Goal: Task Accomplishment & Management: Use online tool/utility

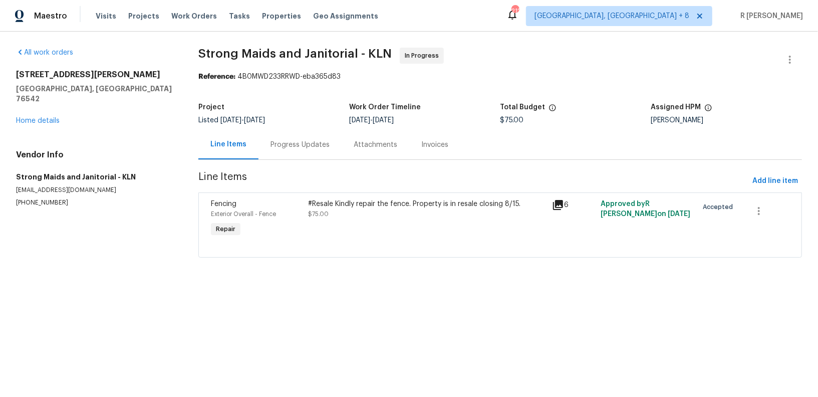
click at [292, 138] on div "Progress Updates" at bounding box center [300, 145] width 83 height 30
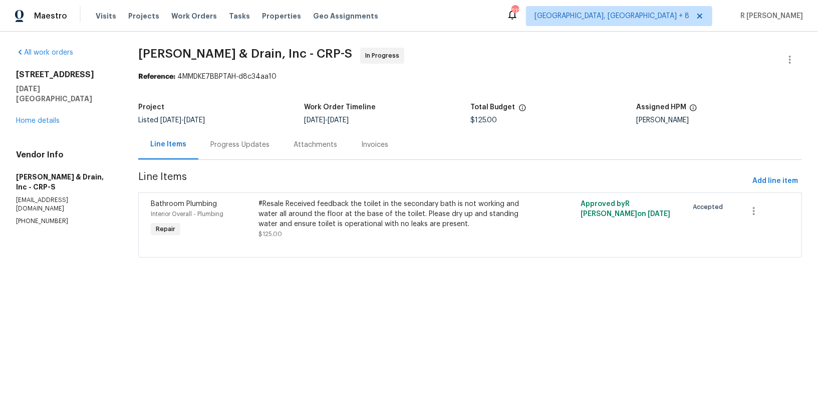
click at [229, 152] on div "Progress Updates" at bounding box center [239, 145] width 83 height 30
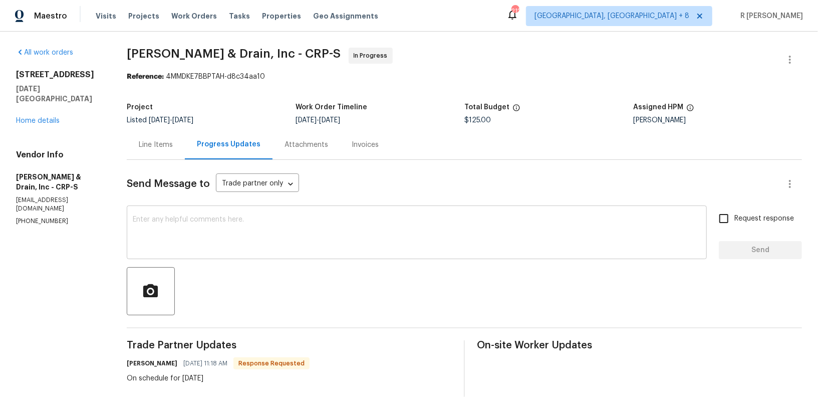
scroll to position [83, 0]
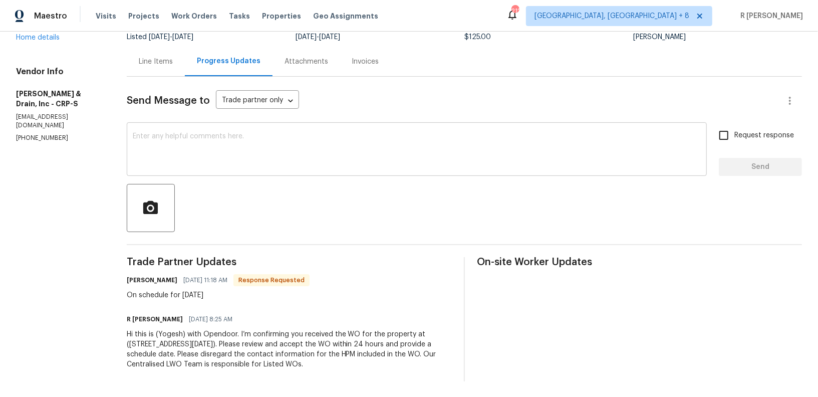
click at [288, 155] on textarea at bounding box center [417, 150] width 568 height 35
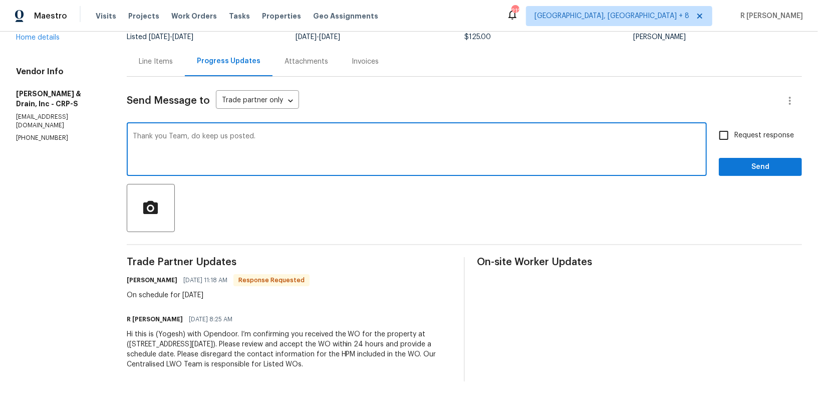
type textarea "Thank you Team, do keep us posted."
click at [741, 158] on button "Send" at bounding box center [760, 167] width 83 height 19
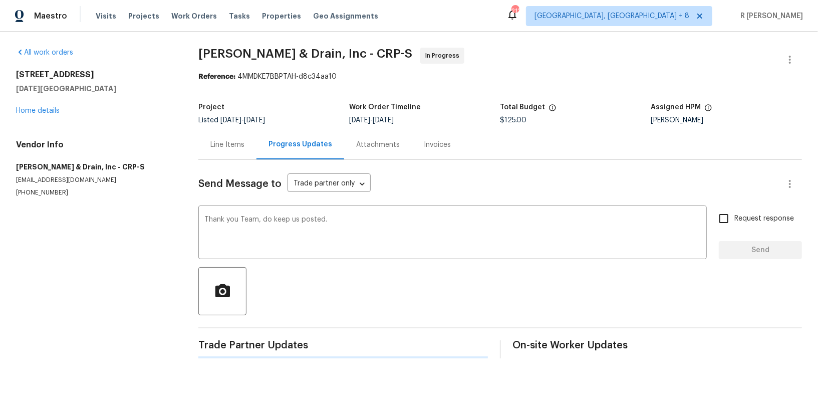
scroll to position [0, 0]
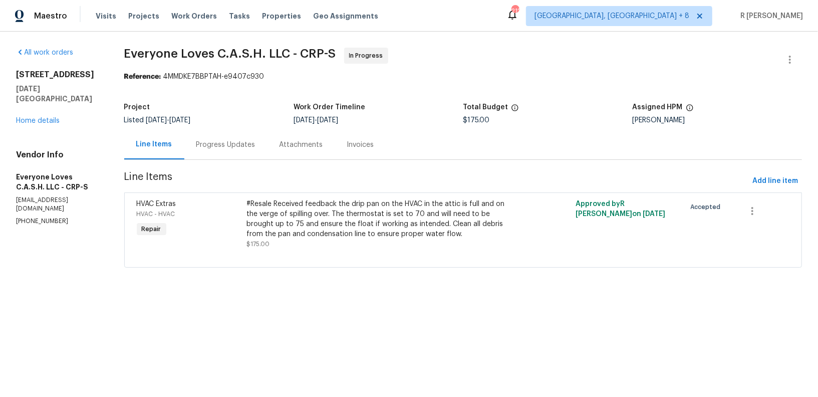
click at [251, 140] on div "Progress Updates" at bounding box center [225, 145] width 59 height 10
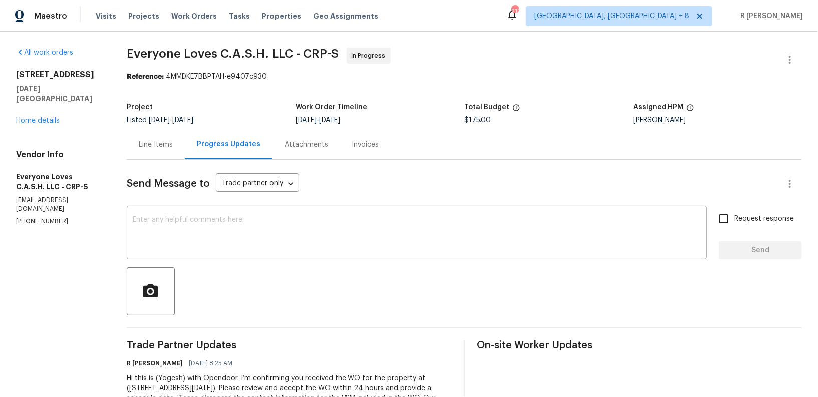
scroll to position [44, 0]
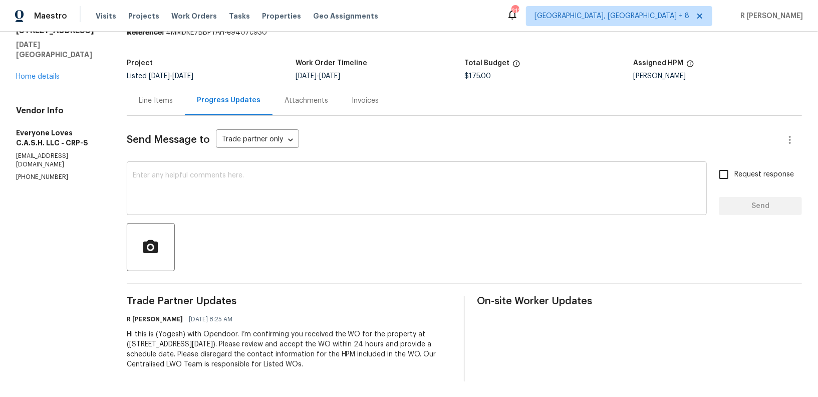
click at [296, 173] on textarea at bounding box center [417, 189] width 568 height 35
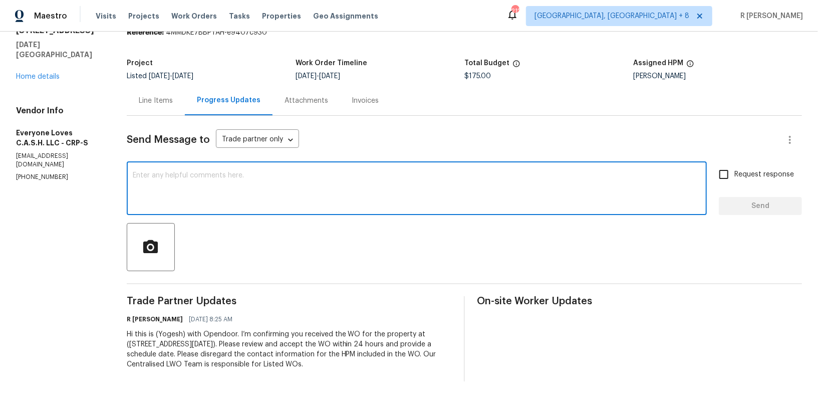
paste textarea "Hi Team, can we get a status update on the work order? Thanks!"
type textarea "Hi Team, can we get a status update on the work order? Thanks!"
click at [737, 180] on label "Request response" at bounding box center [753, 174] width 81 height 21
click at [735, 180] on input "Request response" at bounding box center [723, 174] width 21 height 21
checkbox input "true"
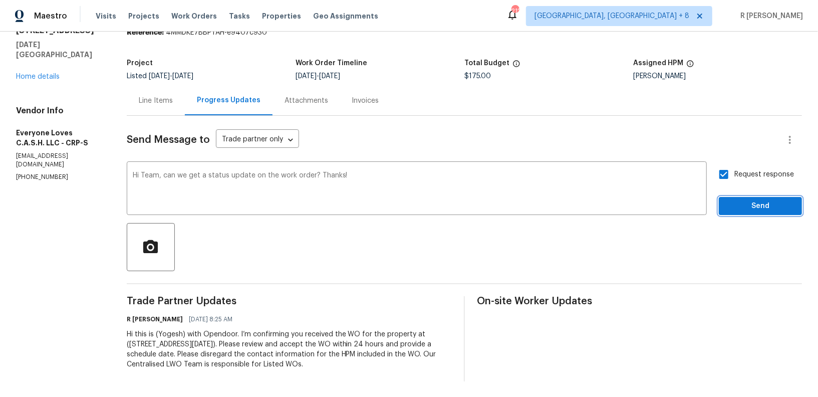
click at [744, 204] on span "Send" at bounding box center [760, 206] width 67 height 13
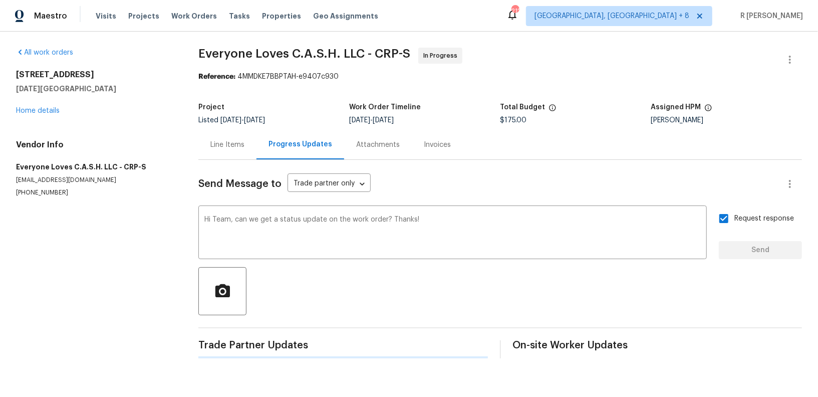
scroll to position [0, 0]
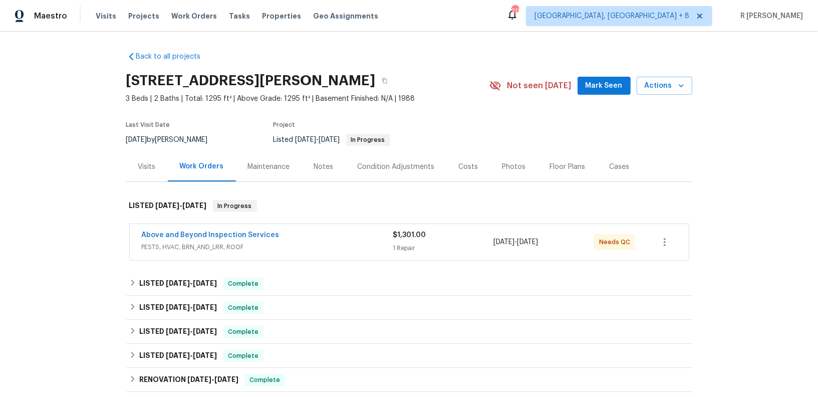
click at [305, 247] on span "PESTS, HVAC, BRN_AND_LRR, ROOF" at bounding box center [268, 247] width 252 height 10
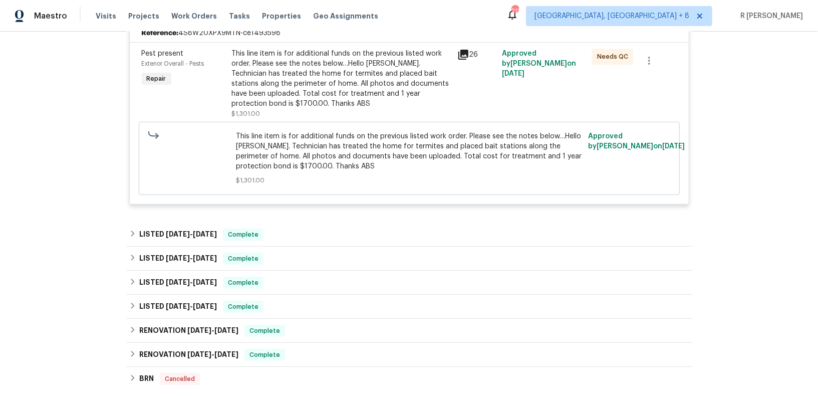
scroll to position [389, 0]
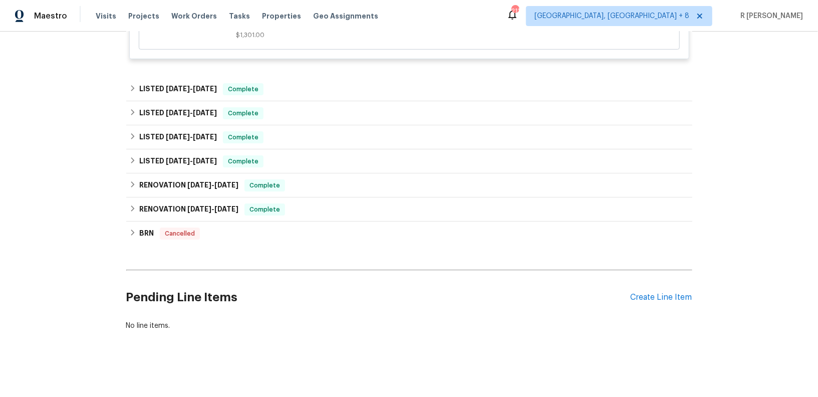
click at [657, 288] on div "Pending Line Items Create Line Item" at bounding box center [409, 297] width 566 height 47
click at [657, 296] on div "Create Line Item" at bounding box center [662, 298] width 62 height 10
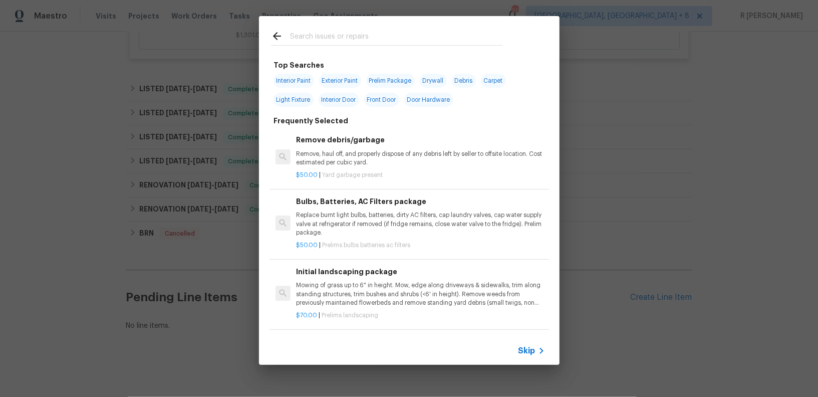
click at [342, 36] on input "text" at bounding box center [396, 37] width 212 height 15
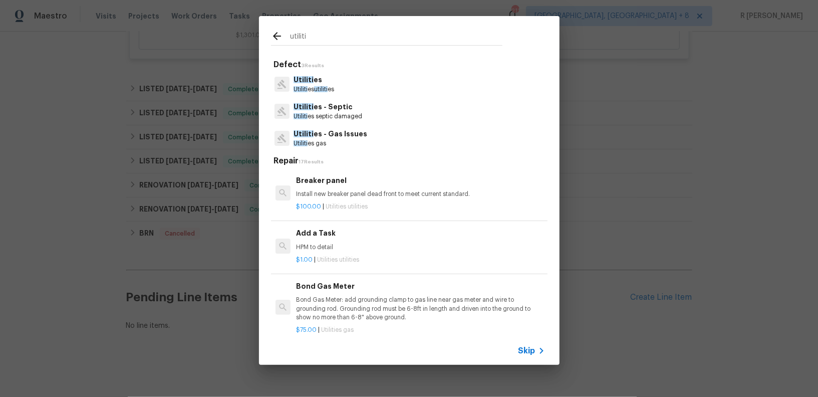
type input "utiliti"
click at [331, 86] on p "Utiliti es utiliti es" at bounding box center [314, 89] width 41 height 9
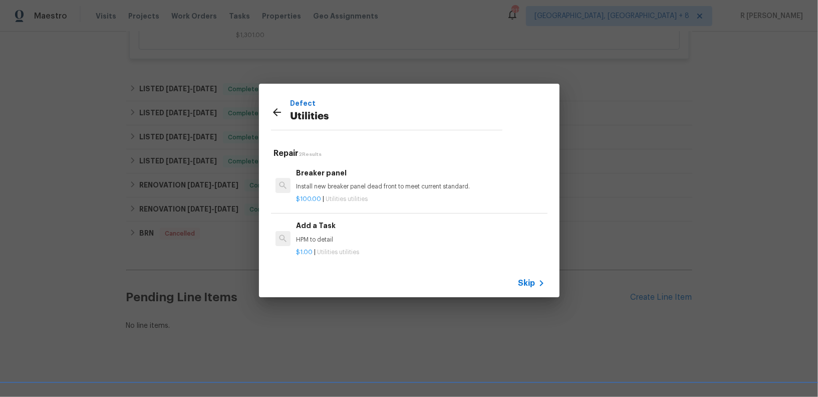
click at [323, 232] on div "Add a Task HPM to detail" at bounding box center [420, 232] width 249 height 24
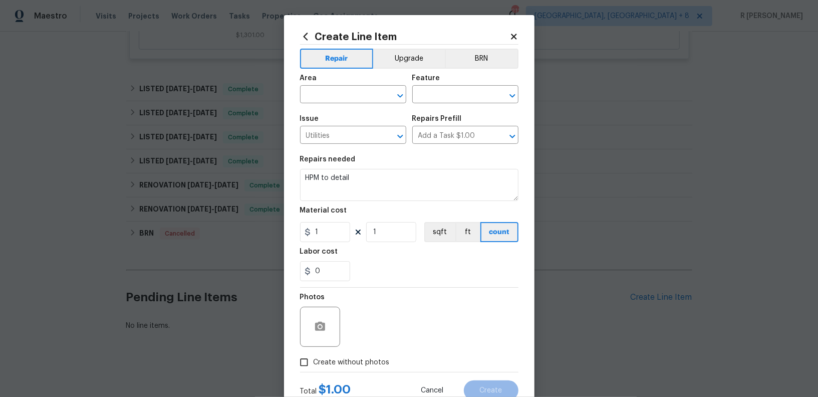
click at [328, 85] on div "Area" at bounding box center [353, 81] width 106 height 13
click at [324, 94] on input "text" at bounding box center [339, 96] width 78 height 16
click at [324, 138] on li "Exterior Overall" at bounding box center [353, 134] width 106 height 17
type input "Exterior Overall"
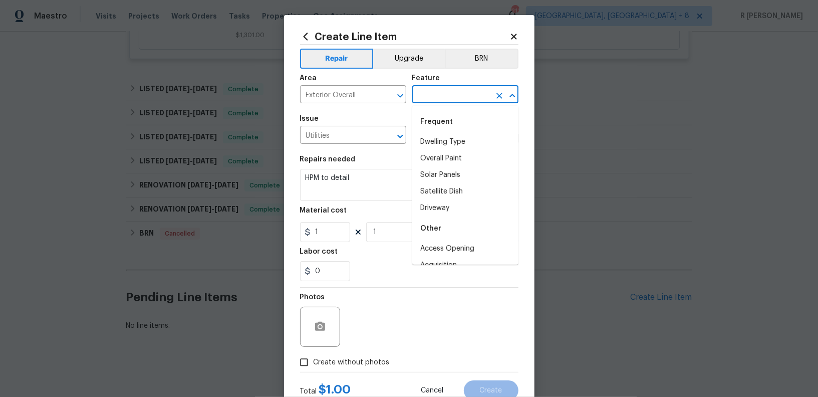
click at [446, 95] on input "text" at bounding box center [451, 96] width 78 height 16
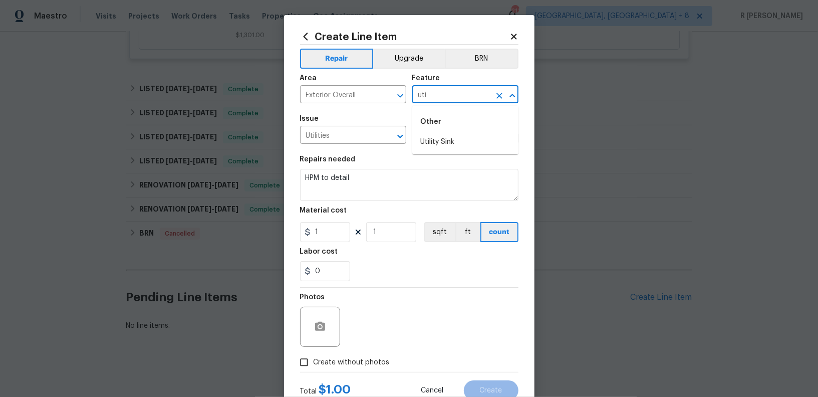
click at [442, 94] on input "uti" at bounding box center [451, 96] width 78 height 16
click at [448, 152] on li "Water Meter" at bounding box center [465, 158] width 106 height 17
type input "Water Meter"
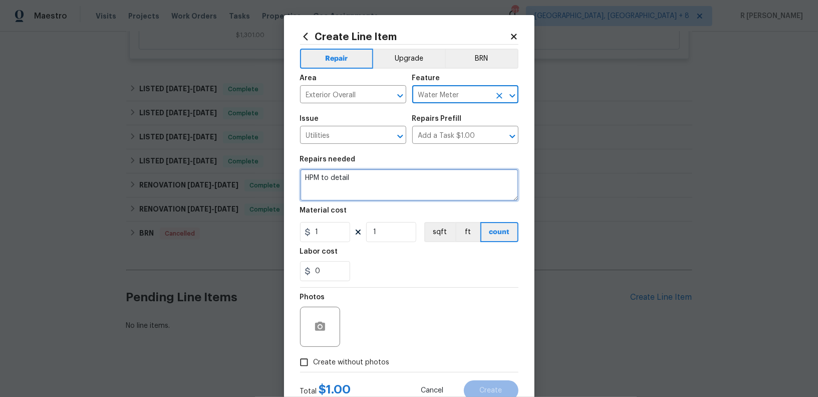
click at [353, 188] on textarea "HPM to detail" at bounding box center [409, 185] width 218 height 32
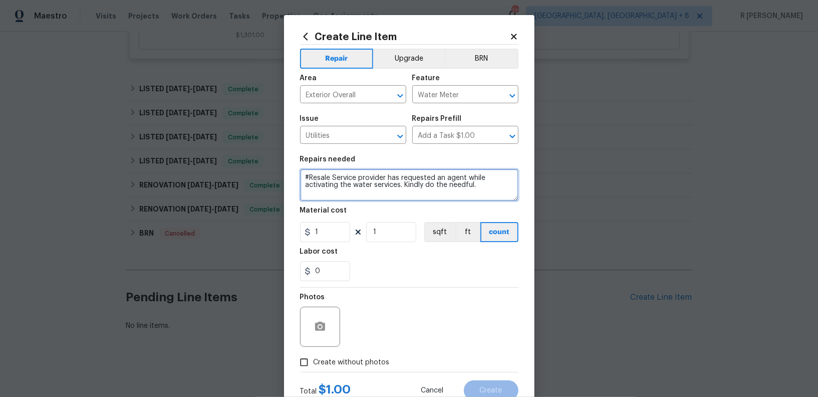
type textarea "#Resale Service provider has requested an agent while activating the water serv…"
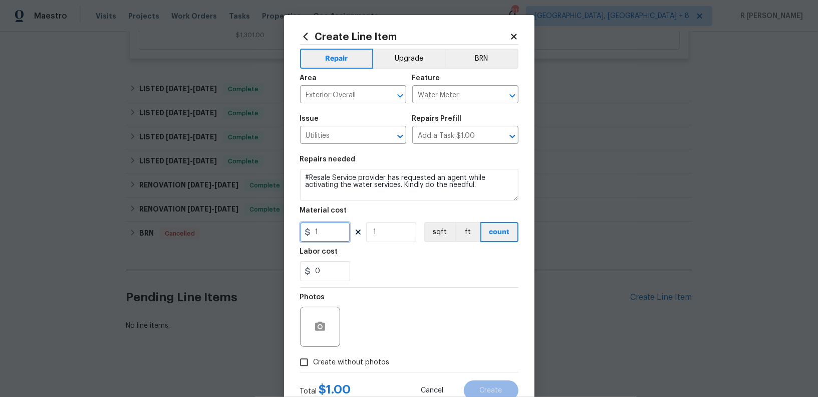
click at [327, 222] on input "1" at bounding box center [325, 232] width 50 height 20
type input "125"
click at [311, 367] on input "Create without photos" at bounding box center [304, 362] width 19 height 19
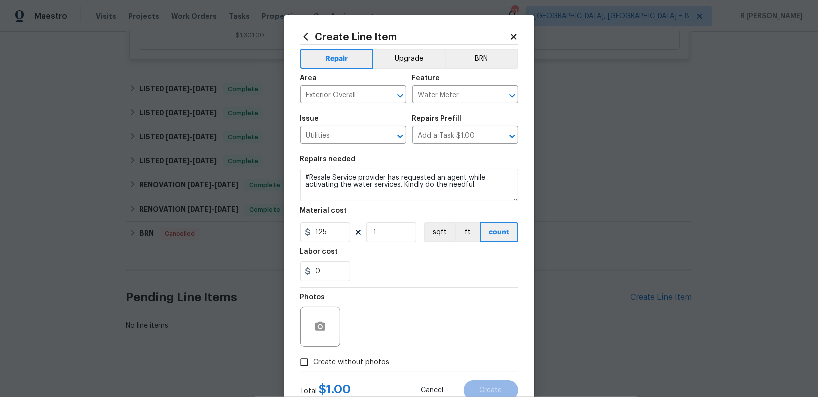
checkbox input "true"
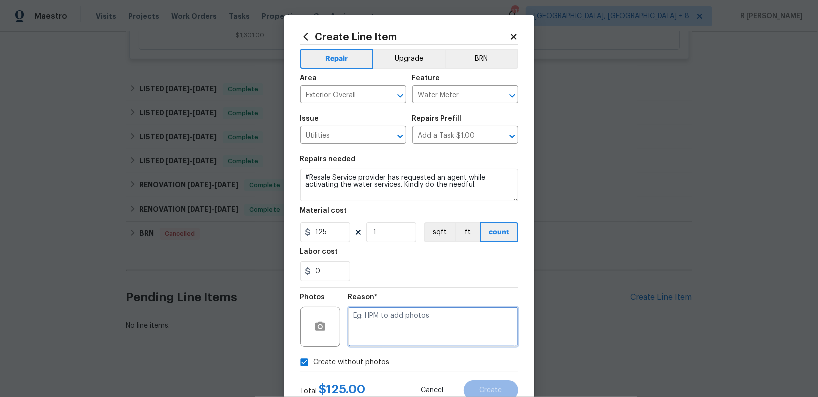
click at [374, 332] on textarea at bounding box center [433, 327] width 170 height 40
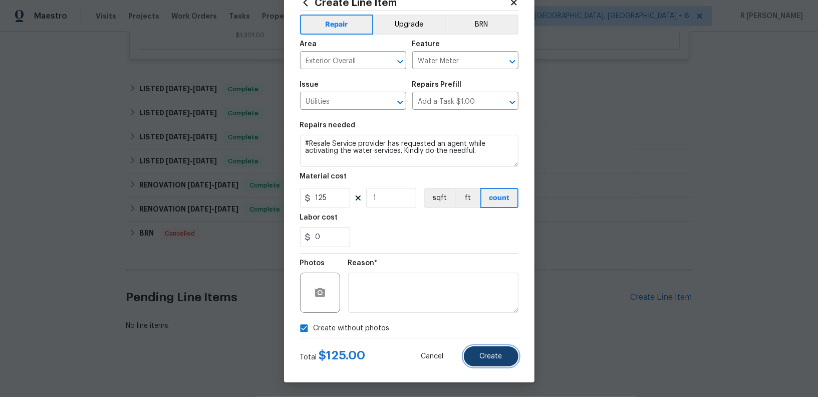
click at [491, 354] on span "Create" at bounding box center [491, 357] width 23 height 8
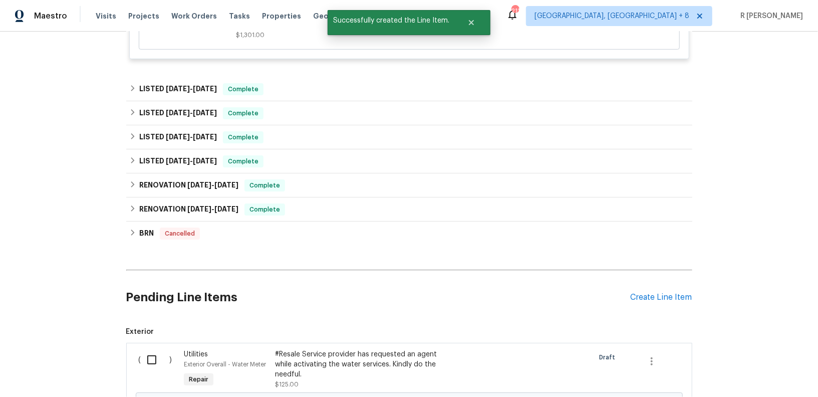
scroll to position [503, 0]
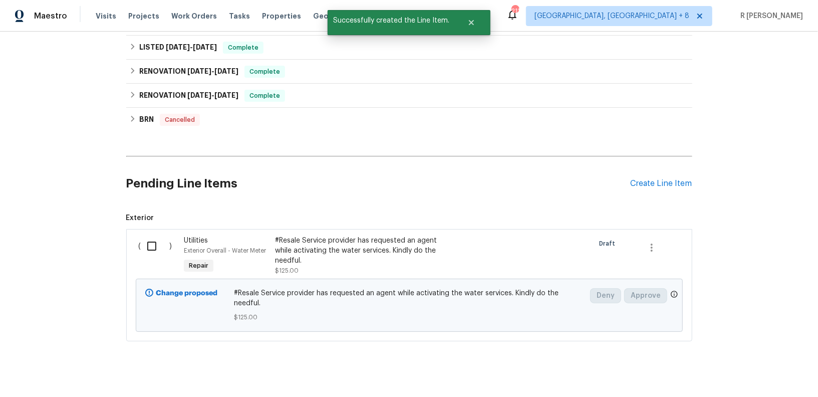
click at [154, 241] on input "checkbox" at bounding box center [155, 245] width 29 height 21
checkbox input "true"
click at [768, 374] on span "Create Work Order" at bounding box center [760, 372] width 67 height 13
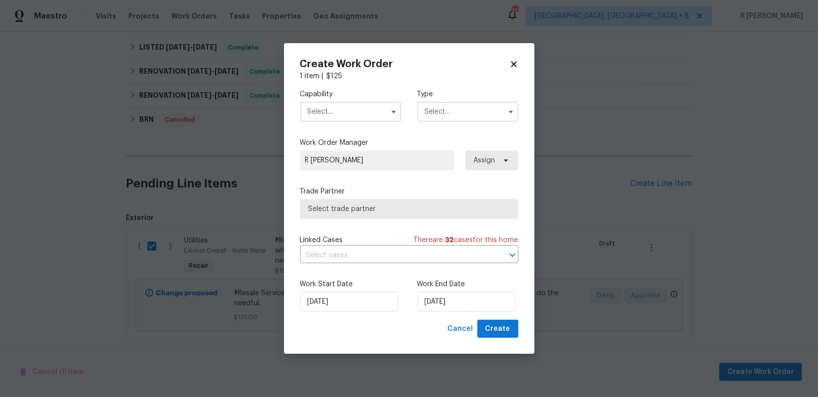
click at [342, 110] on input "text" at bounding box center [350, 112] width 101 height 20
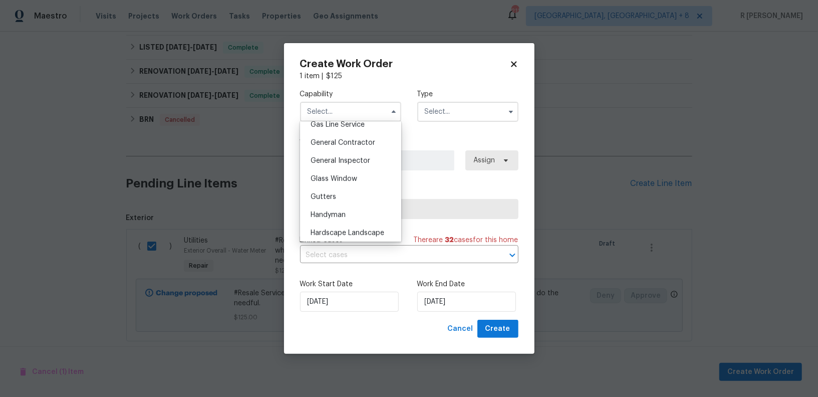
scroll to position [462, 0]
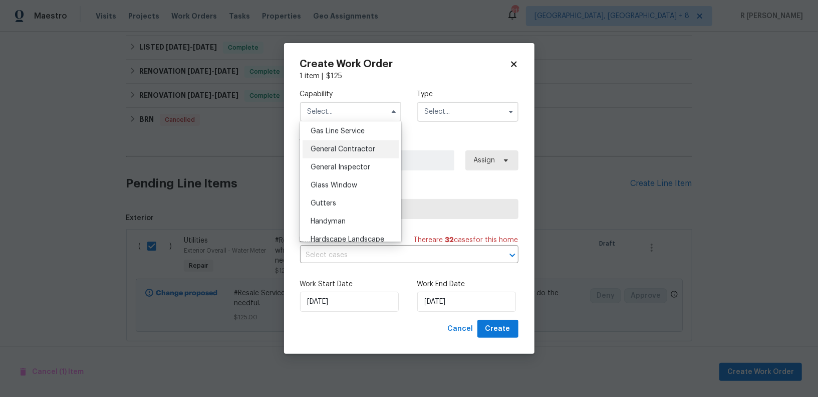
click at [348, 150] on span "General Contractor" at bounding box center [343, 149] width 65 height 7
type input "General Contractor"
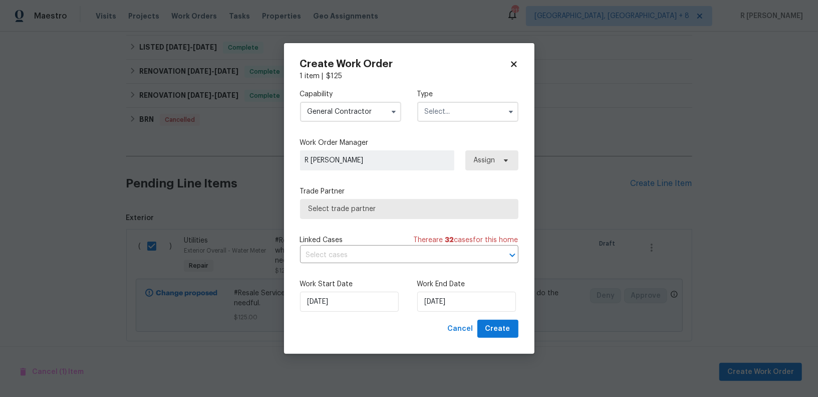
click at [465, 118] on input "text" at bounding box center [467, 112] width 101 height 20
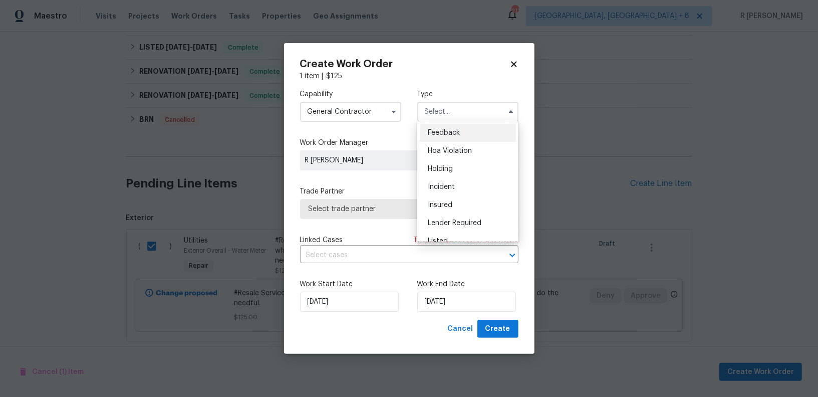
click at [460, 135] on div "Feedback" at bounding box center [468, 133] width 96 height 18
type input "Feedback"
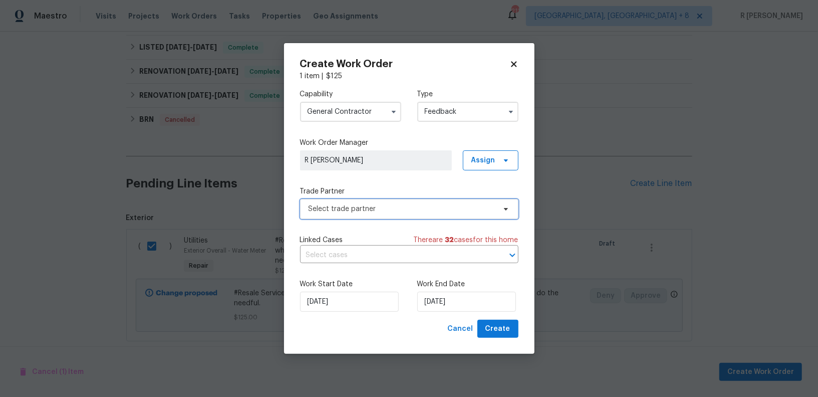
click at [380, 213] on span "Select trade partner" at bounding box center [402, 209] width 187 height 10
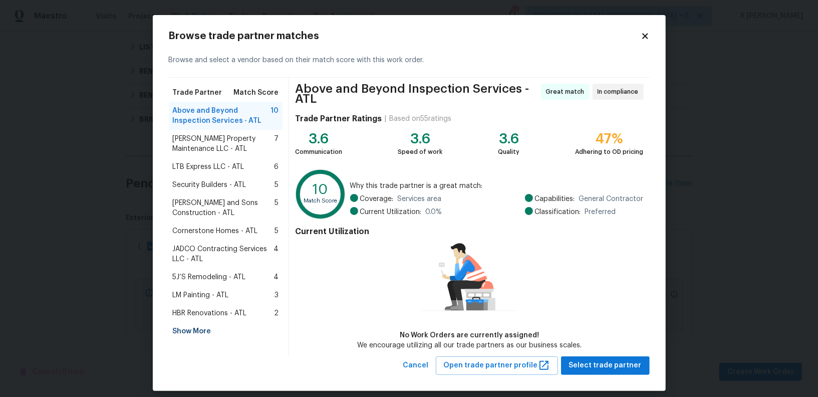
scroll to position [8, 0]
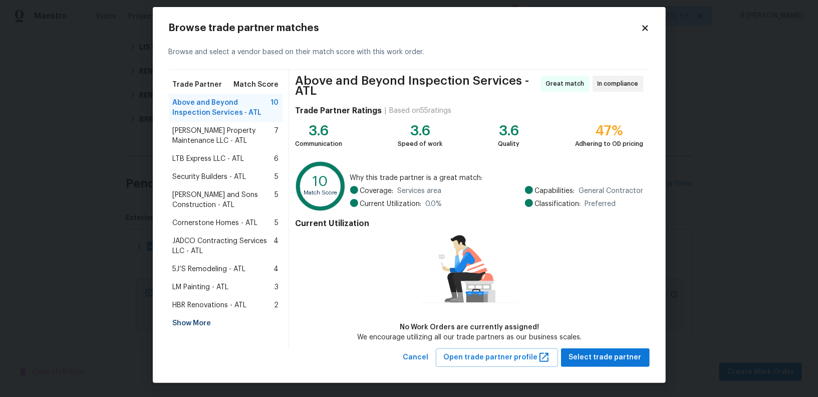
click at [192, 138] on span "Glen Property Maintenance LLC - ATL" at bounding box center [224, 136] width 102 height 20
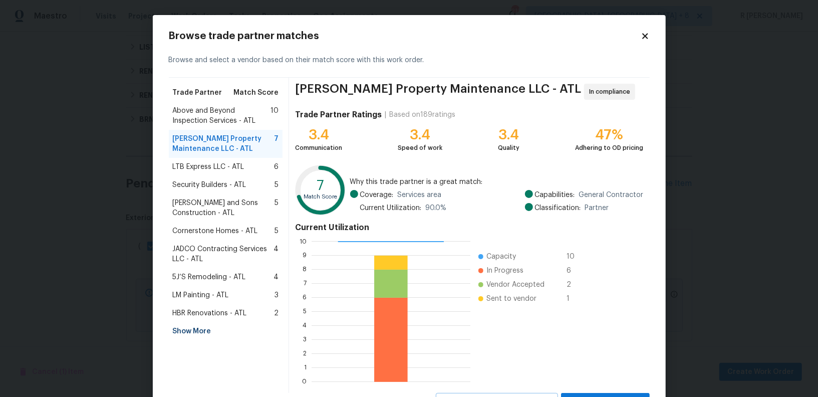
scroll to position [45, 0]
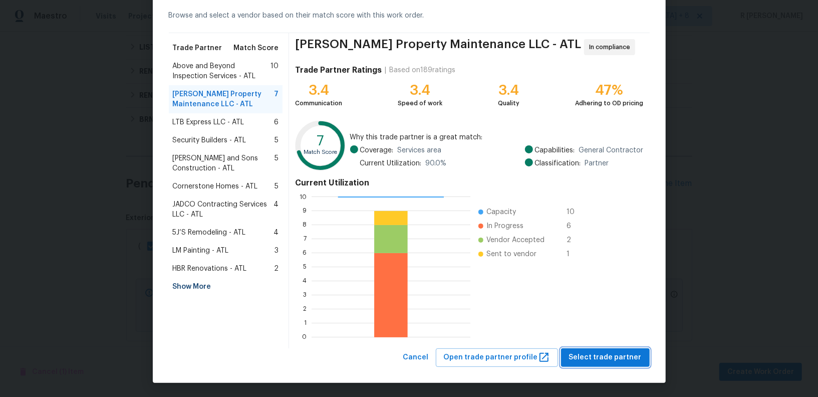
click at [622, 362] on span "Select trade partner" at bounding box center [605, 357] width 73 height 13
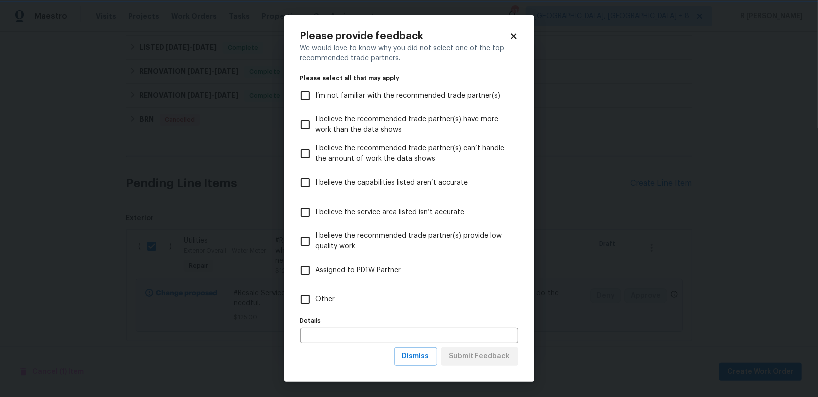
scroll to position [0, 0]
click at [326, 299] on span "Other" at bounding box center [326, 299] width 20 height 11
click at [316, 299] on input "Other" at bounding box center [305, 299] width 21 height 21
checkbox input "true"
click at [490, 353] on span "Submit Feedback" at bounding box center [479, 356] width 61 height 13
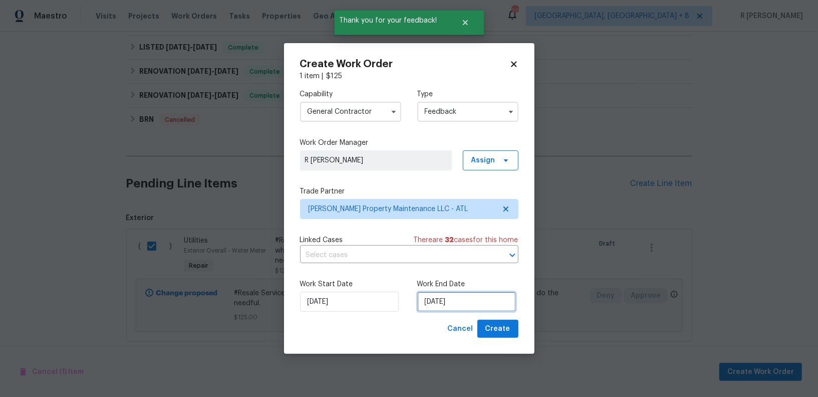
click at [433, 293] on input "18/08/2025" at bounding box center [466, 302] width 99 height 20
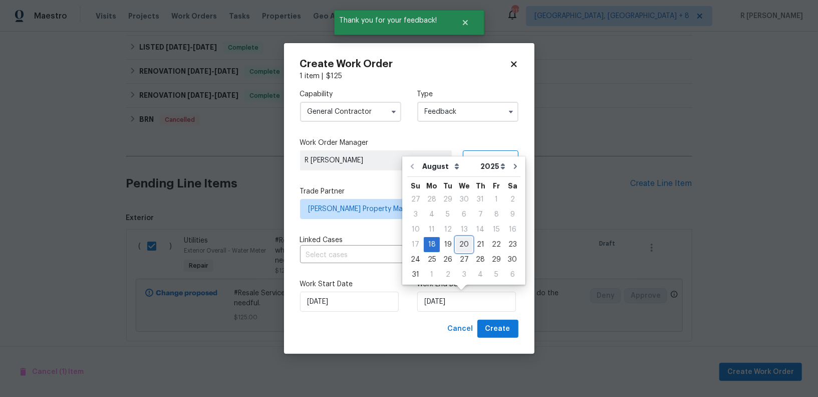
click at [462, 248] on div "20" at bounding box center [464, 244] width 17 height 14
type input "20/08/2025"
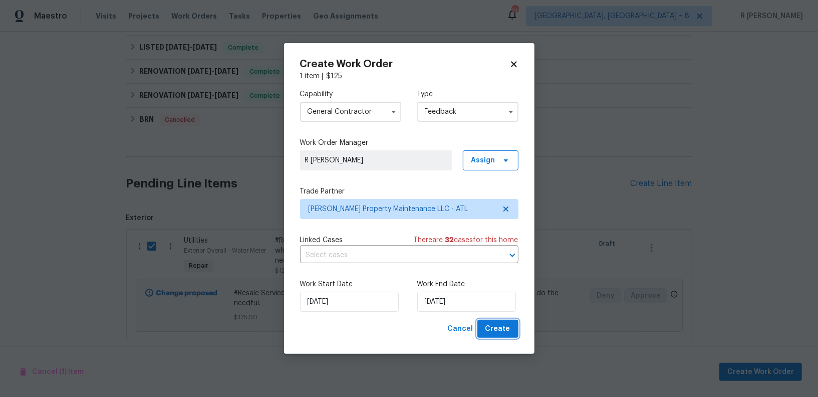
click at [503, 334] on span "Create" at bounding box center [498, 329] width 25 height 13
checkbox input "false"
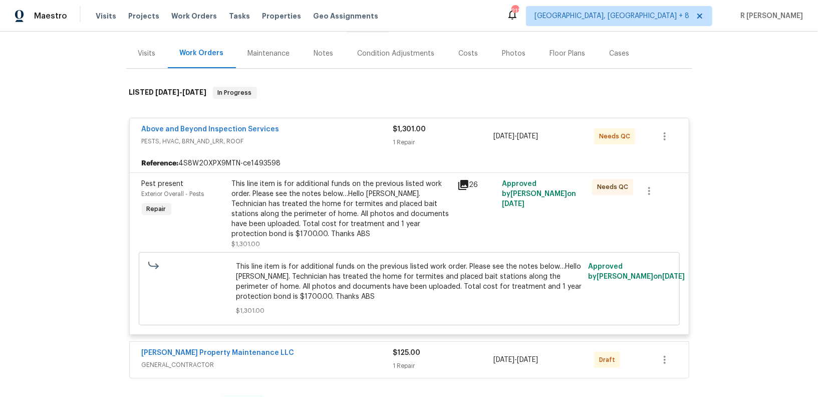
scroll to position [124, 0]
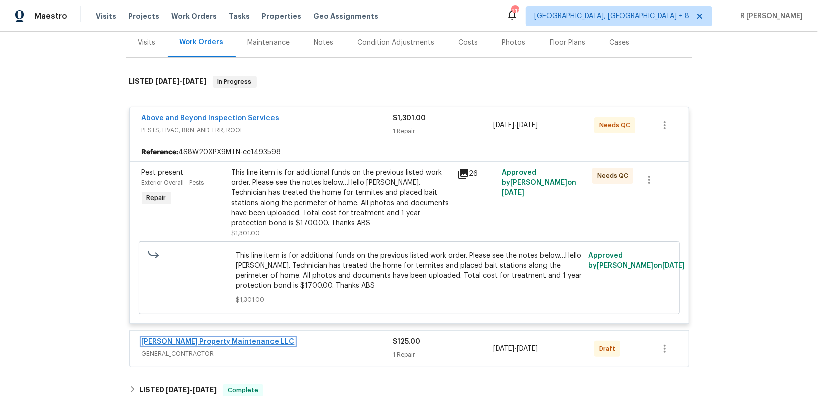
click at [189, 338] on link "Glen Property Maintenance LLC" at bounding box center [218, 341] width 153 height 7
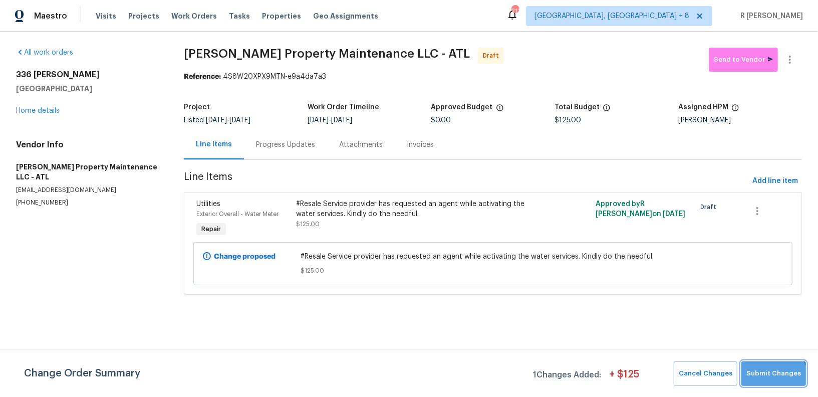
click at [770, 382] on button "Submit Changes" at bounding box center [774, 373] width 65 height 25
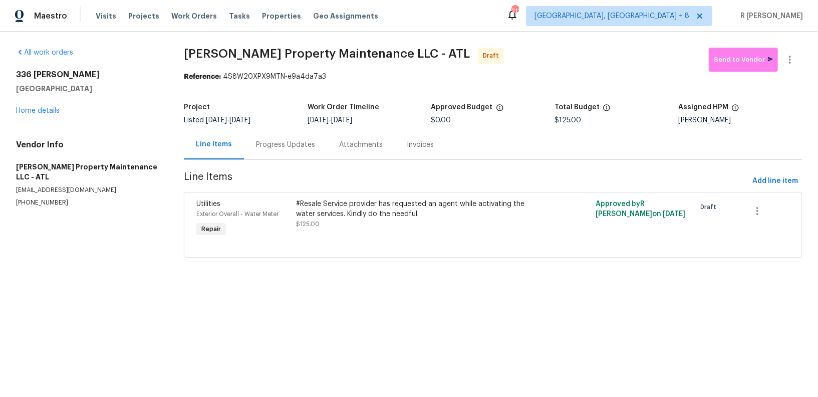
click at [287, 151] on div "Progress Updates" at bounding box center [285, 145] width 83 height 30
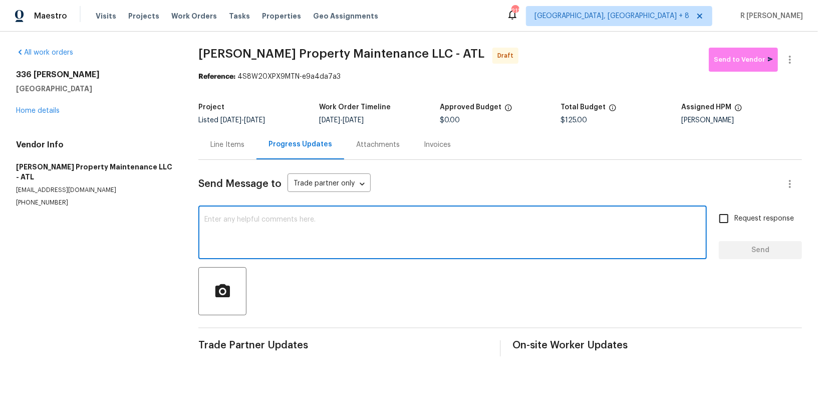
click at [363, 239] on textarea at bounding box center [452, 233] width 497 height 35
paste textarea "Hi this is (Yogesh) with Opendoor. I’m confirming you received the WO for the p…"
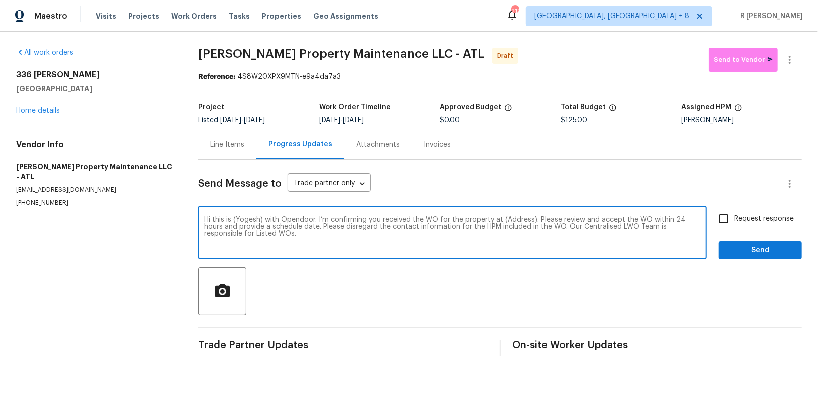
click at [509, 216] on textarea "Hi this is (Yogesh) with Opendoor. I’m confirming you received the WO for the p…" at bounding box center [452, 233] width 497 height 35
paste textarea "336 Katie Ln, Carrollton, GA 30117"
type textarea "Hi this is (Yogesh) with Opendoor. I’m confirming you received the WO for the p…"
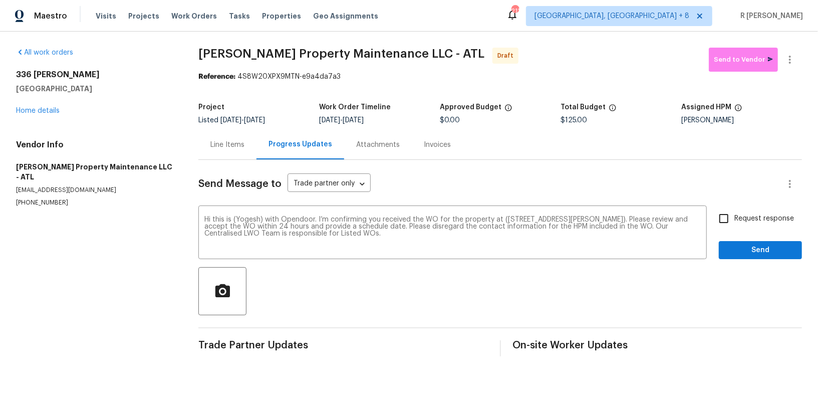
click at [748, 223] on span "Request response" at bounding box center [765, 218] width 60 height 11
click at [735, 223] on input "Request response" at bounding box center [723, 218] width 21 height 21
checkbox input "true"
click at [749, 246] on span "Send" at bounding box center [760, 250] width 67 height 13
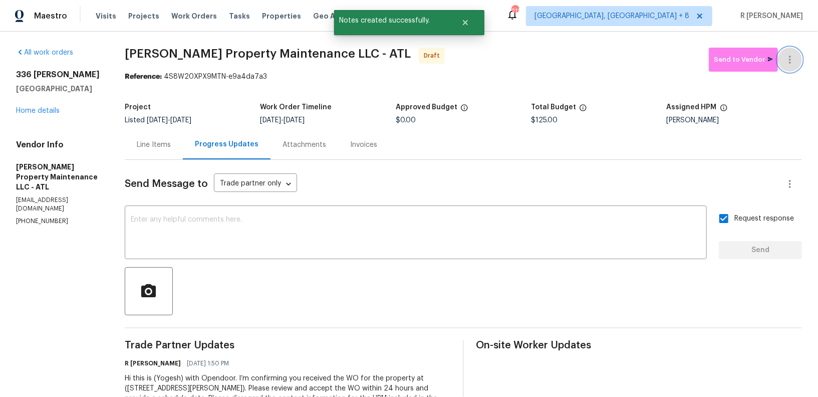
click at [791, 55] on icon "button" at bounding box center [790, 60] width 12 height 12
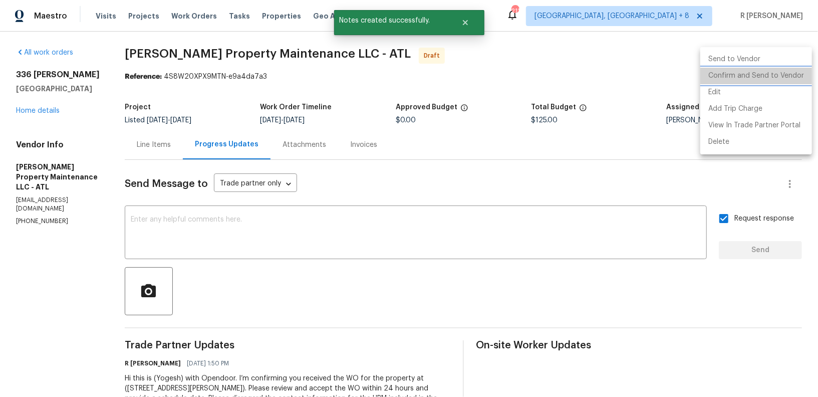
click at [769, 70] on li "Confirm and Send to Vendor" at bounding box center [756, 76] width 112 height 17
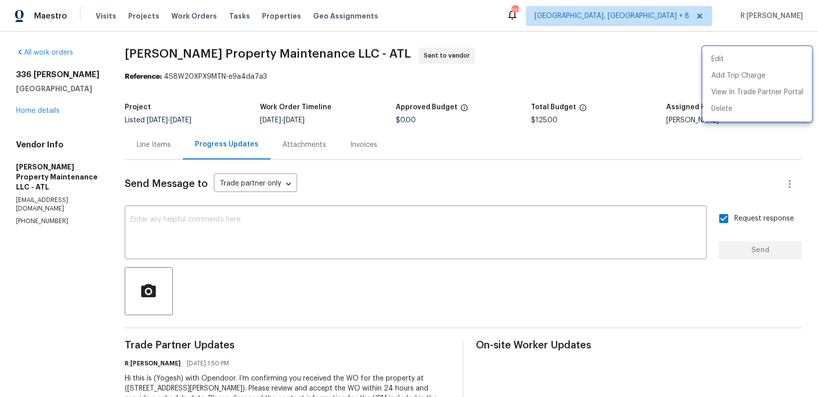
click at [476, 147] on div at bounding box center [409, 198] width 818 height 397
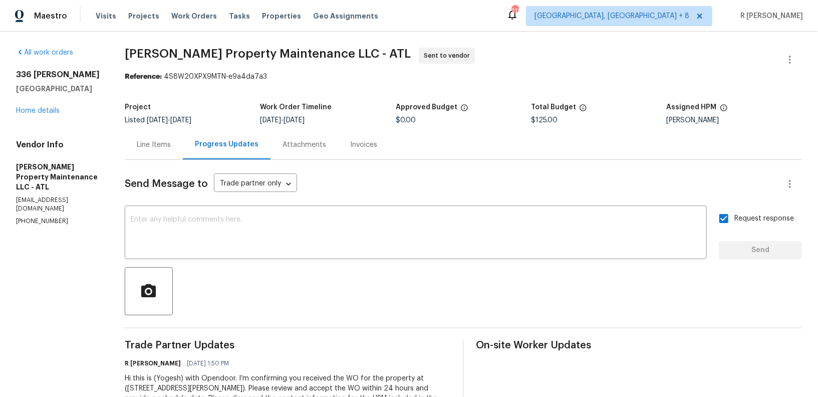
click at [34, 117] on div "All work orders 336 Katie Ln Carrollton, GA 30117 Home details Vendor Info Glen…" at bounding box center [58, 137] width 85 height 178
click at [38, 110] on link "Home details" at bounding box center [38, 110] width 44 height 7
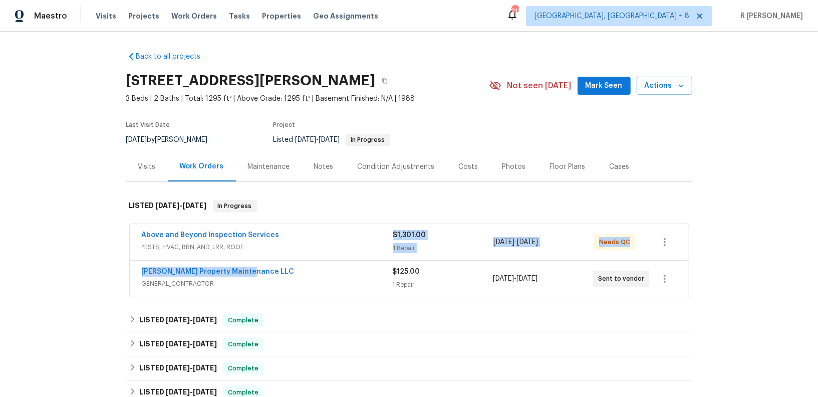
drag, startPoint x: 257, startPoint y: 267, endPoint x: 4, endPoint y: 231, distance: 256.0
click at [4, 231] on div "Back to all projects 336 Katie Ln, Carrollton, GA 30117 3 Beds | 2 Baths | Tota…" at bounding box center [409, 214] width 818 height 365
click at [16, 239] on div "Back to all projects 336 Katie Ln, Carrollton, GA 30117 3 Beds | 2 Baths | Tota…" at bounding box center [409, 214] width 818 height 365
drag, startPoint x: 257, startPoint y: 270, endPoint x: 106, endPoint y: 273, distance: 150.8
click at [106, 273] on div "Back to all projects 336 Katie Ln, Carrollton, GA 30117 3 Beds | 2 Baths | Tota…" at bounding box center [409, 214] width 818 height 365
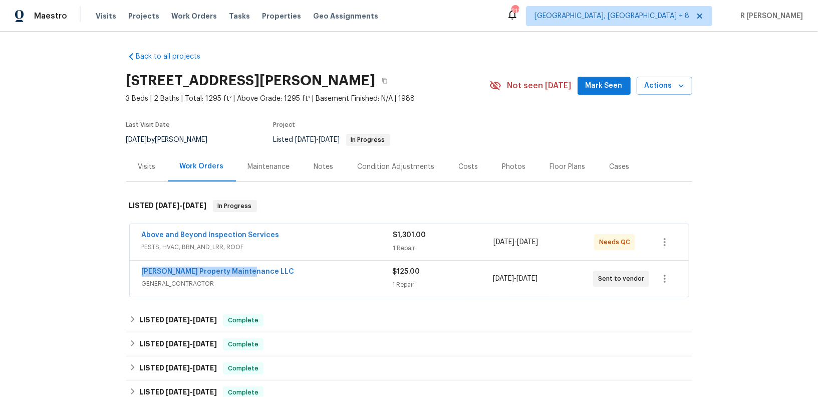
copy link "Glen Property Maintenance LLC"
click at [214, 272] on link "Glen Property Maintenance LLC" at bounding box center [218, 271] width 153 height 7
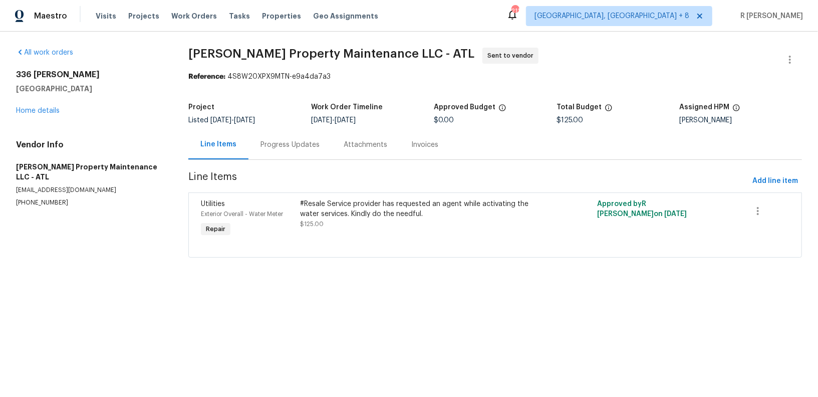
click at [357, 214] on div "#Resale Service provider has requested an agent while activating the water serv…" at bounding box center [421, 209] width 242 height 20
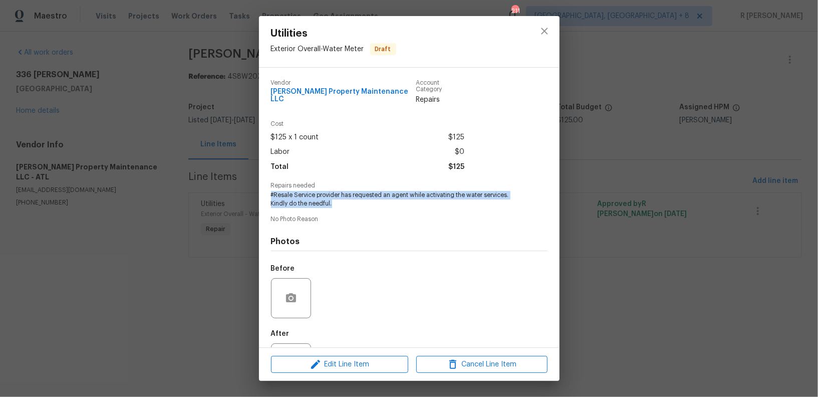
drag, startPoint x: 340, startPoint y: 201, endPoint x: 268, endPoint y: 189, distance: 73.1
click at [268, 189] on div "Vendor Glen Property Maintenance LLC Account Category Repairs Cost $125 x 1 cou…" at bounding box center [409, 208] width 301 height 280
copy span "#Resale Service provider has requested an agent while activating the water serv…"
click at [546, 36] on icon "close" at bounding box center [545, 31] width 12 height 12
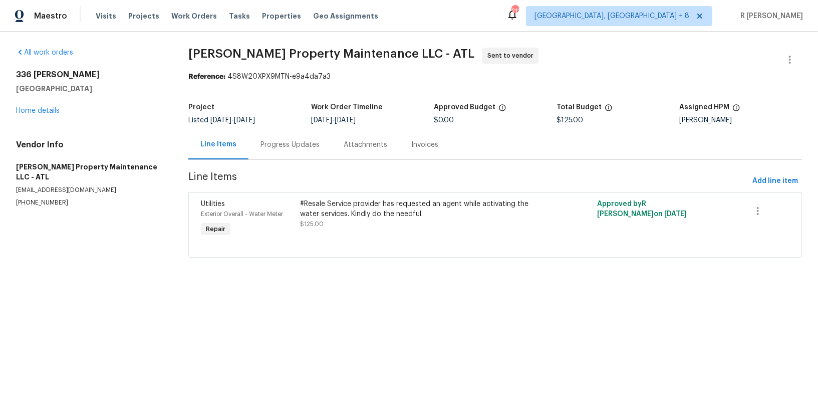
click at [283, 152] on div "Progress Updates" at bounding box center [290, 145] width 83 height 30
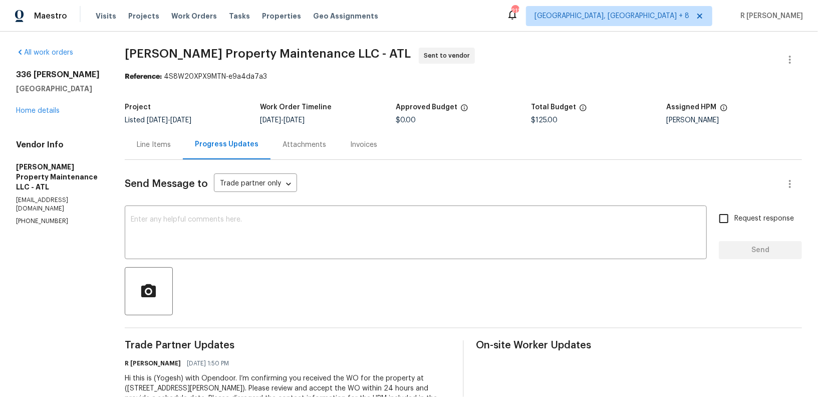
click at [426, 261] on div "Send Message to Trade partner only Trade partner only ​ x ​ Request response Se…" at bounding box center [463, 293] width 677 height 266
click at [401, 252] on div "x ​" at bounding box center [416, 233] width 582 height 51
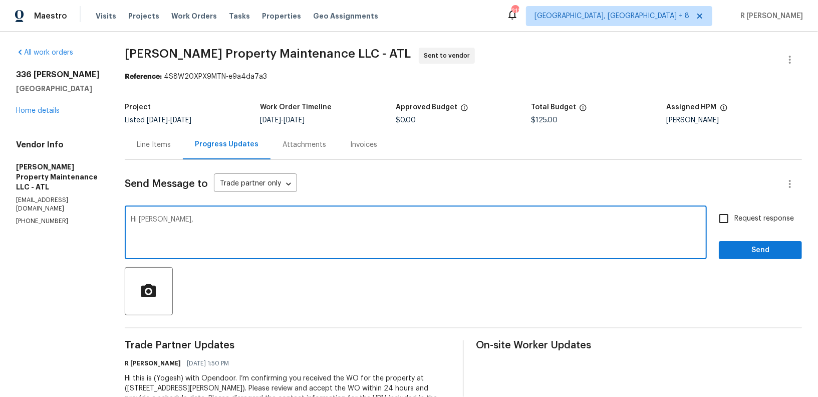
paste textarea "Sp stated that In order to activate the water service someone has to be present…"
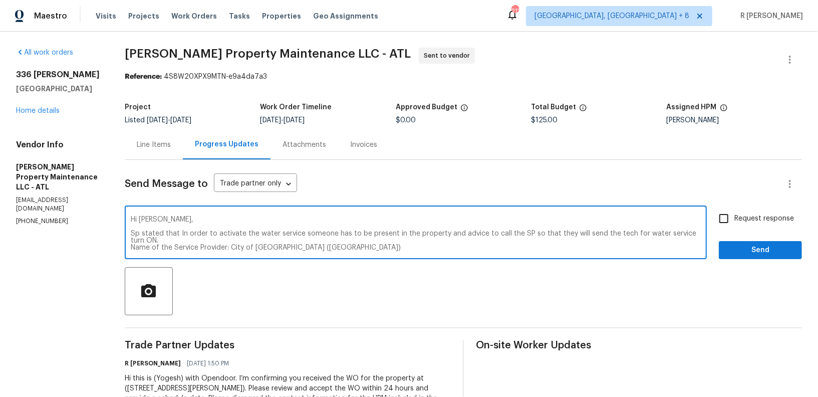
scroll to position [14, 0]
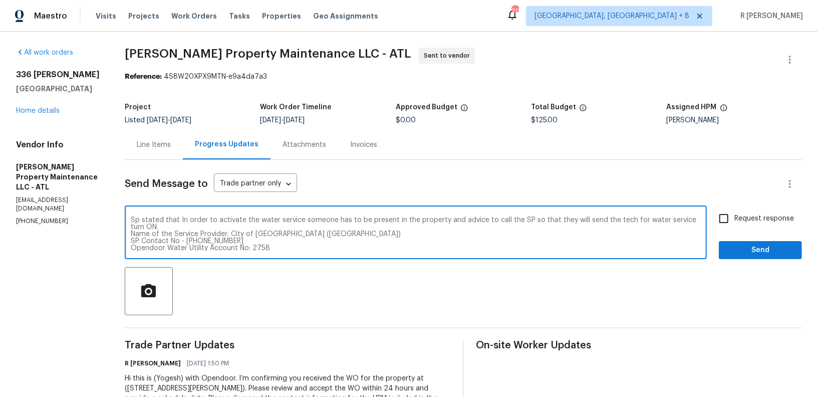
click at [140, 218] on textarea "Hi Daniel, Sp stated that In order to activate the water service someone has to…" at bounding box center [416, 233] width 570 height 35
type textarea "Hi Daniel, SP stated that In order to activate the water service someone has to…"
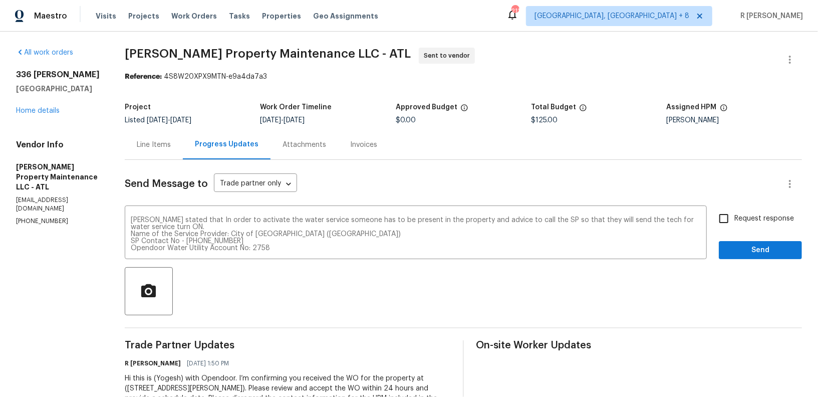
click at [746, 214] on span "Request response" at bounding box center [765, 218] width 60 height 11
click at [735, 214] on input "Request response" at bounding box center [723, 218] width 21 height 21
checkbox input "true"
click at [737, 248] on span "Send" at bounding box center [760, 250] width 67 height 13
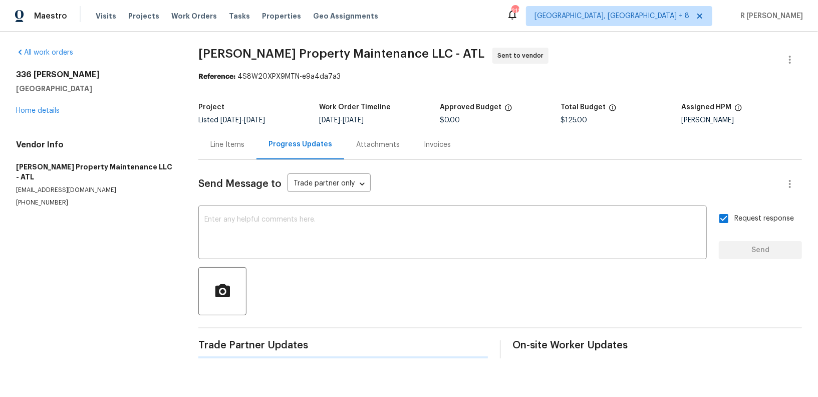
scroll to position [0, 0]
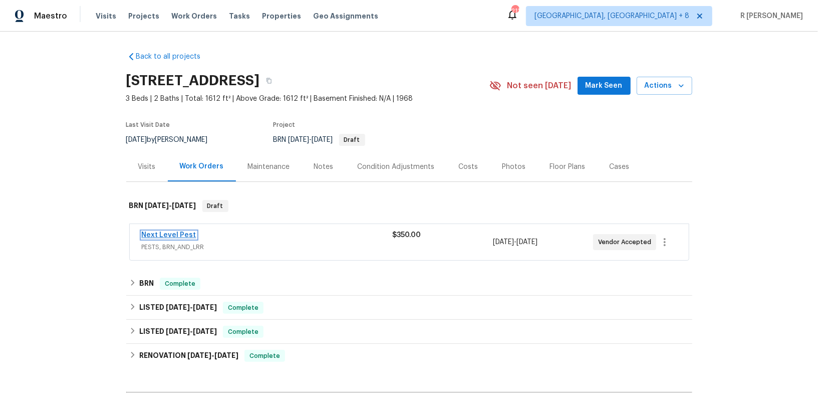
click at [167, 234] on link "Next Level Pest" at bounding box center [169, 234] width 55 height 7
click at [288, 226] on div "Next Level Pest PESTS, BRN_AND_LRR $350.00 8/18/2025 - 8/21/2025 Vendor Accepted" at bounding box center [409, 242] width 559 height 36
click at [276, 237] on div "Next Level Pest" at bounding box center [267, 236] width 251 height 12
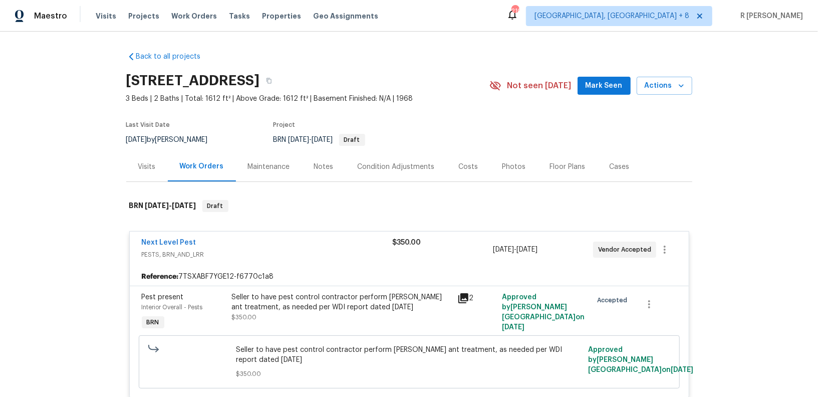
click at [336, 244] on div "Next Level Pest" at bounding box center [267, 243] width 251 height 12
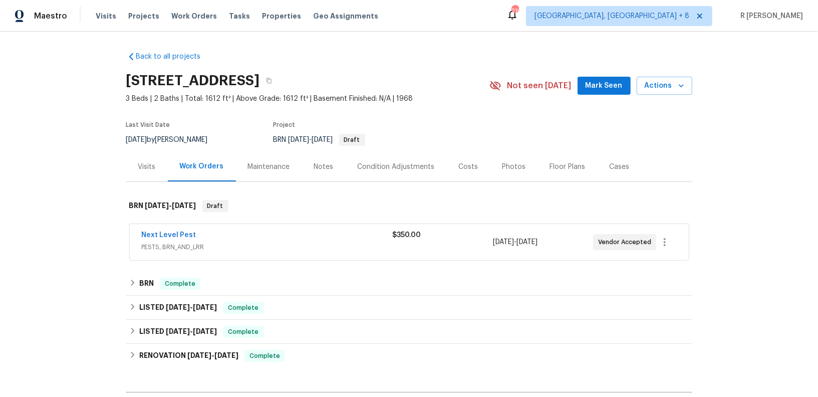
scroll to position [123, 0]
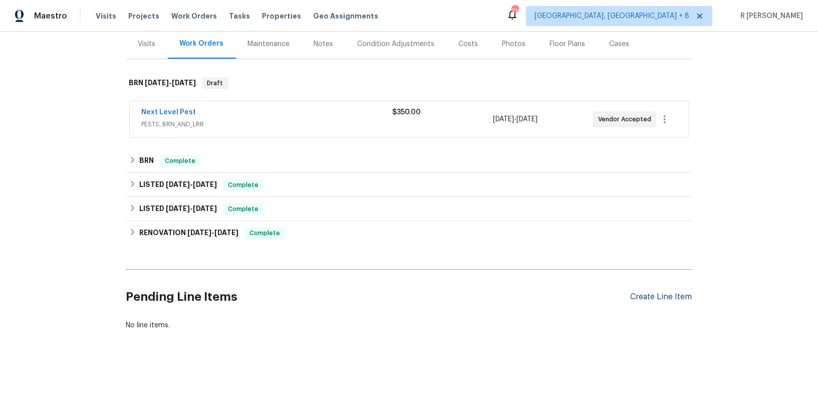
click at [662, 293] on div "Create Line Item" at bounding box center [662, 297] width 62 height 10
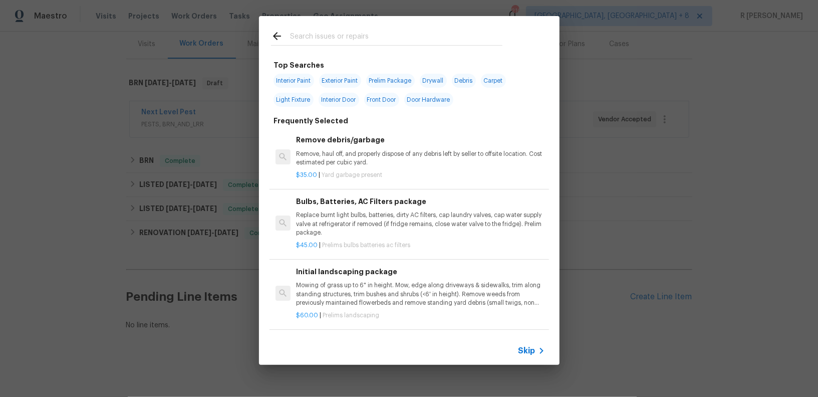
click at [353, 40] on input "text" at bounding box center [396, 37] width 212 height 15
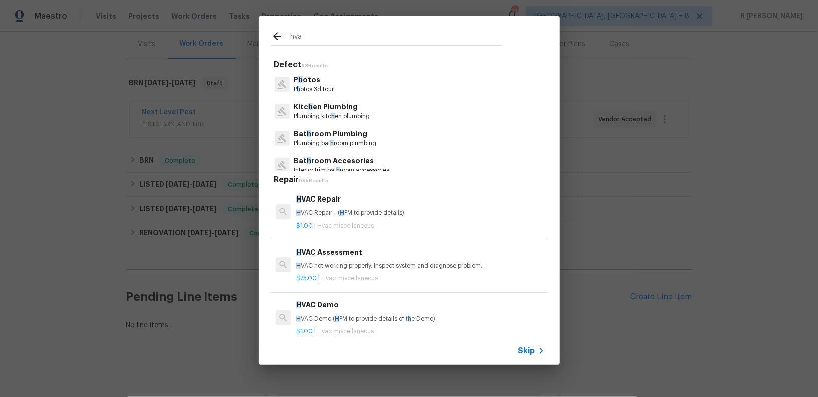
type input "hvac"
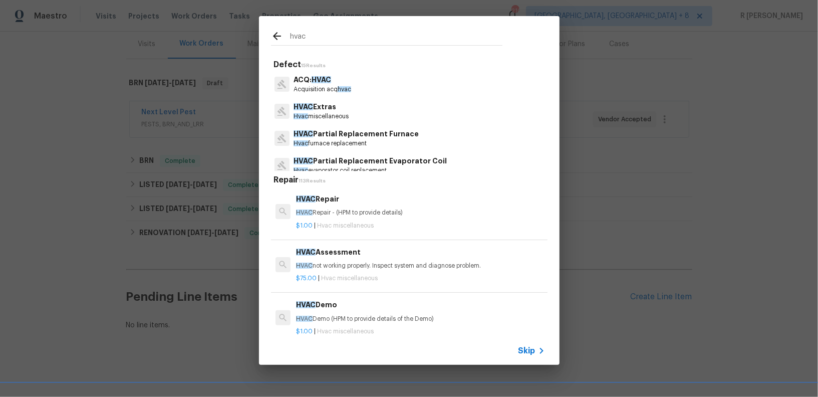
click at [344, 204] on div "HVAC Repair HVAC Repair - (HPM to provide details)" at bounding box center [420, 205] width 249 height 24
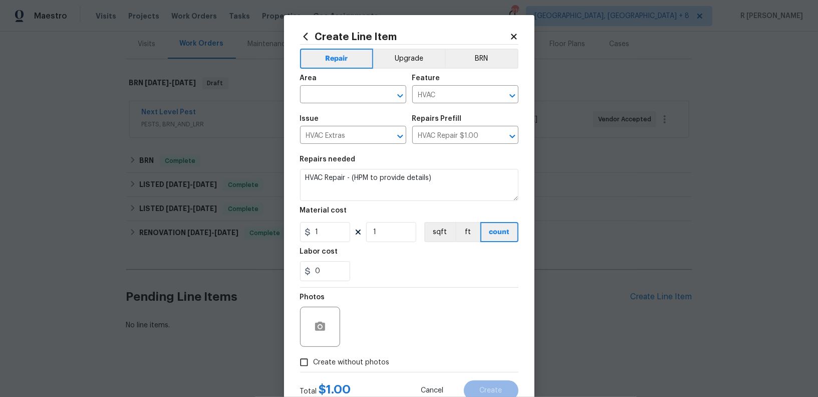
click at [326, 108] on span "Area ​" at bounding box center [353, 89] width 106 height 41
click at [327, 93] on input "text" at bounding box center [339, 96] width 78 height 16
click at [342, 115] on li "HVAC" at bounding box center [353, 118] width 106 height 17
type input "HVAC"
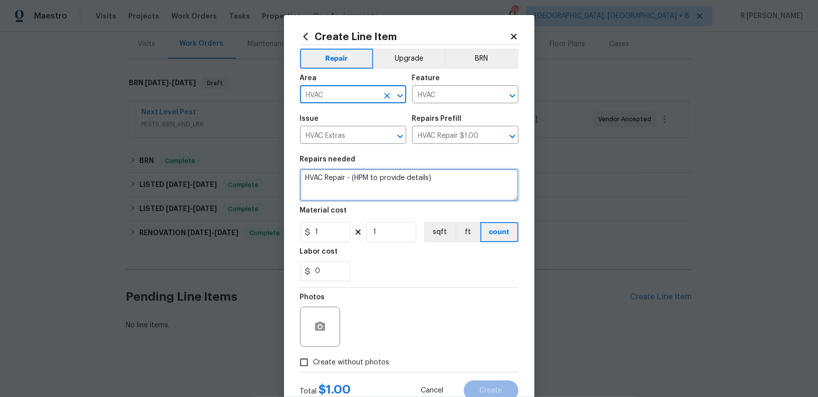
click at [350, 182] on textarea "HVAC Repair - (HPM to provide details)" at bounding box center [409, 185] width 218 height 32
paste textarea "Rework: Received feedback the HVAC unit isn't cooling. Please go onsite and ass…"
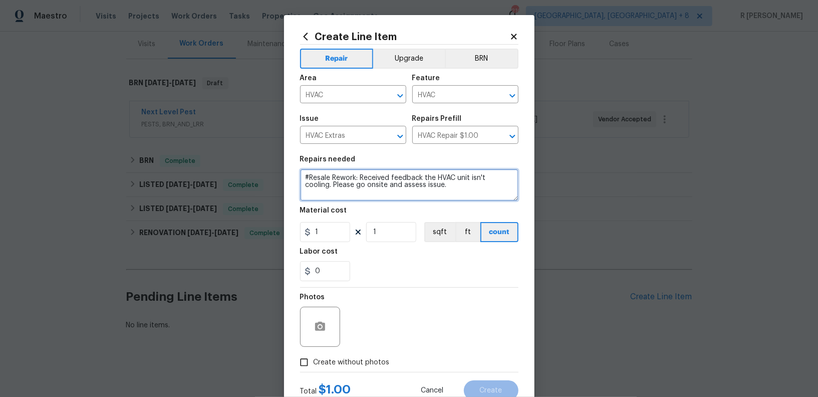
scroll to position [34, 0]
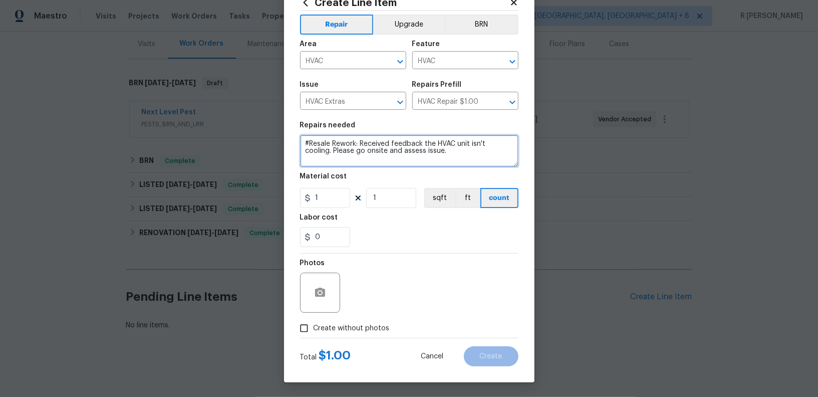
type textarea "#Resale Rework: Received feedback the HVAC unit isn't cooling. Please go onsite…"
click at [375, 323] on span "Create without photos" at bounding box center [352, 328] width 76 height 11
click at [314, 322] on input "Create without photos" at bounding box center [304, 328] width 19 height 19
checkbox input "true"
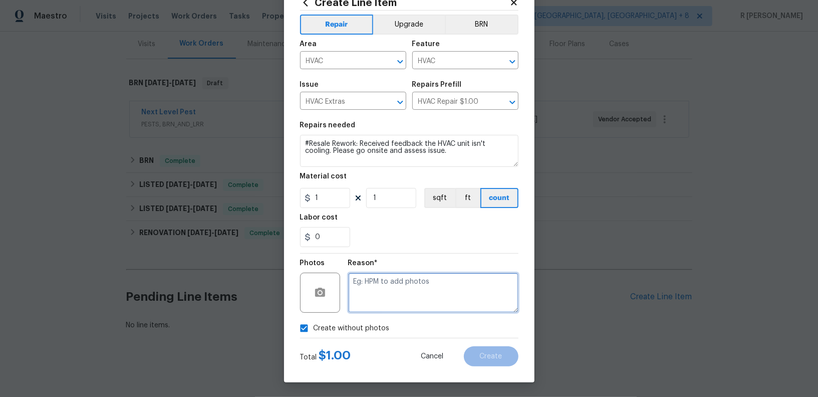
click at [415, 297] on textarea at bounding box center [433, 293] width 170 height 40
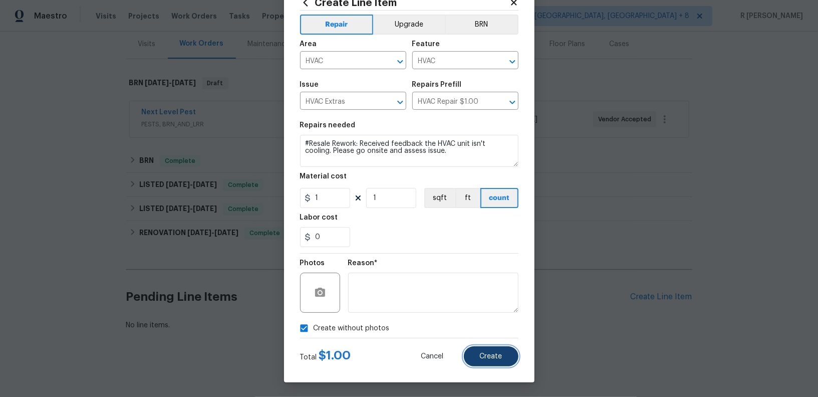
click at [501, 358] on span "Create" at bounding box center [491, 357] width 23 height 8
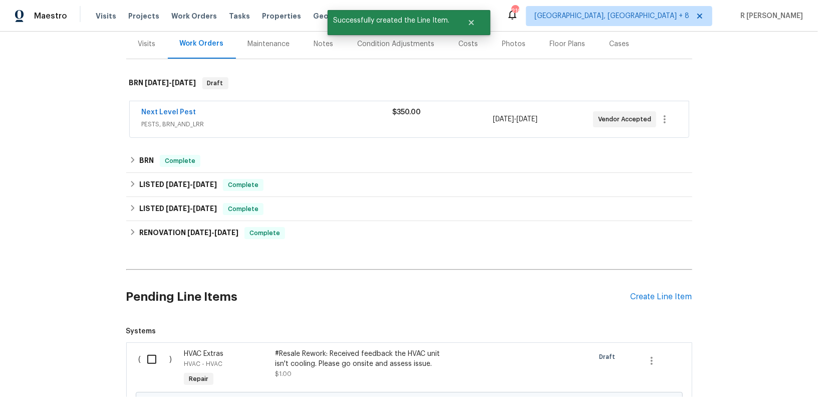
click at [152, 356] on input "checkbox" at bounding box center [155, 359] width 29 height 21
checkbox input "true"
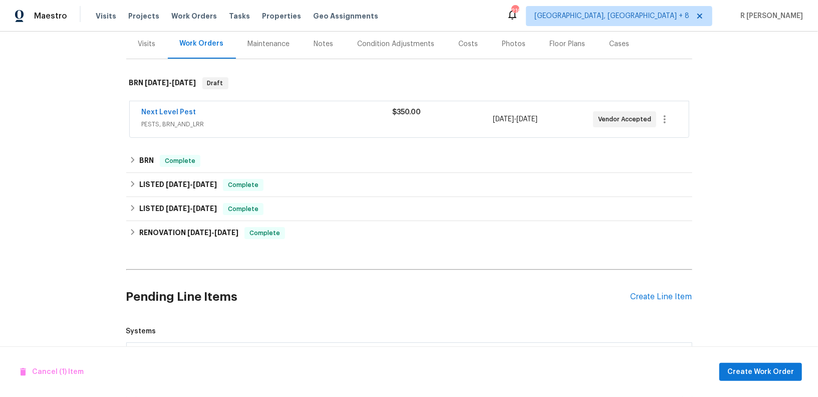
scroll to position [236, 0]
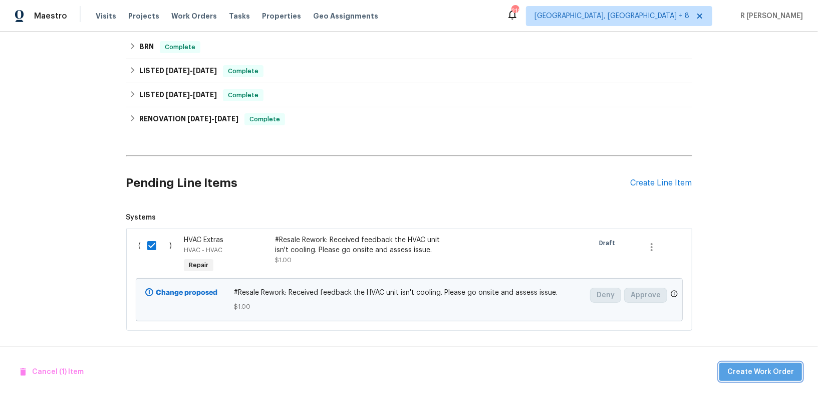
click at [782, 367] on span "Create Work Order" at bounding box center [760, 372] width 67 height 13
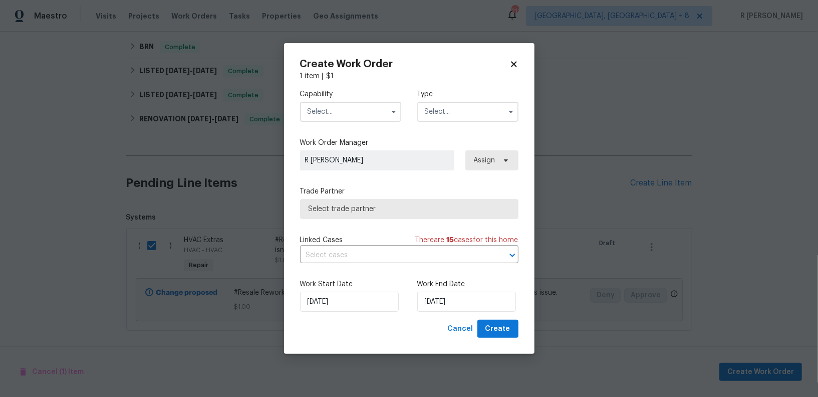
click at [344, 117] on input "text" at bounding box center [350, 112] width 101 height 20
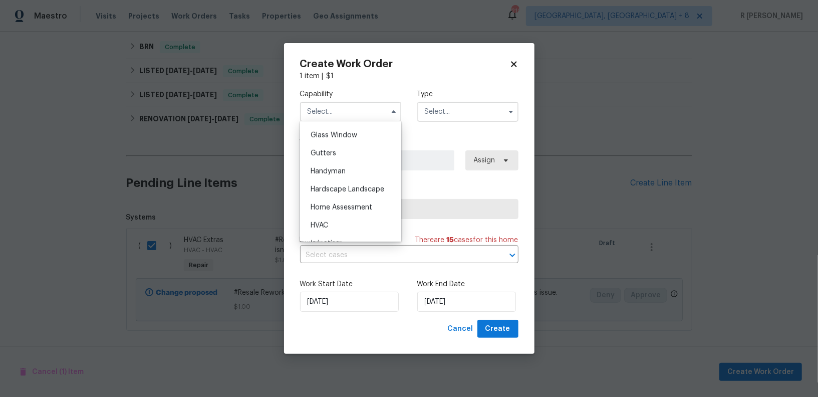
scroll to position [512, 0]
click at [336, 223] on div "HVAC" at bounding box center [351, 226] width 96 height 18
type input "HVAC"
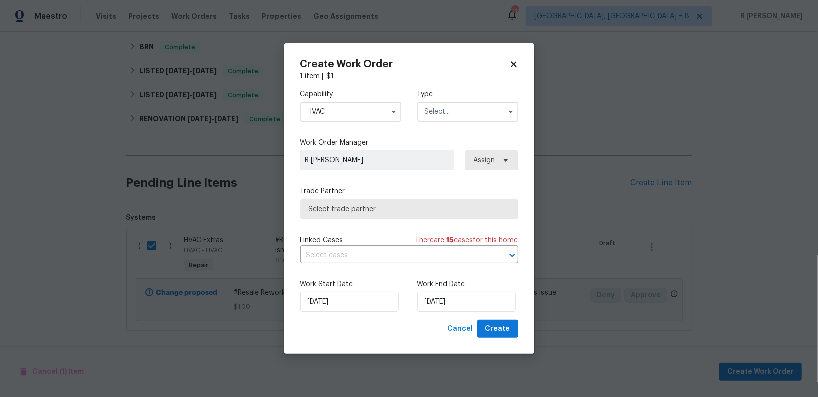
click at [465, 107] on input "text" at bounding box center [467, 112] width 101 height 20
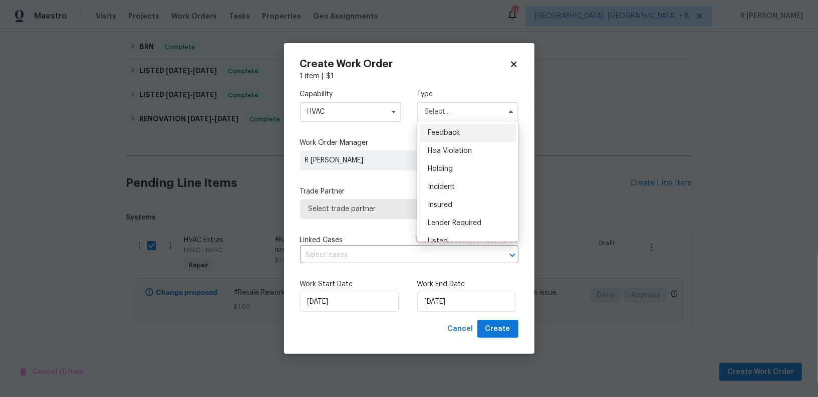
click at [448, 135] on span "Feedback" at bounding box center [444, 132] width 32 height 7
type input "Feedback"
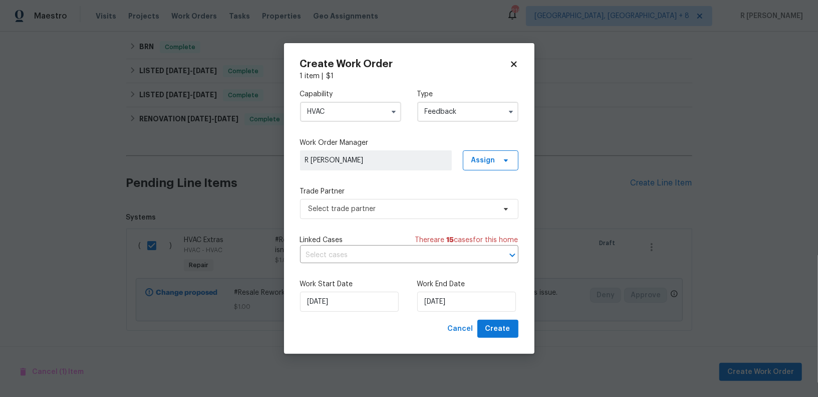
click at [351, 221] on div "Capability HVAC Type Feedback Work Order Manager R Yogesh Kannan Assign Trade P…" at bounding box center [409, 200] width 218 height 238
click at [329, 199] on span "Select trade partner" at bounding box center [409, 209] width 218 height 20
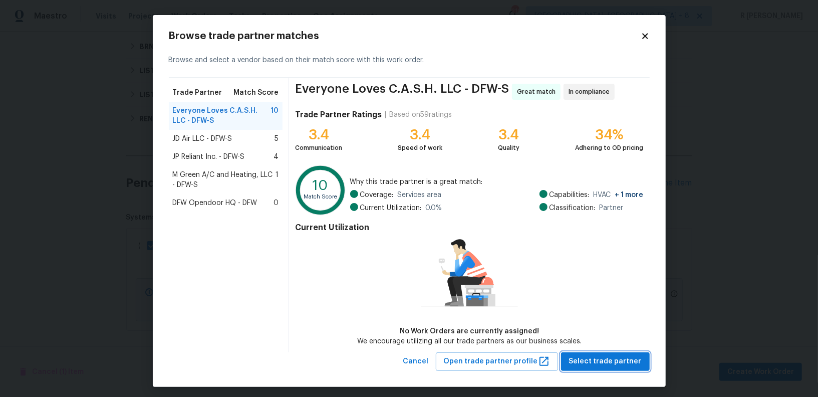
click at [623, 352] on button "Select trade partner" at bounding box center [605, 361] width 89 height 19
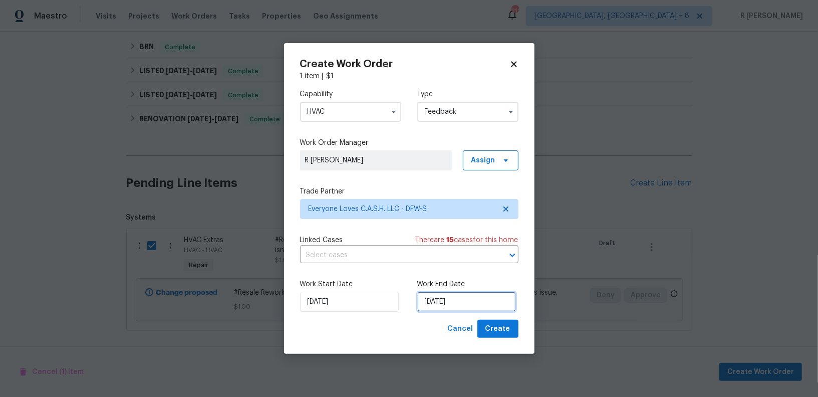
click at [444, 308] on input "18/08/2025" at bounding box center [466, 302] width 99 height 20
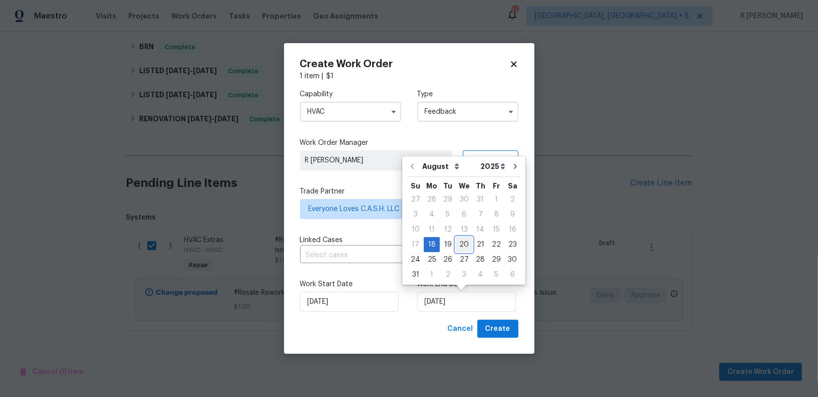
click at [460, 244] on div "20" at bounding box center [464, 244] width 17 height 14
type input "20/08/2025"
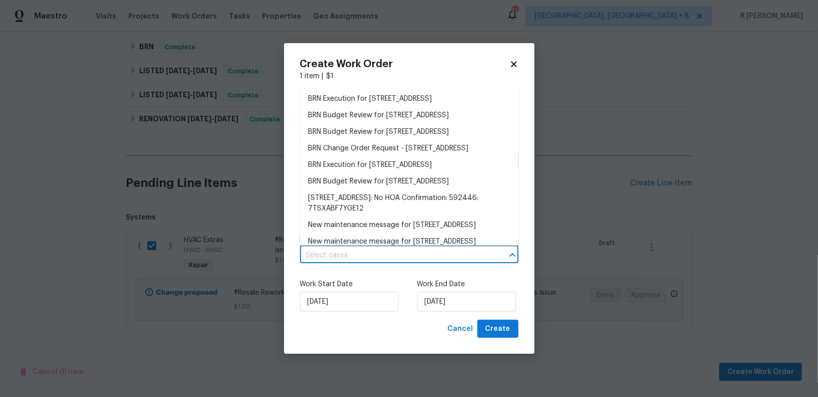
click at [399, 256] on input "text" at bounding box center [395, 256] width 190 height 16
click at [363, 282] on label "Work Start Date" at bounding box center [350, 284] width 101 height 10
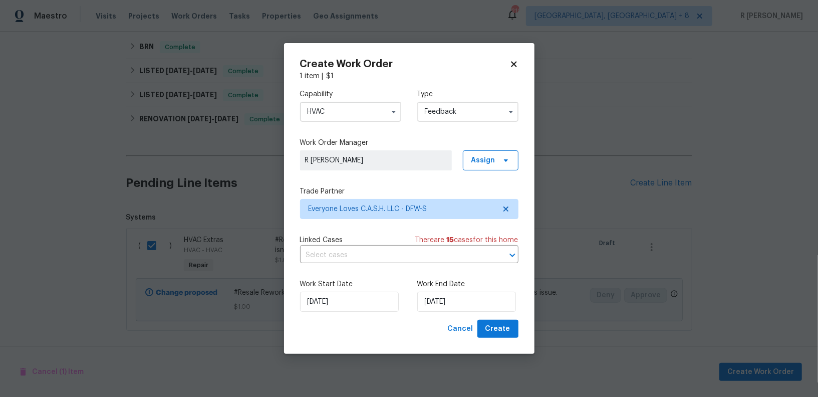
click at [507, 338] on div "Create Work Order 1 item | $ 1 Capability HVAC Type Feedback Work Order Manager…" at bounding box center [409, 198] width 251 height 311
click at [506, 336] on button "Create" at bounding box center [497, 329] width 41 height 19
checkbox input "false"
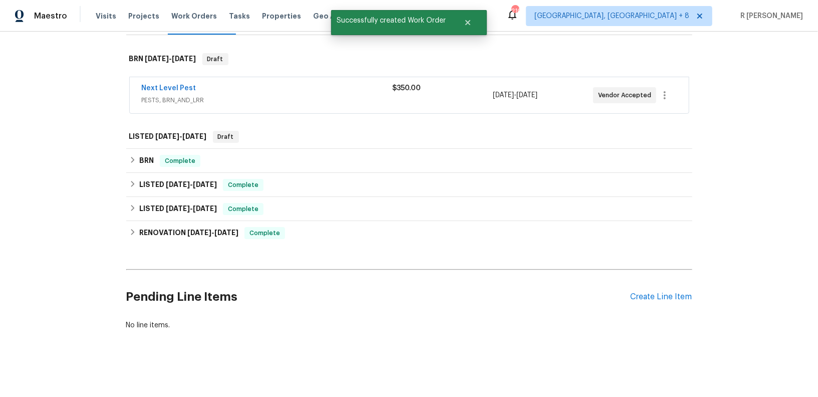
scroll to position [0, 0]
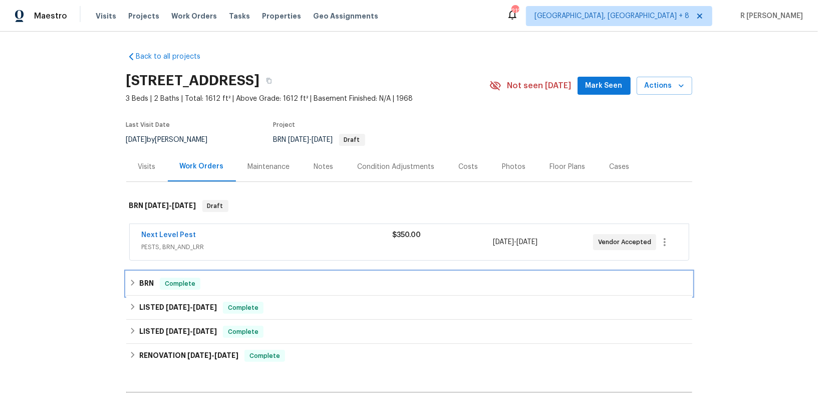
click at [217, 283] on div "BRN Complete" at bounding box center [409, 284] width 560 height 12
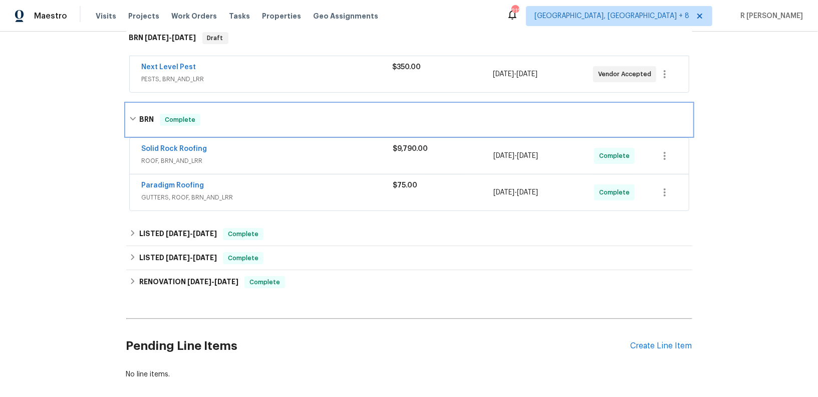
scroll to position [183, 0]
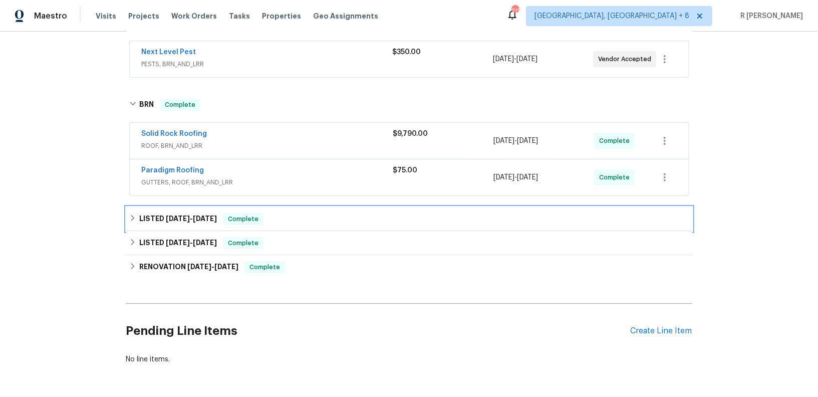
click at [298, 221] on div "LISTED [DATE] - [DATE] Complete" at bounding box center [409, 219] width 560 height 12
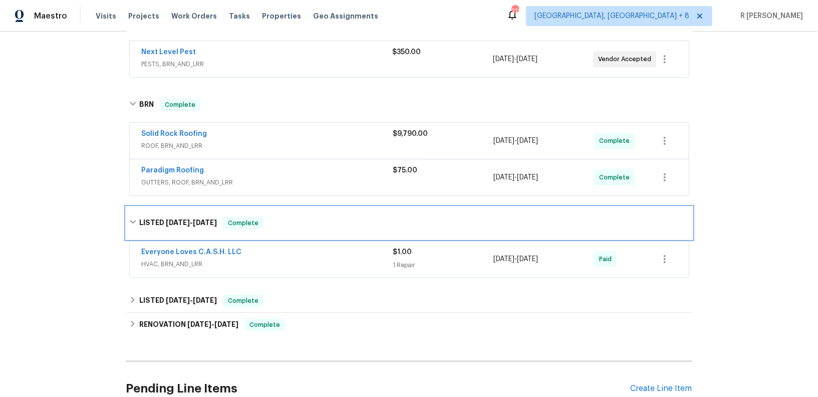
scroll to position [183, 0]
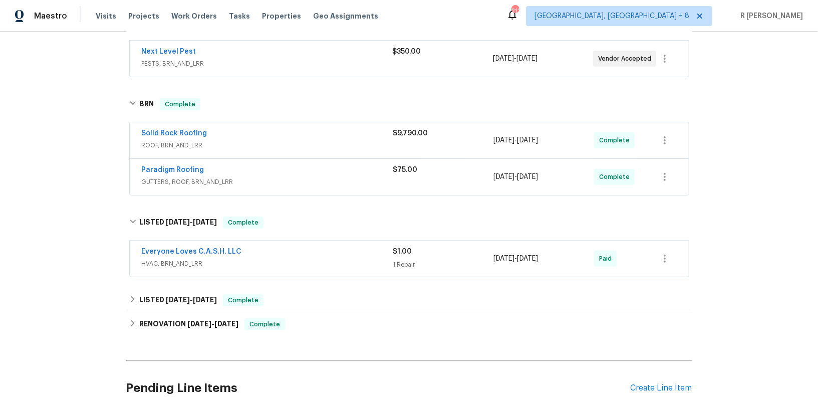
click at [309, 259] on span "HVAC, BRN_AND_LRR" at bounding box center [268, 264] width 252 height 10
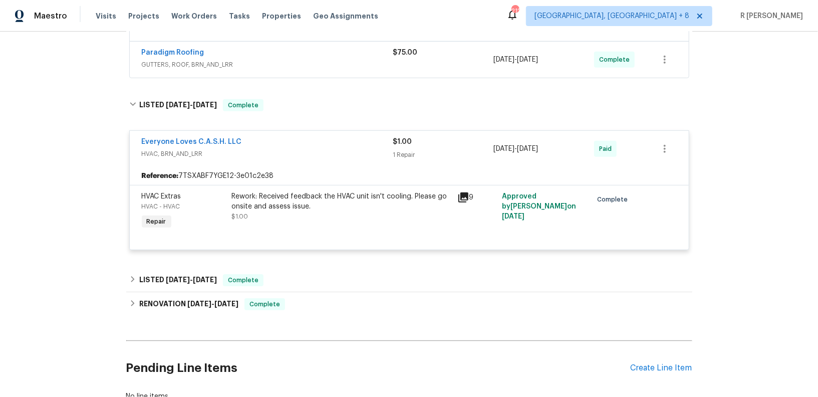
scroll to position [370, 0]
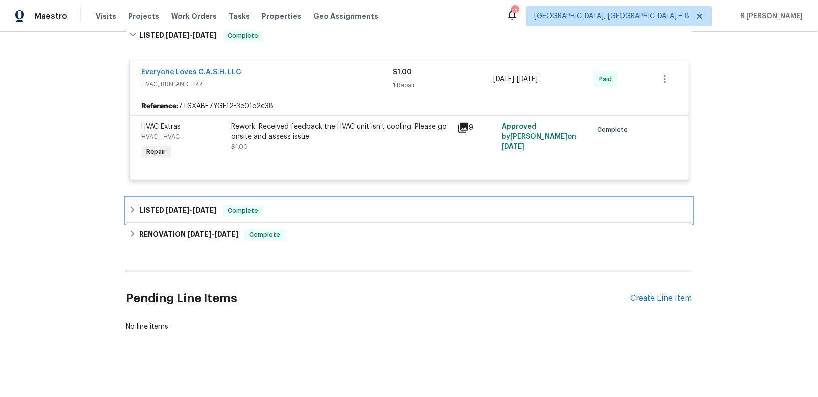
click at [336, 208] on div "LISTED 6/25/25 - 7/2/25 Complete" at bounding box center [409, 210] width 560 height 12
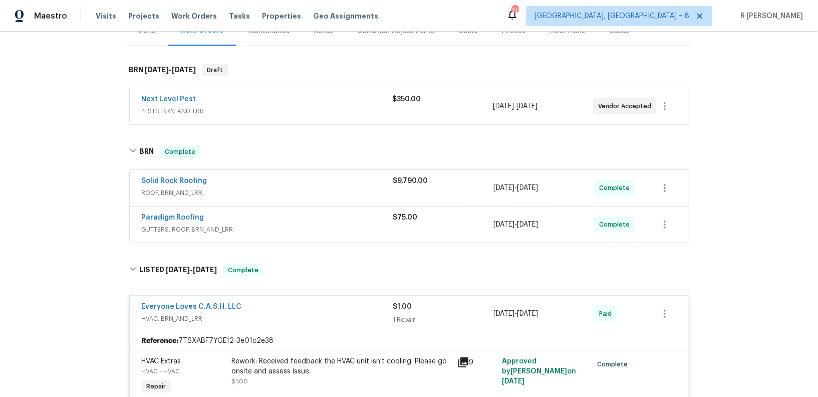
scroll to position [200, 0]
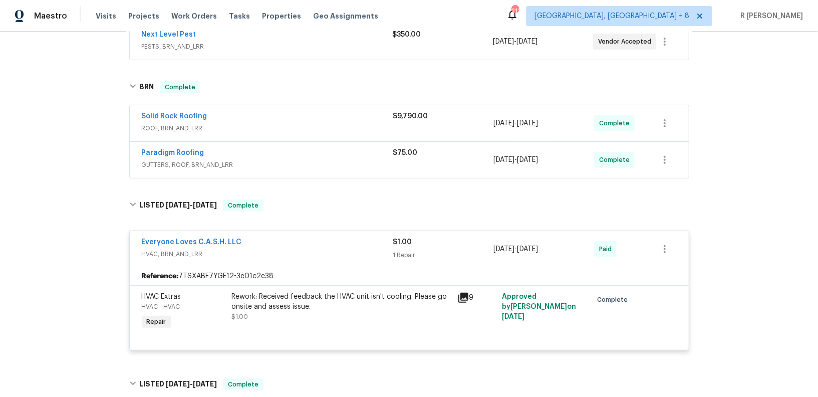
click at [298, 308] on div "Rework: Received feedback the HVAC unit isn't cooling. Please go onsite and ass…" at bounding box center [341, 302] width 219 height 20
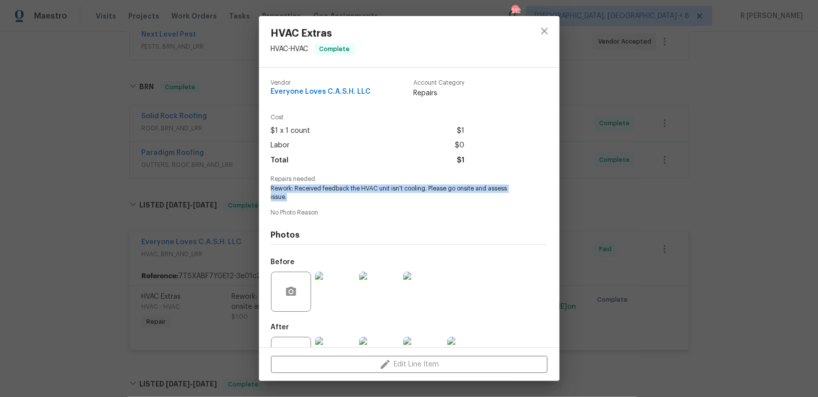
drag, startPoint x: 289, startPoint y: 201, endPoint x: 260, endPoint y: 191, distance: 30.3
click at [260, 191] on div "Vendor Everyone Loves C.A.S.H. LLC Account Category Repairs Cost $1 x 1 count $…" at bounding box center [409, 208] width 301 height 280
copy span "Rework: Received feedback the HVAC unit isn't cooling. Please go onsite and ass…"
click at [544, 25] on icon "close" at bounding box center [545, 31] width 12 height 12
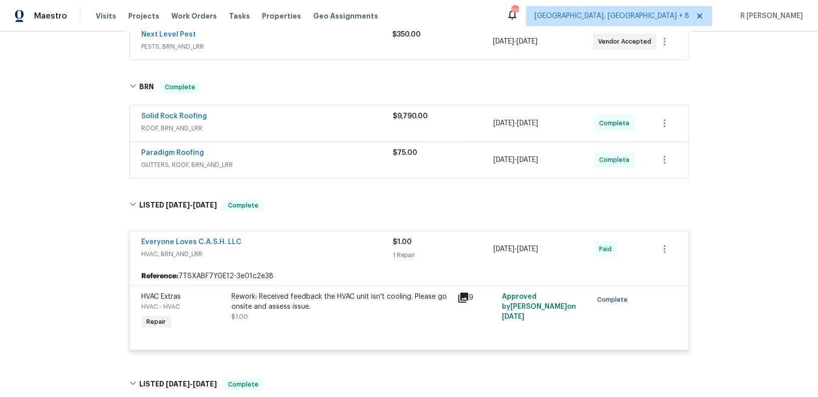
scroll to position [0, 0]
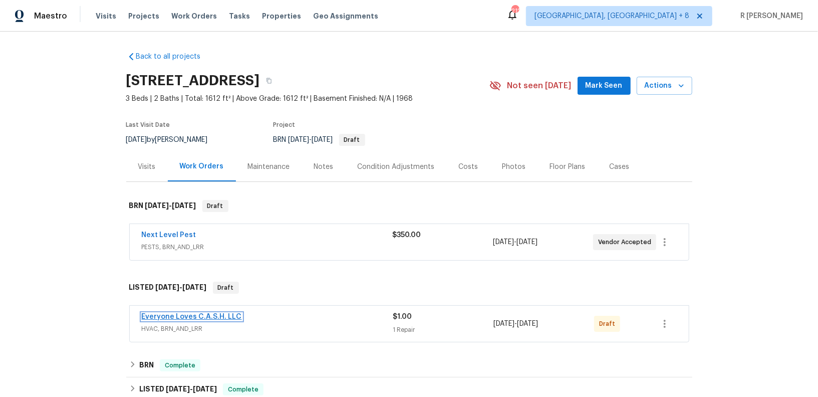
click at [187, 316] on link "Everyone Loves C.A.S.H. LLC" at bounding box center [192, 316] width 100 height 7
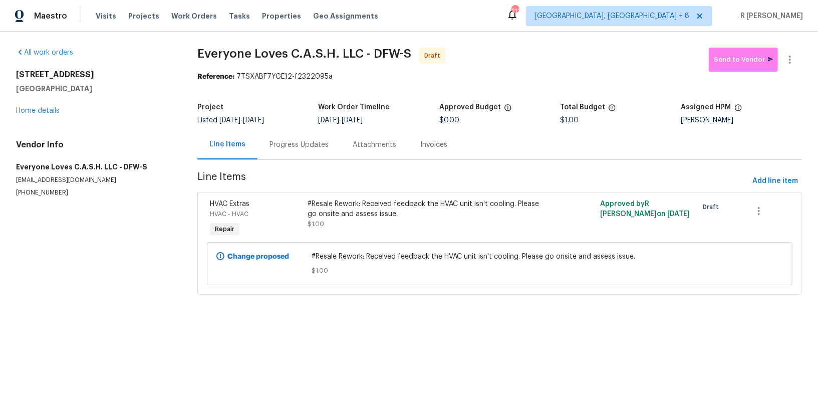
click at [310, 157] on div "Progress Updates" at bounding box center [299, 145] width 83 height 30
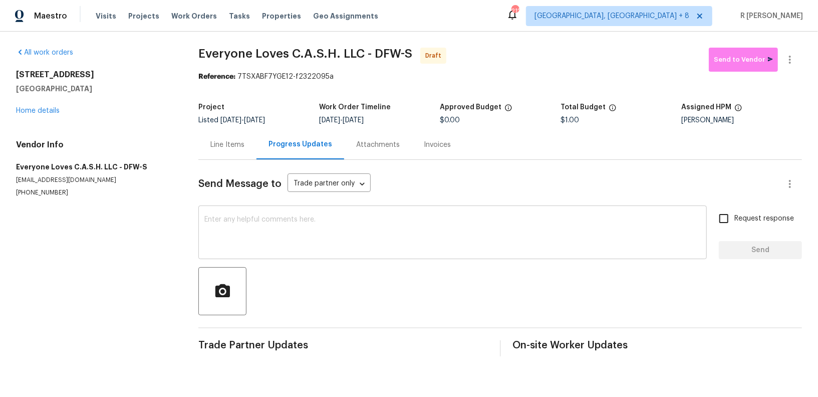
click at [362, 243] on textarea at bounding box center [452, 233] width 497 height 35
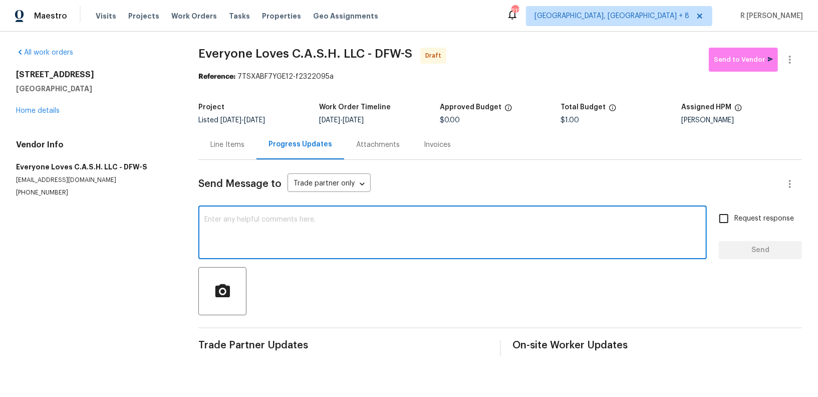
paste textarea "Resale LWO work order was sent to the TP () with a scheduled work date of 01/17."
type textarea "Resale LWO work order was sent to the TP () with a scheduled work date of 01/17."
click at [389, 242] on textarea at bounding box center [452, 233] width 497 height 35
paste textarea "Hi this is (Yogesh) with Opendoor. I’m confirming you received the WO for the p…"
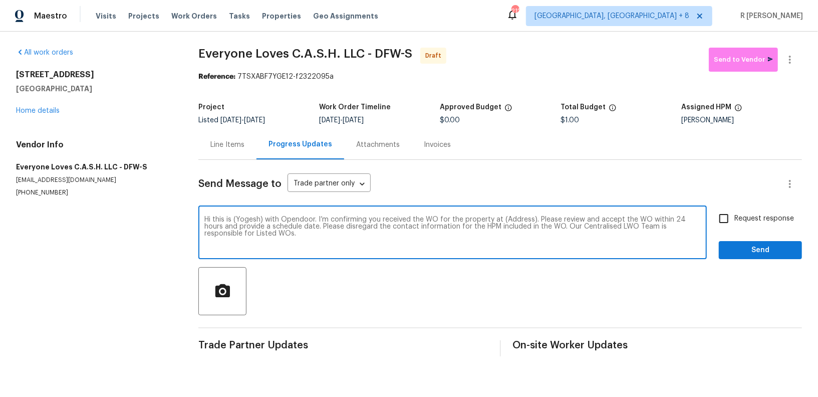
click at [515, 216] on textarea "Hi this is (Yogesh) with Opendoor. I’m confirming you received the WO for the p…" at bounding box center [452, 233] width 497 height 35
paste textarea "[STREET_ADDRESS]"
type textarea "Hi this is (Yogesh) with Opendoor. I’m confirming you received the WO for the p…"
click at [743, 214] on span "Request response" at bounding box center [765, 218] width 60 height 11
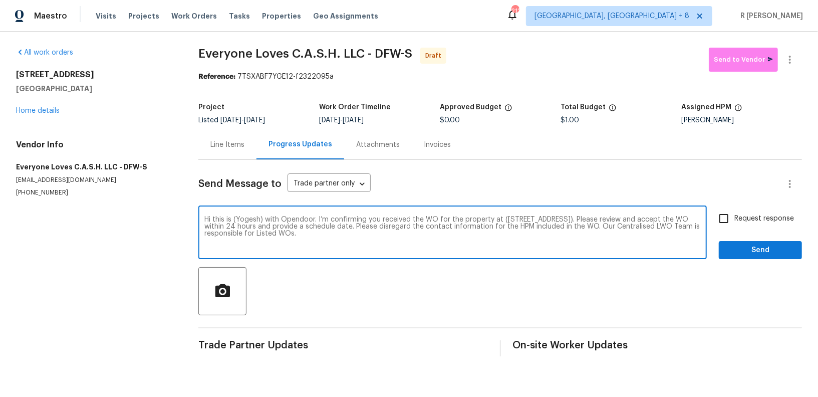
click at [735, 214] on input "Request response" at bounding box center [723, 218] width 21 height 21
checkbox input "true"
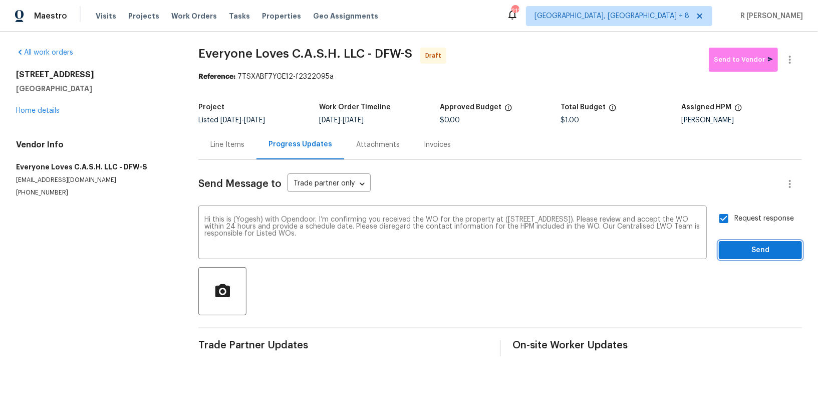
click at [751, 248] on span "Send" at bounding box center [760, 250] width 67 height 13
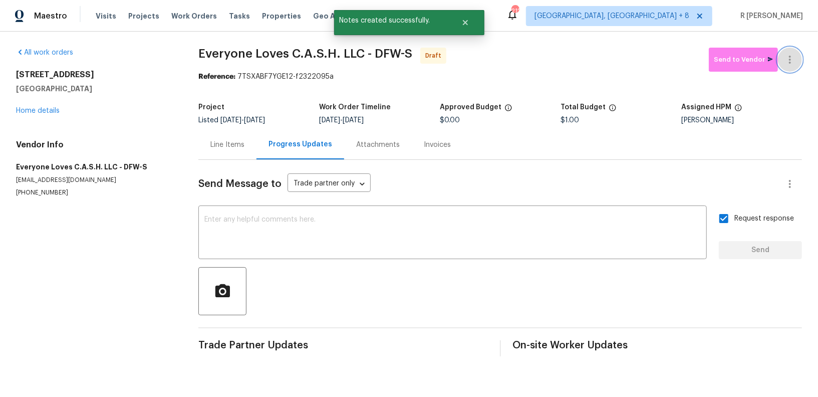
click at [790, 64] on icon "button" at bounding box center [790, 60] width 12 height 12
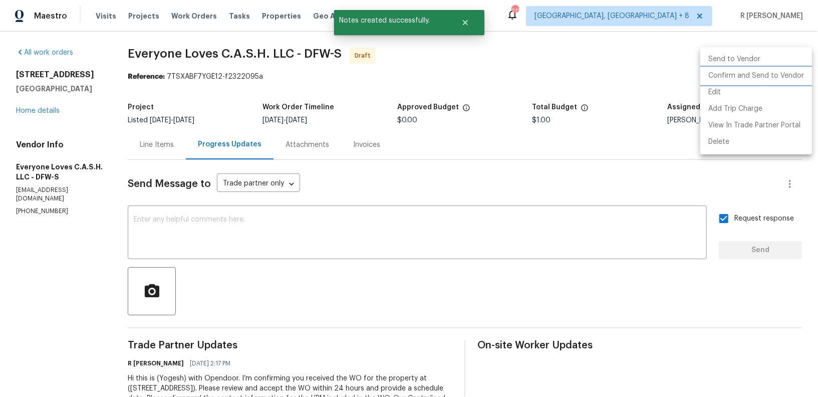
click at [756, 79] on li "Confirm and Send to Vendor" at bounding box center [756, 76] width 112 height 17
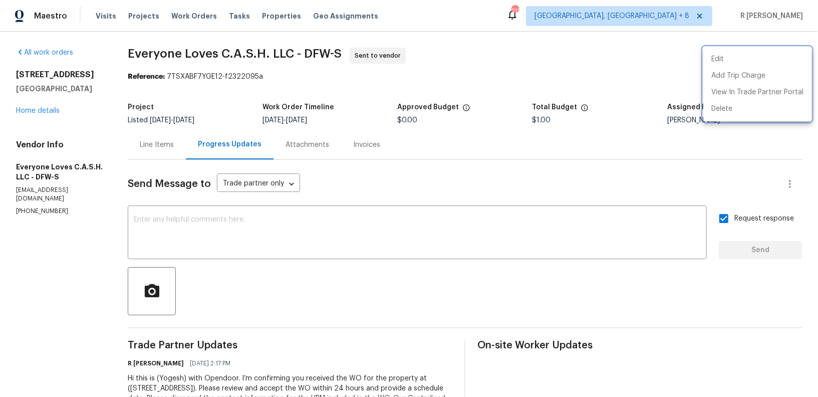
click at [298, 54] on div at bounding box center [409, 198] width 818 height 397
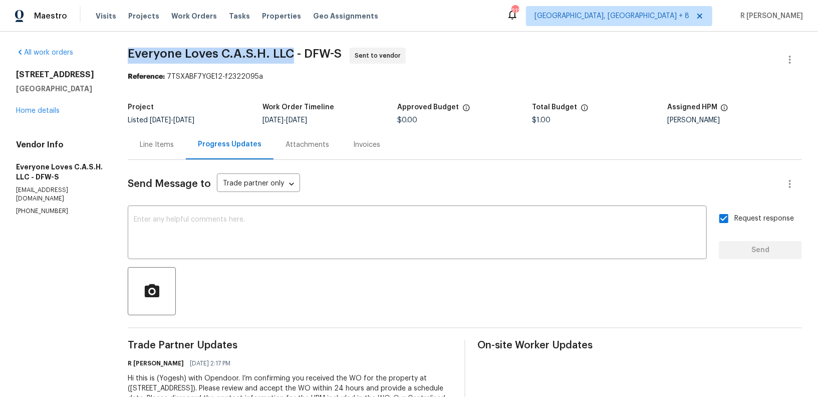
drag, startPoint x: 299, startPoint y: 55, endPoint x: 158, endPoint y: 43, distance: 141.3
click at [158, 43] on div "All work orders 513 Crest Ridge Dr Lakeside, TX 76108 Home details Vendor Info …" at bounding box center [409, 237] width 818 height 410
copy span "Everyone Loves C.A.S.H. LLC"
click at [35, 111] on link "Home details" at bounding box center [38, 110] width 44 height 7
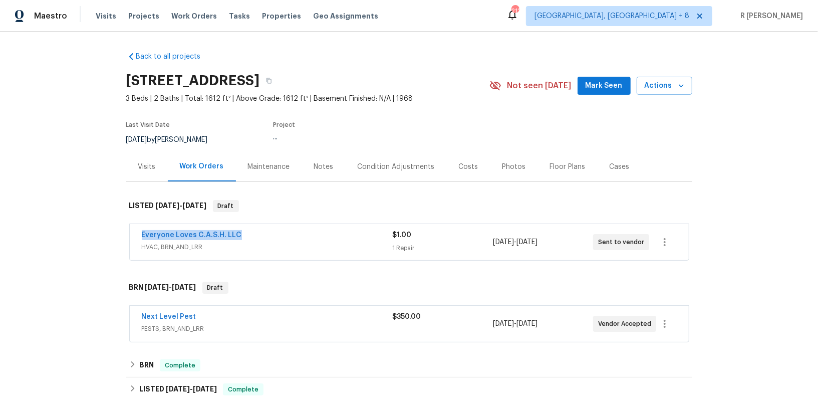
drag, startPoint x: 252, startPoint y: 230, endPoint x: 54, endPoint y: 207, distance: 199.3
click at [54, 207] on div "Back to all projects 513 Crest Ridge Dr, Lakeside, TX 76108 3 Beds | 2 Baths | …" at bounding box center [409, 214] width 818 height 365
copy link "Everyone Loves C.A.S.H. LLC"
click at [297, 224] on div "Everyone Loves C.A.S.H. LLC HVAC, BRN_AND_LRR $1.00 1 Repair 8/18/2025 - 8/20/2…" at bounding box center [409, 242] width 559 height 36
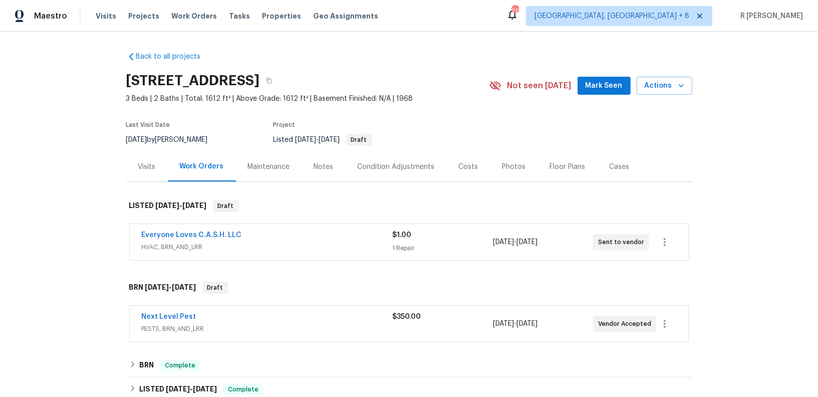
click at [291, 230] on div "Everyone Loves C.A.S.H. LLC" at bounding box center [267, 236] width 251 height 12
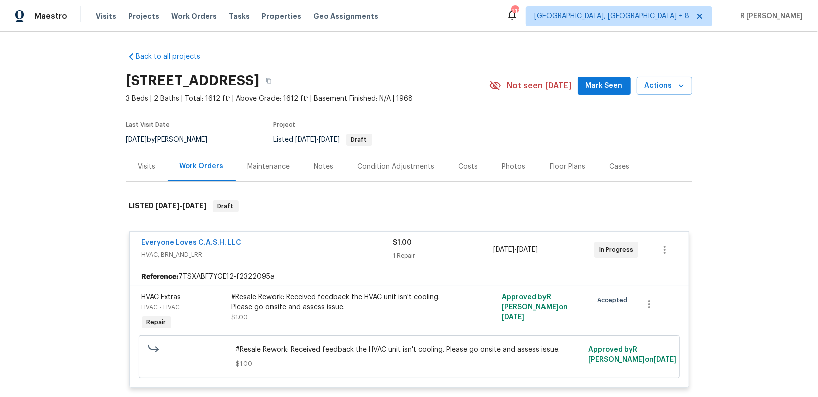
click at [322, 304] on div "#Resale Rework: Received feedback the HVAC unit isn't cooling. Please go onsite…" at bounding box center [341, 302] width 219 height 20
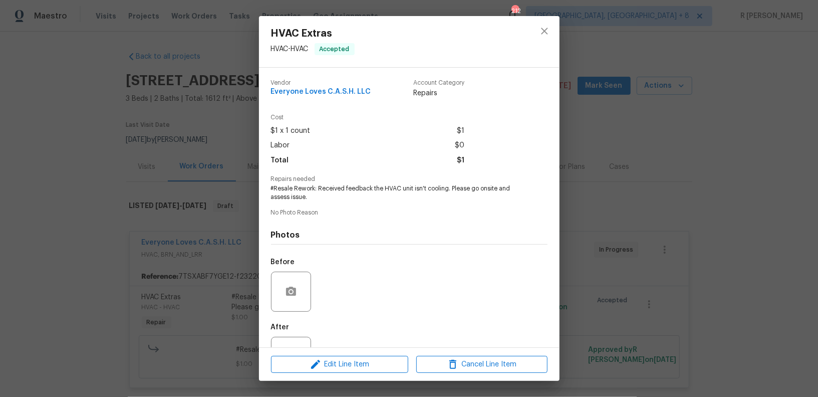
click at [342, 192] on span "#Resale Rework: Received feedback the HVAC unit isn't cooling. Please go onsite…" at bounding box center [395, 192] width 249 height 17
copy span "#Resale Rework: Received feedback the HVAC unit isn't cooling. Please go onsite…"
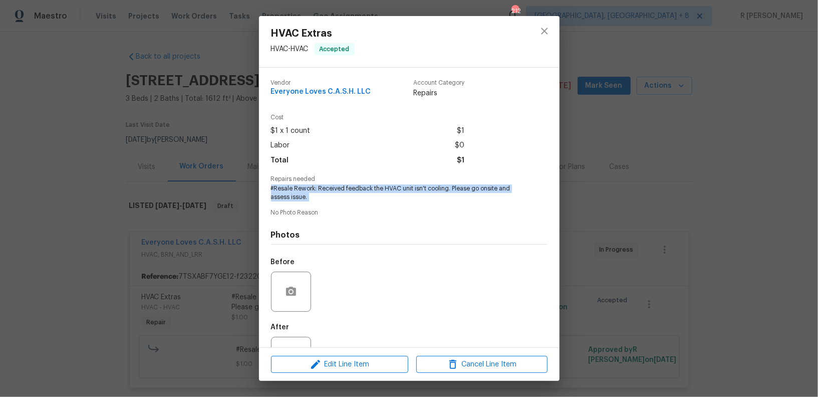
scroll to position [39, 0]
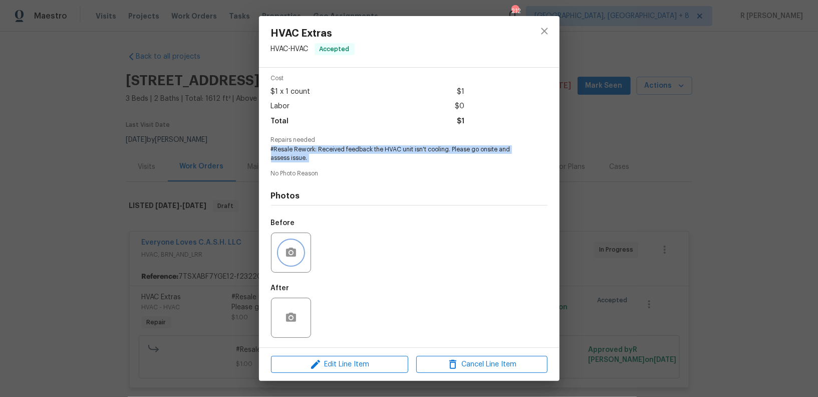
click at [289, 255] on icon "button" at bounding box center [291, 252] width 10 height 9
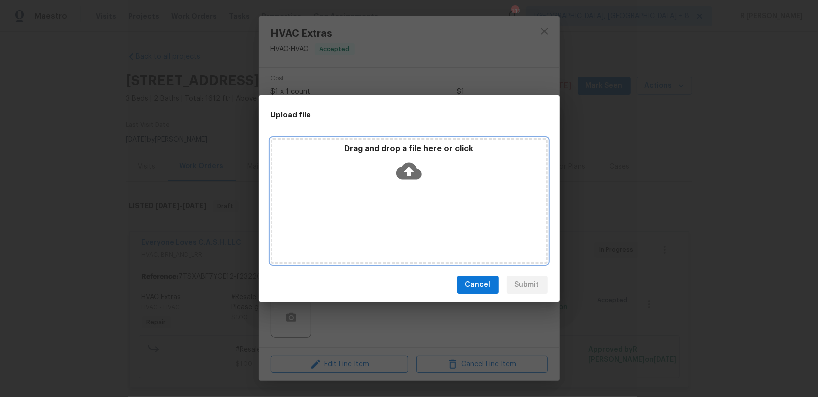
click at [413, 171] on icon at bounding box center [409, 171] width 26 height 26
click at [407, 175] on icon at bounding box center [409, 171] width 26 height 26
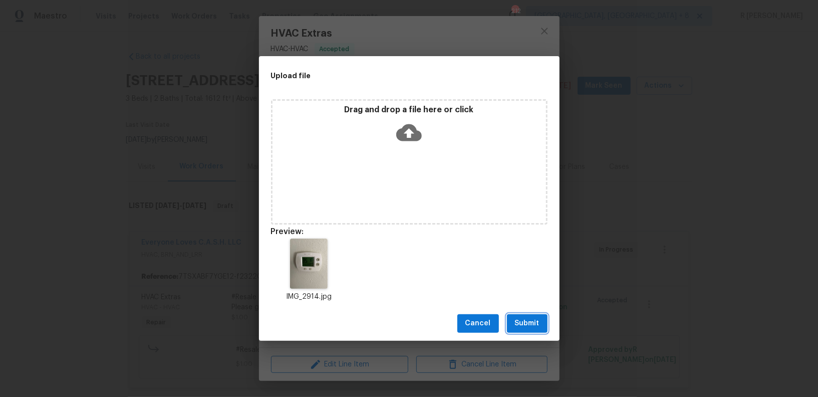
click at [537, 322] on span "Submit" at bounding box center [527, 323] width 25 height 13
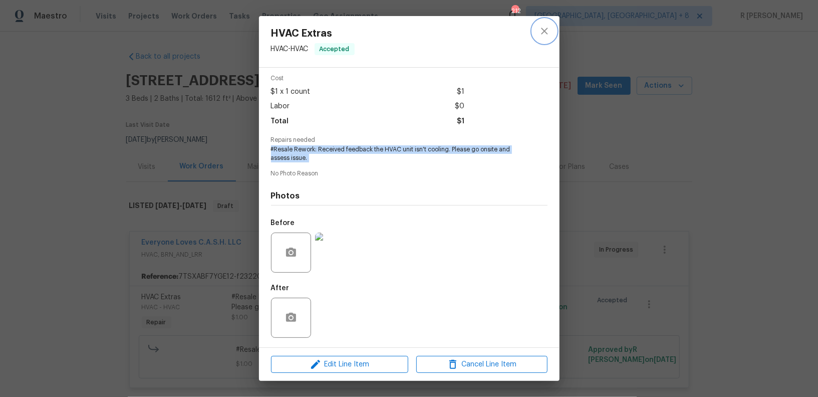
click at [540, 30] on icon "close" at bounding box center [545, 31] width 12 height 12
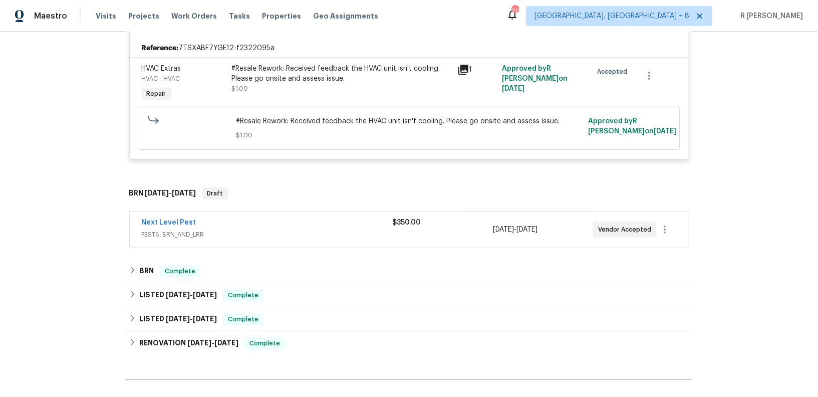
scroll to position [229, 0]
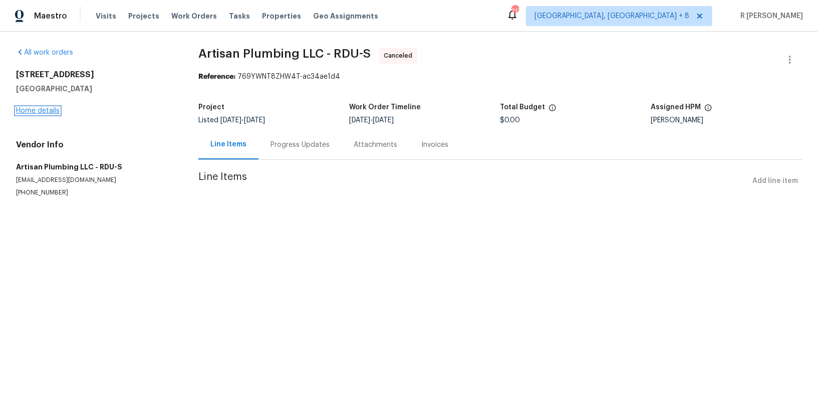
click at [47, 112] on link "Home details" at bounding box center [38, 110] width 44 height 7
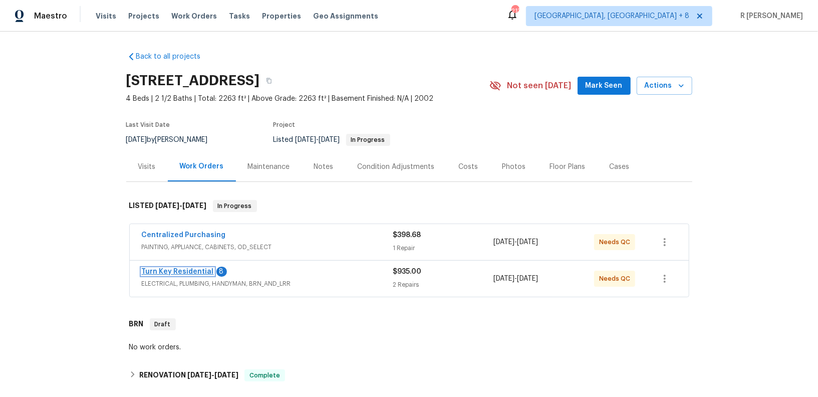
click at [195, 269] on link "Turn Key Residential" at bounding box center [178, 271] width 72 height 7
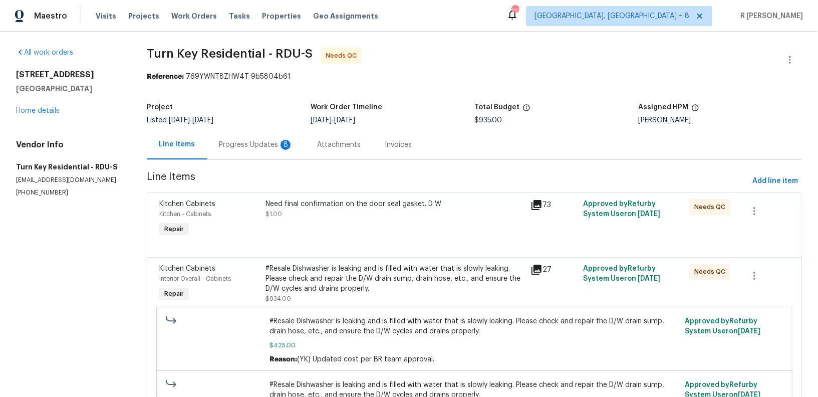
click at [271, 141] on div "Progress Updates 8" at bounding box center [256, 145] width 74 height 10
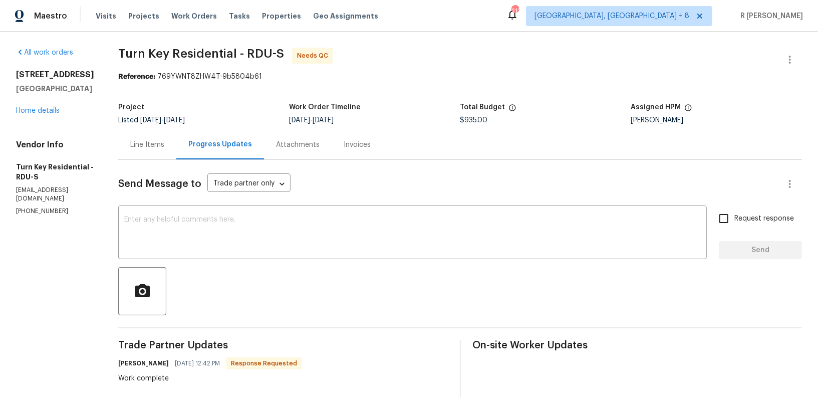
click at [164, 146] on div "Line Items" at bounding box center [147, 145] width 34 height 10
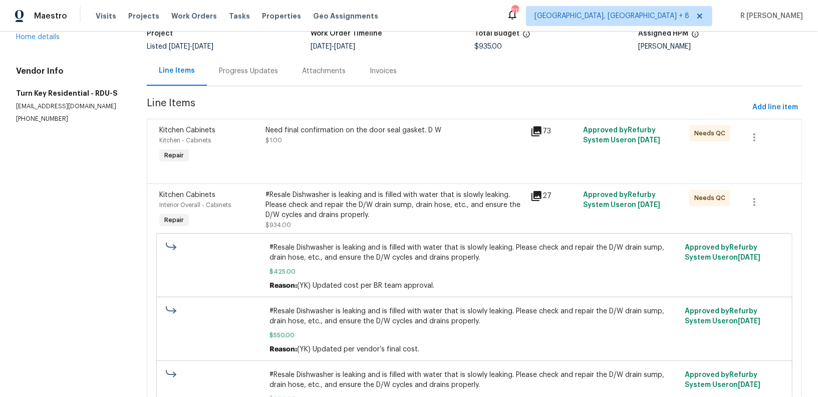
scroll to position [141, 0]
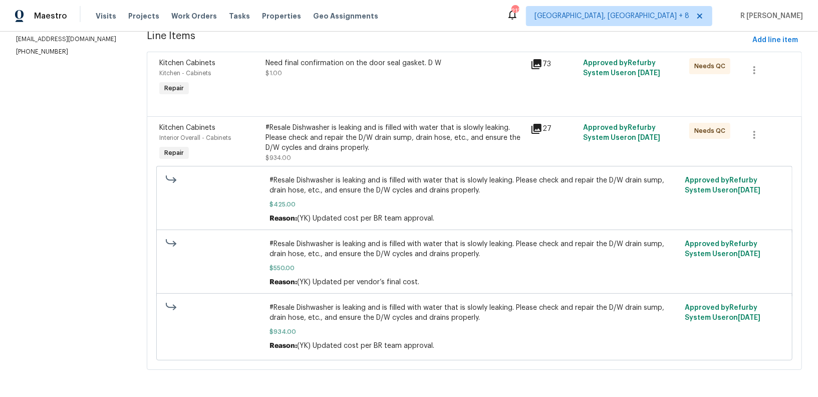
click at [546, 63] on div "73" at bounding box center [554, 64] width 47 height 12
click at [533, 63] on icon at bounding box center [537, 64] width 12 height 12
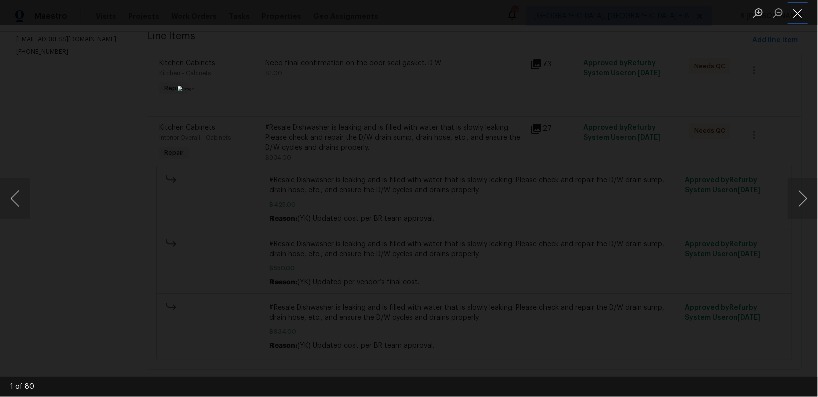
click at [801, 17] on button "Close lightbox" at bounding box center [798, 13] width 20 height 18
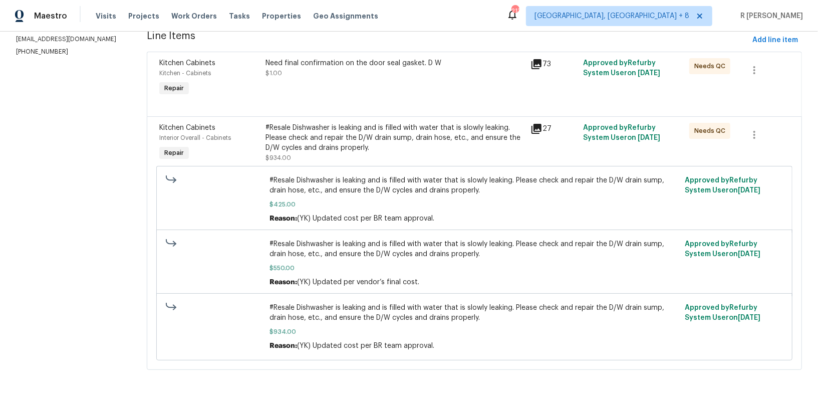
click at [409, 85] on div "Need final confirmation on the door seal gasket. D W $1.00" at bounding box center [395, 78] width 265 height 46
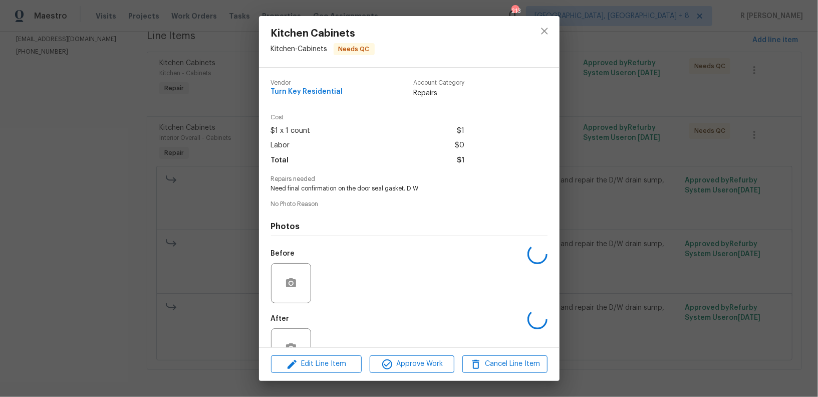
scroll to position [31, 0]
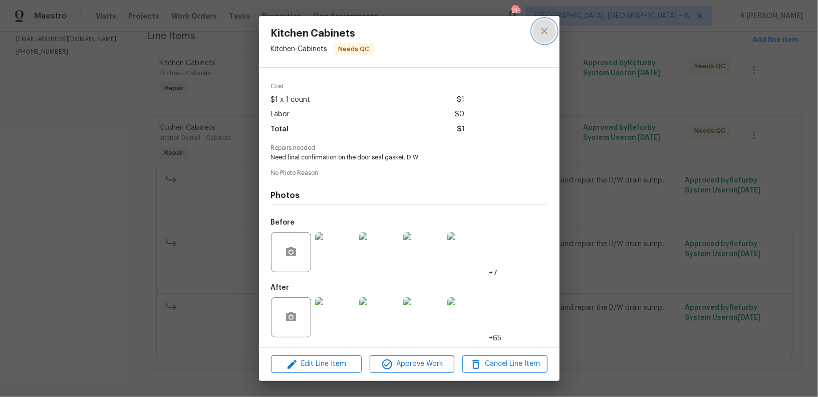
click at [546, 34] on icon "close" at bounding box center [544, 31] width 7 height 7
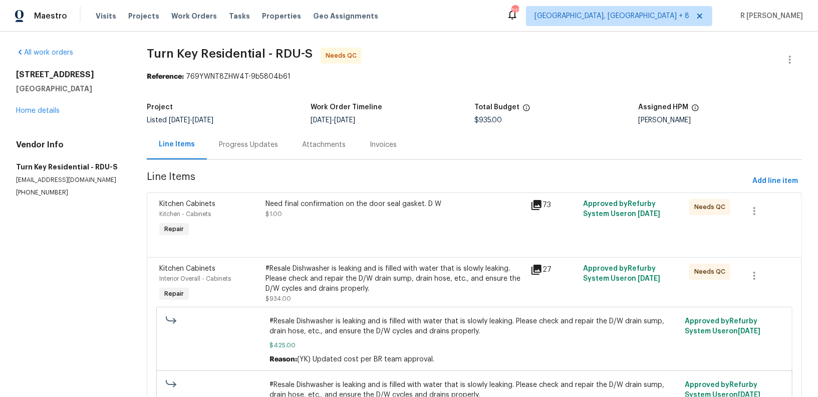
scroll to position [141, 0]
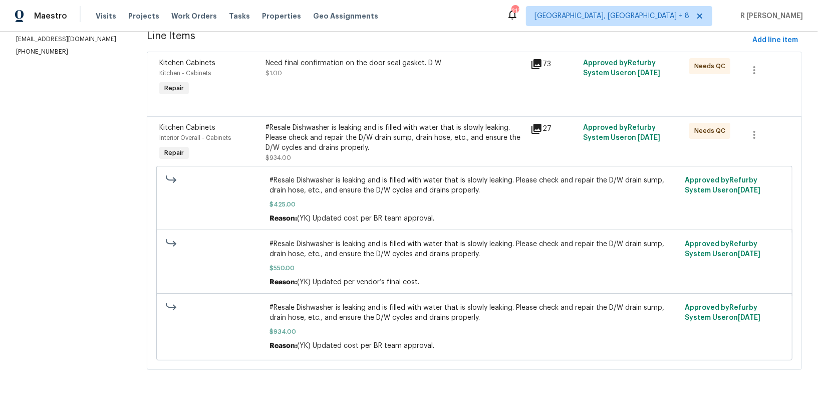
click at [401, 143] on div "#Resale Dishwasher is leaking and is filled with water that is slowly leaking. …" at bounding box center [395, 138] width 259 height 30
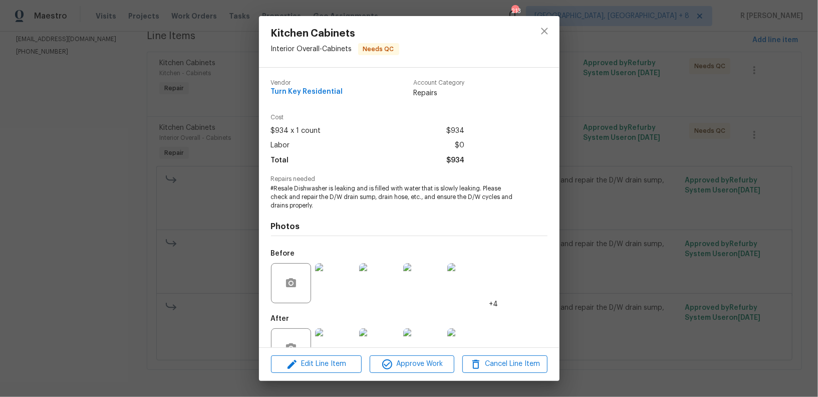
scroll to position [31, 0]
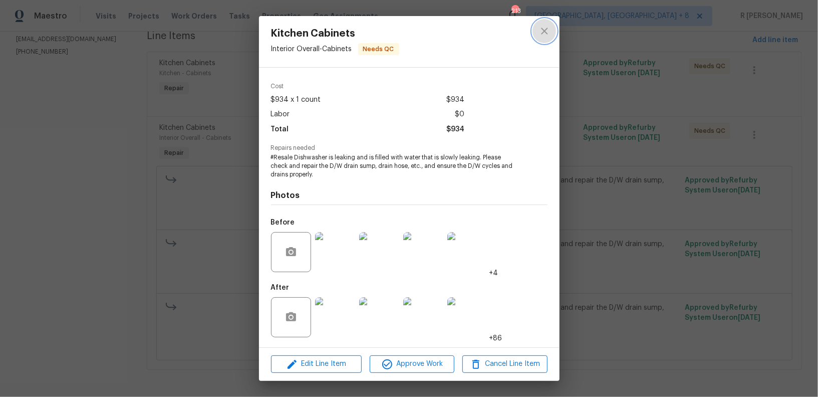
click at [546, 37] on button "close" at bounding box center [545, 31] width 24 height 24
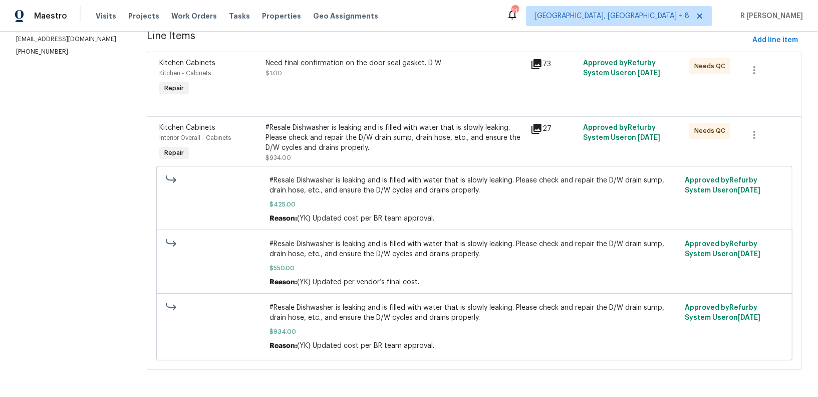
click at [629, 56] on div "Approved by Refurby System User on 8/8/2025" at bounding box center [634, 78] width 106 height 46
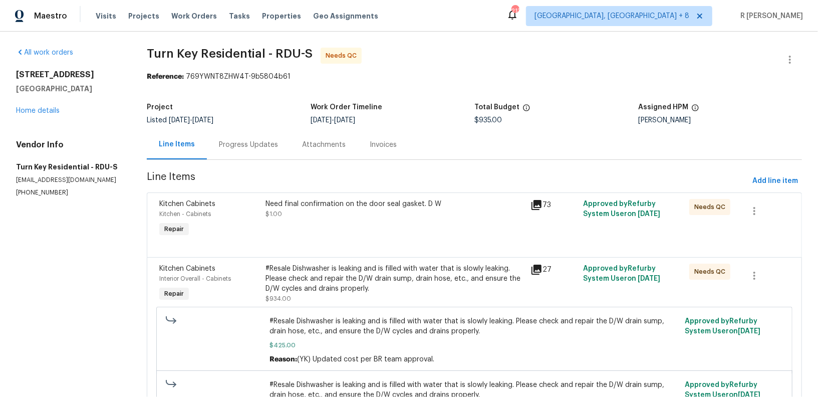
click at [261, 128] on div "Project Listed 7/31/2025 - 8/12/2025 Work Order Timeline 8/1/2025 - 8/4/2025 To…" at bounding box center [474, 114] width 655 height 32
click at [250, 150] on div "Progress Updates" at bounding box center [248, 145] width 83 height 30
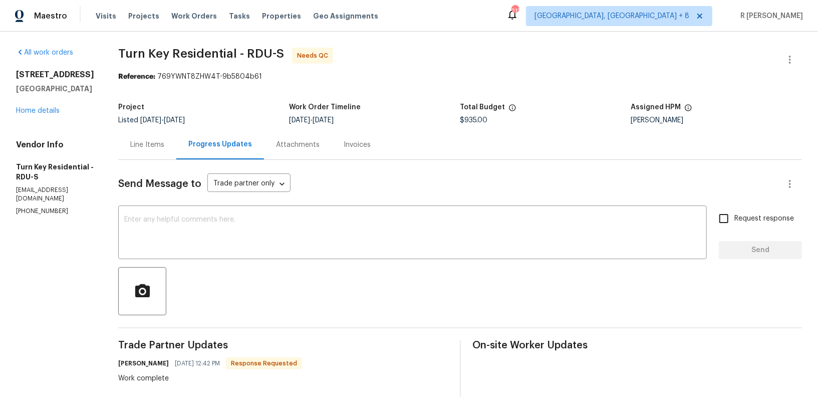
click at [49, 207] on p "(919) 805-2596" at bounding box center [55, 211] width 78 height 9
copy p "(919) 805-2596"
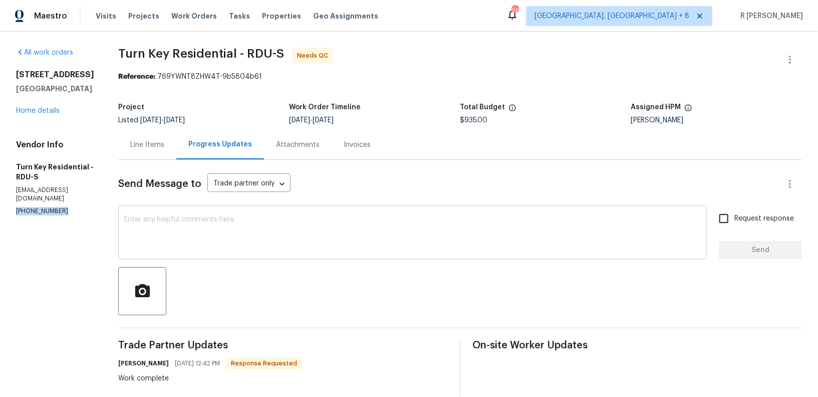
click at [317, 224] on textarea at bounding box center [412, 233] width 577 height 35
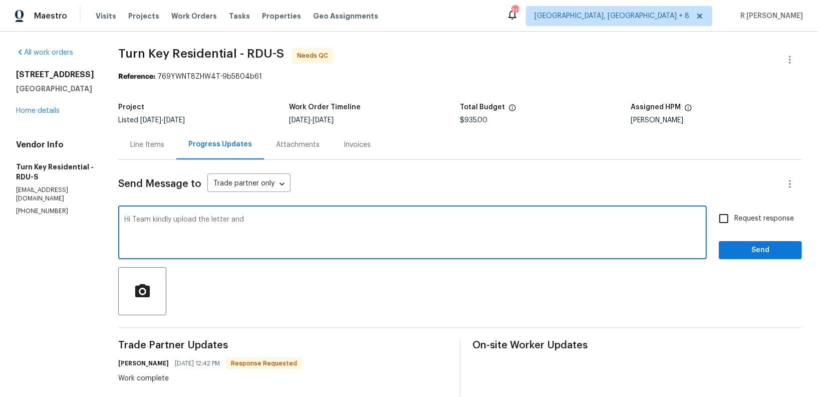
drag, startPoint x: 290, startPoint y: 224, endPoint x: 270, endPoint y: 231, distance: 20.6
click at [270, 231] on textarea "Hi Team kindly upload the letter and" at bounding box center [412, 233] width 577 height 35
click at [274, 221] on textarea "Hi Team kindly upload the letter and" at bounding box center [412, 233] width 577 height 35
click at [329, 226] on textarea "Hi Team kindly upload the letter and" at bounding box center [412, 233] width 577 height 35
type textarea "Hi Team kindly upload the letter in the document section. Thank you."
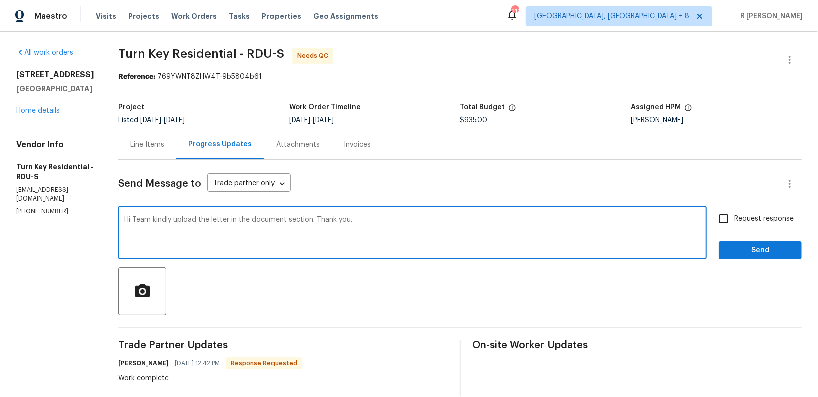
click at [733, 217] on input "Request response" at bounding box center [723, 218] width 21 height 21
checkbox input "true"
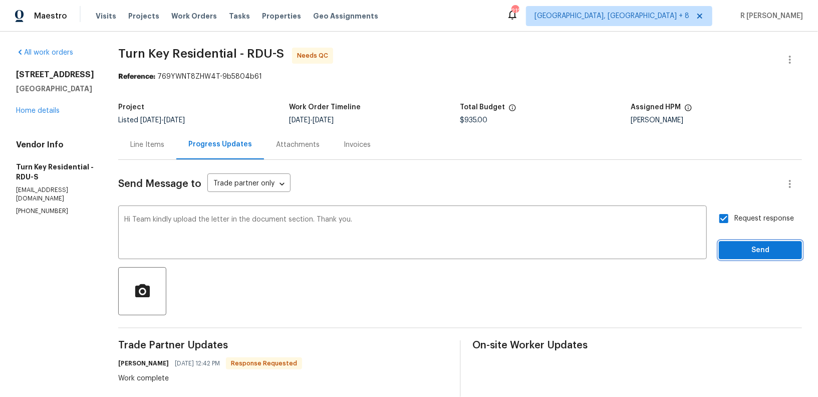
click at [742, 245] on span "Send" at bounding box center [760, 250] width 67 height 13
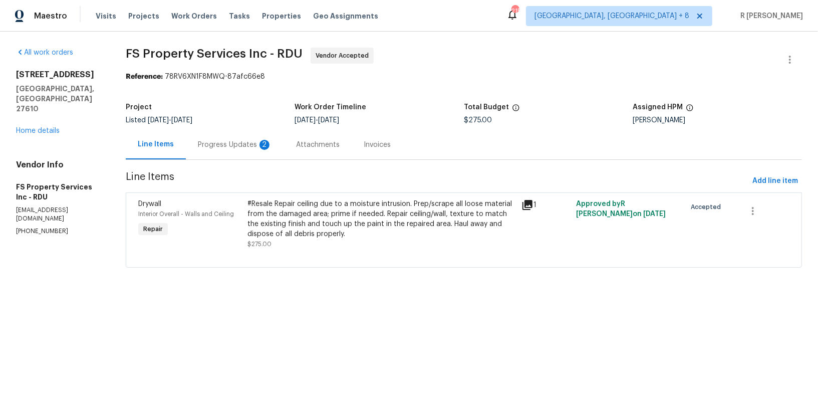
click at [231, 145] on div "Progress Updates 2" at bounding box center [235, 145] width 74 height 10
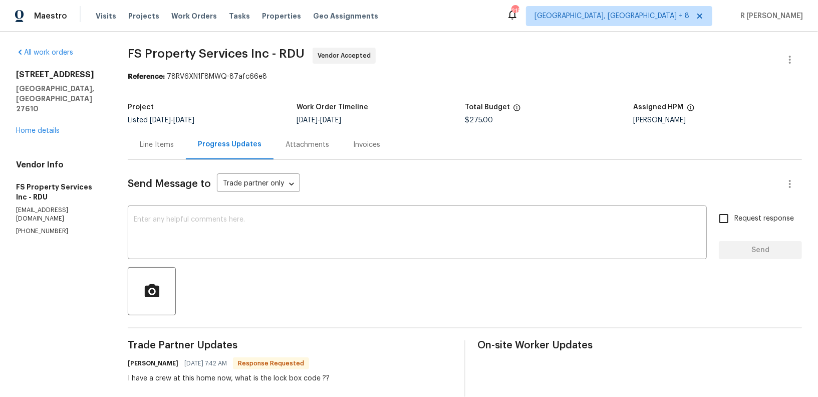
drag, startPoint x: 174, startPoint y: 134, endPoint x: 173, endPoint y: 139, distance: 5.1
click at [173, 134] on div "Line Items" at bounding box center [157, 145] width 58 height 30
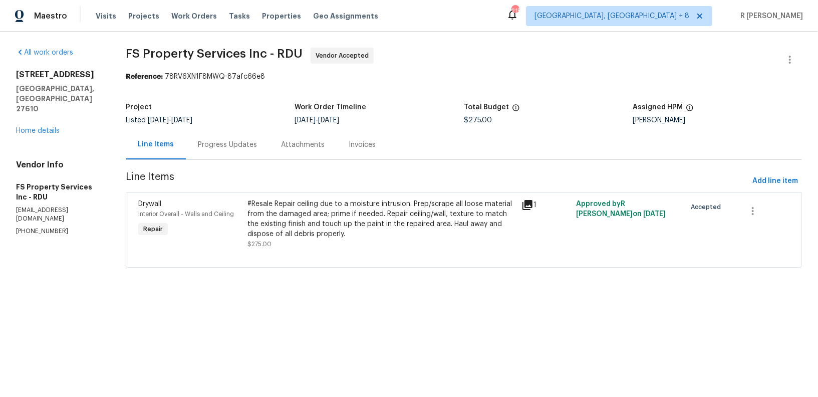
drag, startPoint x: 223, startPoint y: 140, endPoint x: 226, endPoint y: 149, distance: 9.0
click at [223, 141] on div "Progress Updates" at bounding box center [227, 145] width 59 height 10
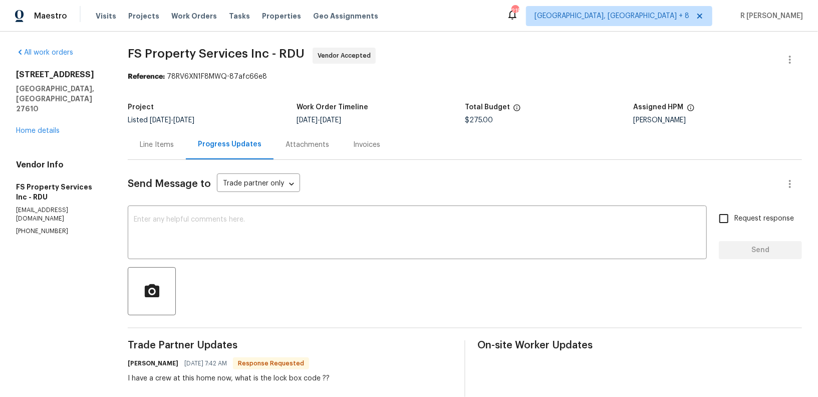
scroll to position [123, 0]
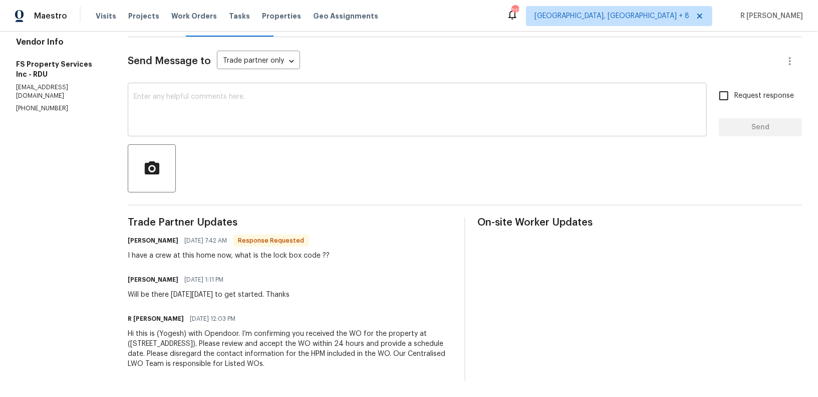
click at [376, 112] on textarea at bounding box center [417, 110] width 567 height 35
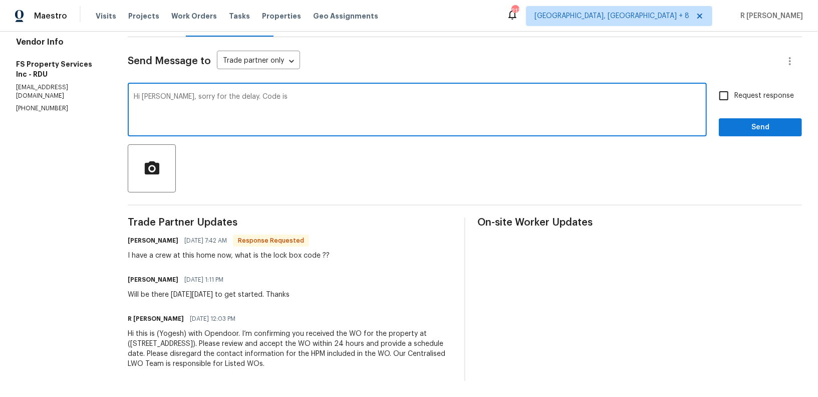
paste textarea "7743"
type textarea "Hi Kevin, sorry for the delay. Code is 7743. Thank you"
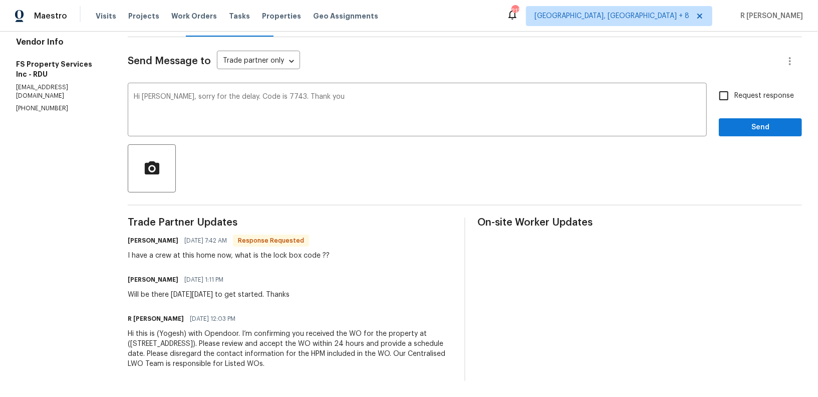
click at [755, 102] on label "Request response" at bounding box center [753, 95] width 81 height 21
click at [735, 102] on input "Request response" at bounding box center [723, 95] width 21 height 21
checkbox input "true"
click at [748, 129] on span "Send" at bounding box center [760, 127] width 67 height 13
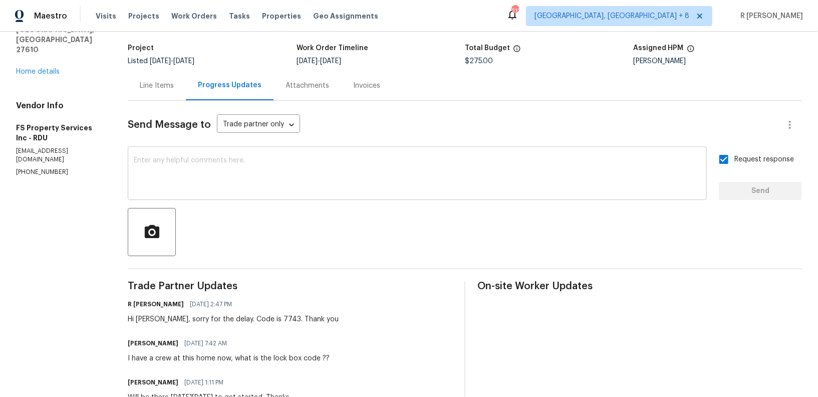
scroll to position [102, 0]
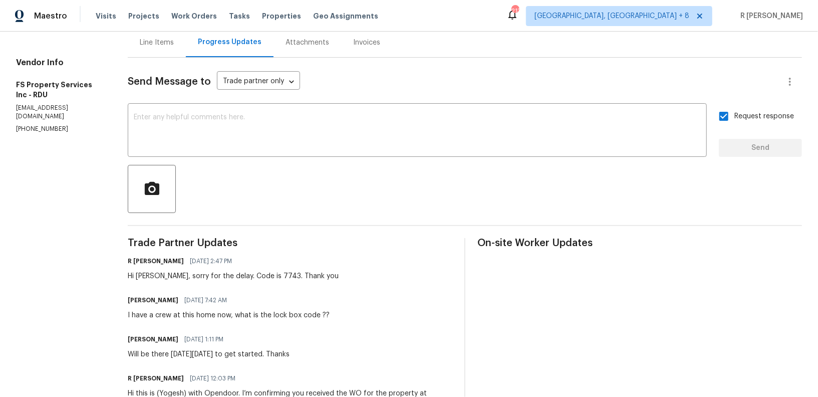
click at [232, 278] on div "Hi Kevin, sorry for the delay. Code is 7743. Thank you" at bounding box center [233, 276] width 211 height 10
click at [227, 310] on div "I have a crew at this home now, what is the lock box code ??" at bounding box center [229, 315] width 202 height 10
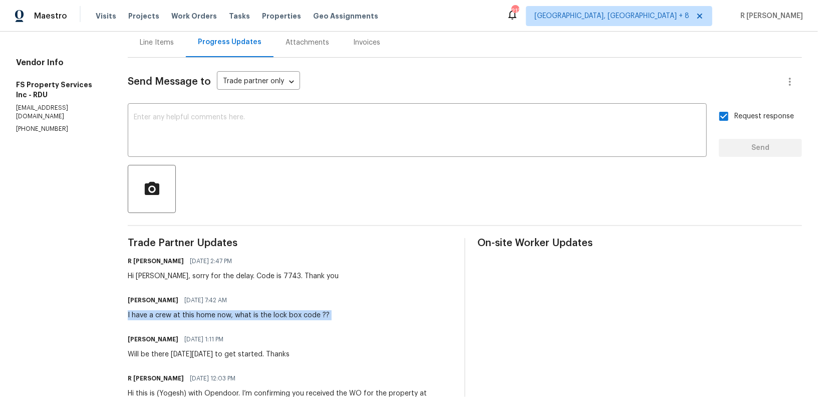
copy div "I have a crew at this home now, what is the lock box code ??"
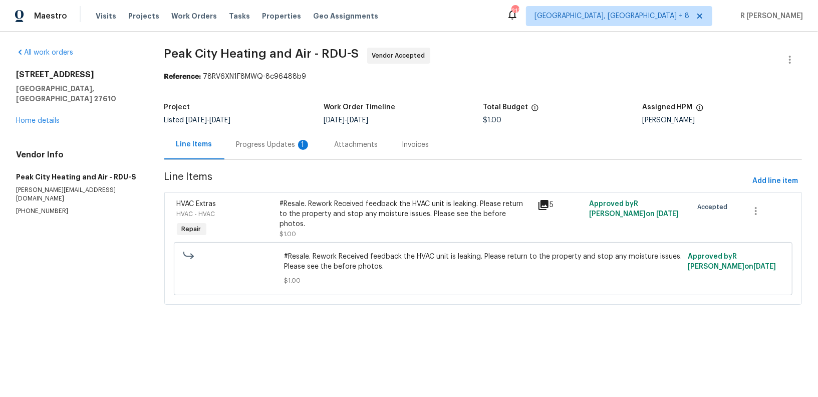
click at [264, 147] on div "Progress Updates 1" at bounding box center [273, 145] width 74 height 10
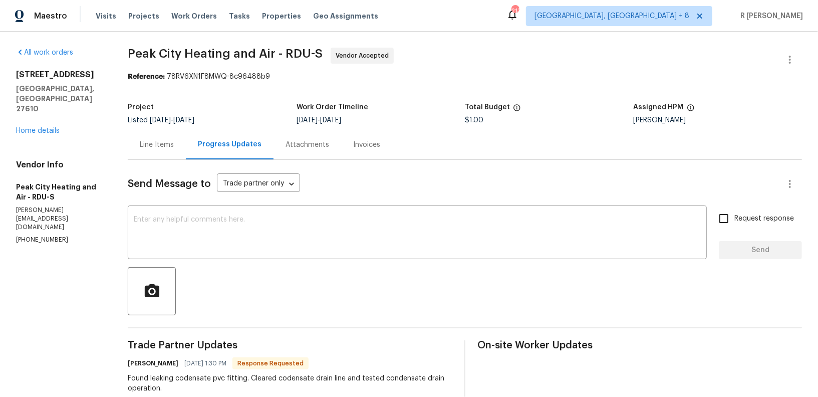
click at [155, 145] on div "Line Items" at bounding box center [157, 145] width 34 height 10
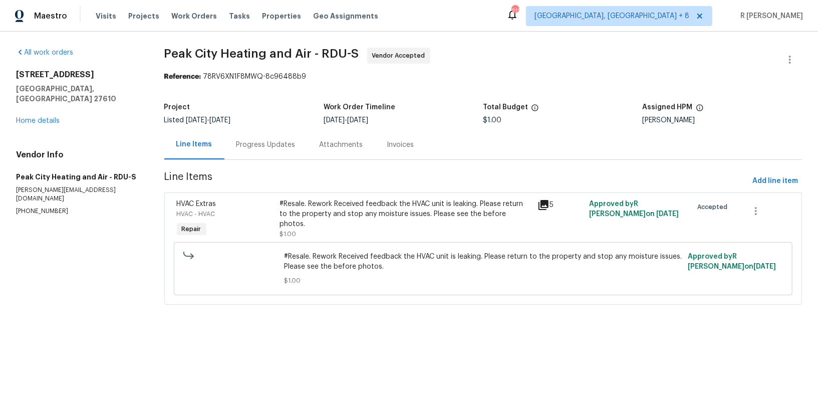
click at [331, 196] on div "#Resale. Rework Received feedback the HVAC unit is leaking. Please return to th…" at bounding box center [406, 219] width 258 height 46
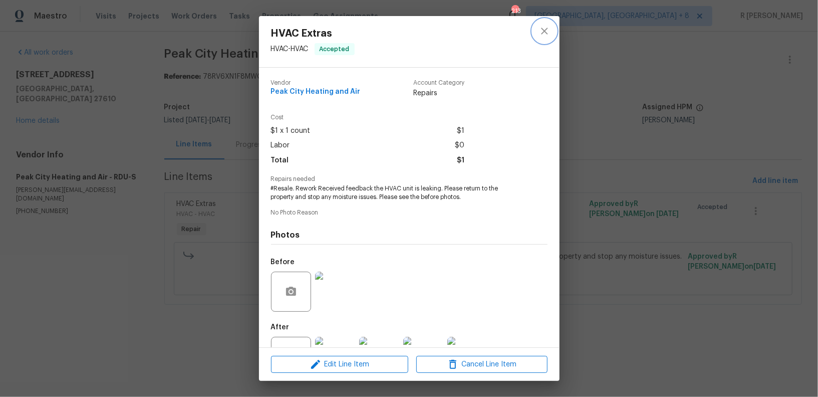
click at [543, 31] on icon "close" at bounding box center [545, 31] width 12 height 12
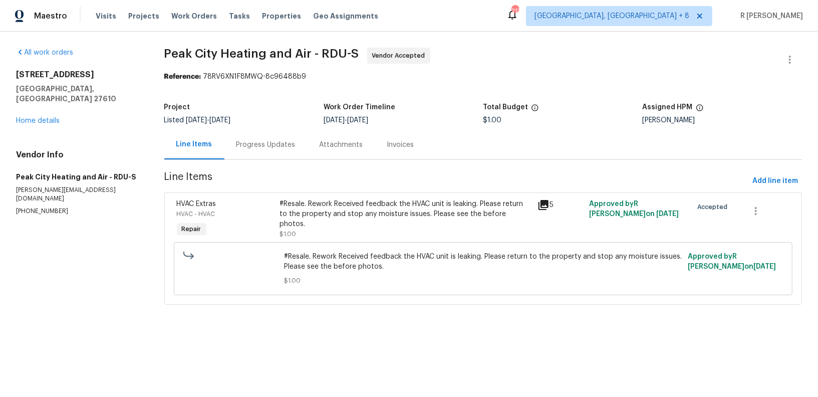
click at [266, 142] on div "Progress Updates" at bounding box center [265, 145] width 59 height 10
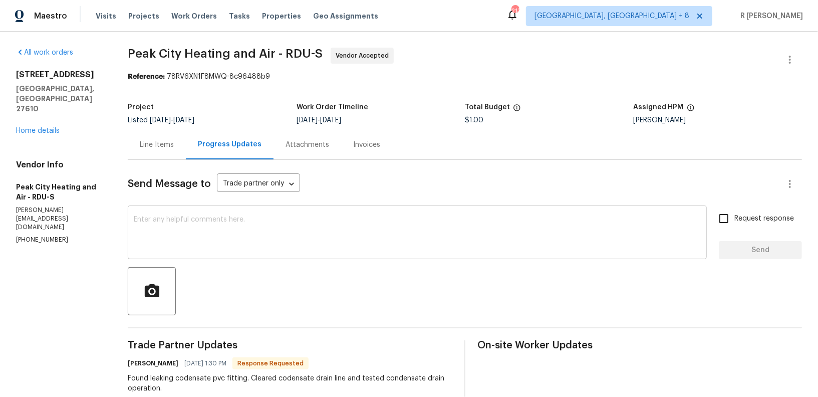
click at [281, 239] on textarea at bounding box center [417, 233] width 567 height 35
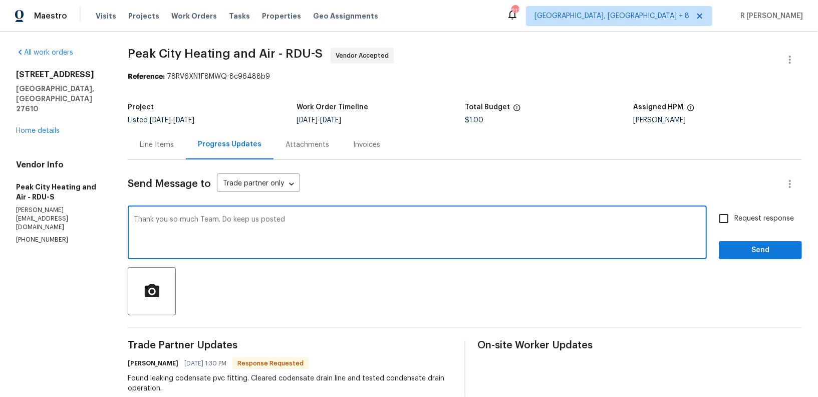
type textarea "Thank you so much Team. Do keep us posted"
click at [757, 214] on span "Request response" at bounding box center [765, 218] width 60 height 11
click at [735, 214] on input "Request response" at bounding box center [723, 218] width 21 height 21
checkbox input "true"
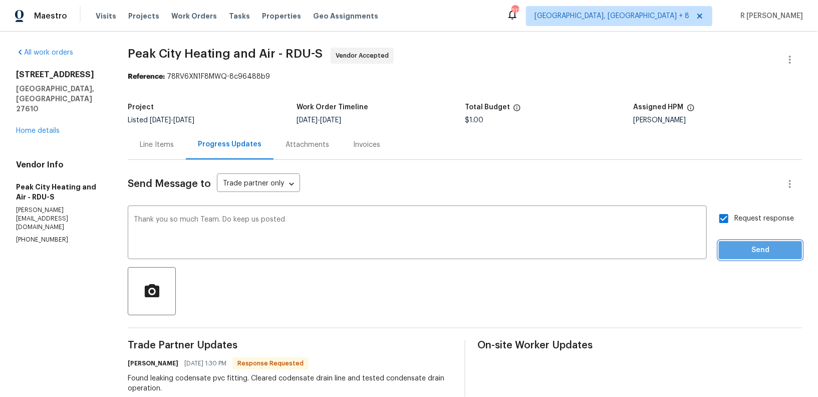
click at [755, 247] on span "Send" at bounding box center [760, 250] width 67 height 13
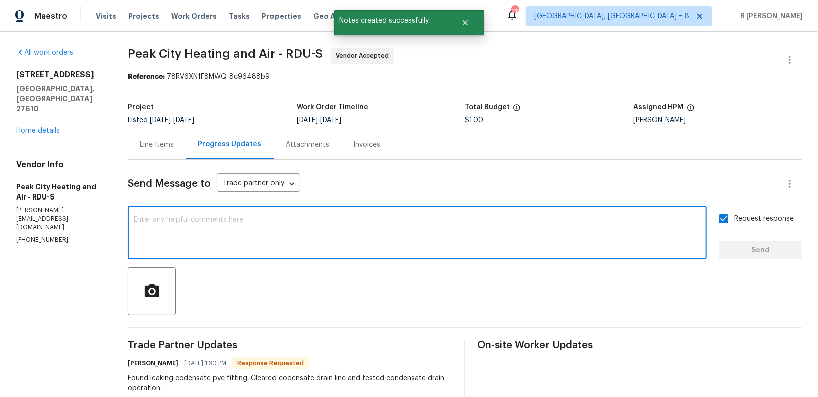
click at [341, 242] on textarea at bounding box center [417, 233] width 567 height 35
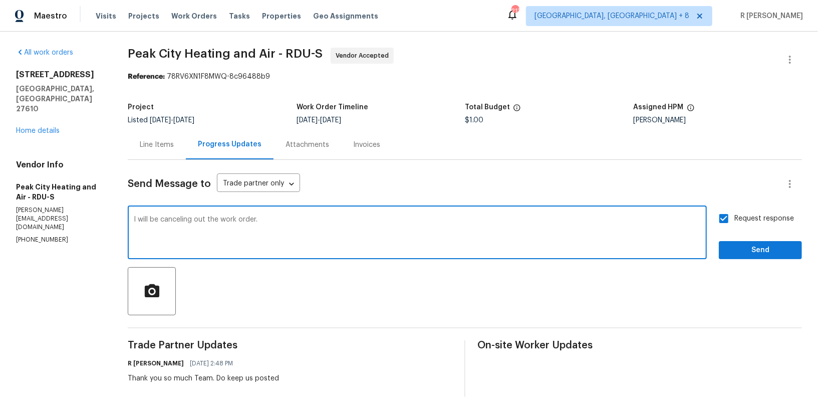
type textarea "I will be canceling out the work order."
click at [767, 238] on div "Request response Send" at bounding box center [760, 233] width 83 height 51
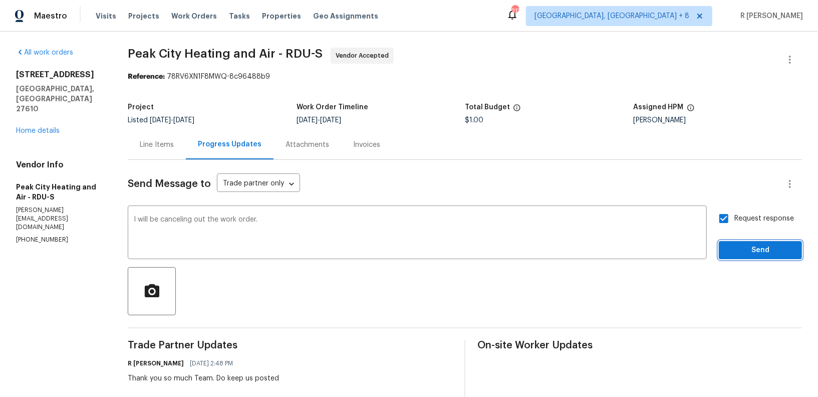
click at [729, 243] on button "Send" at bounding box center [760, 250] width 83 height 19
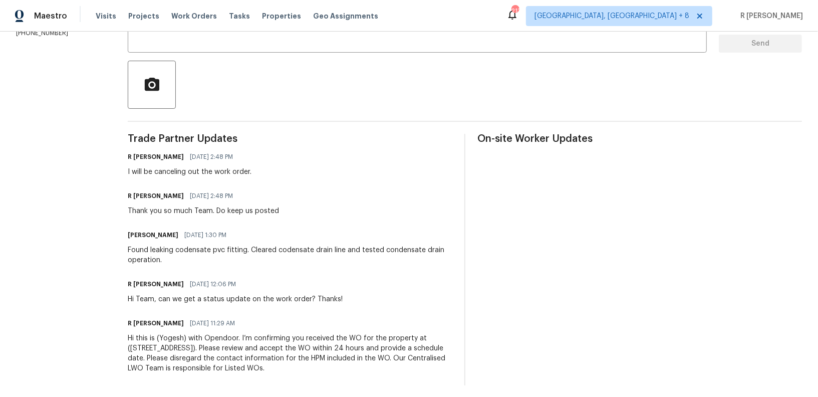
scroll to position [210, 0]
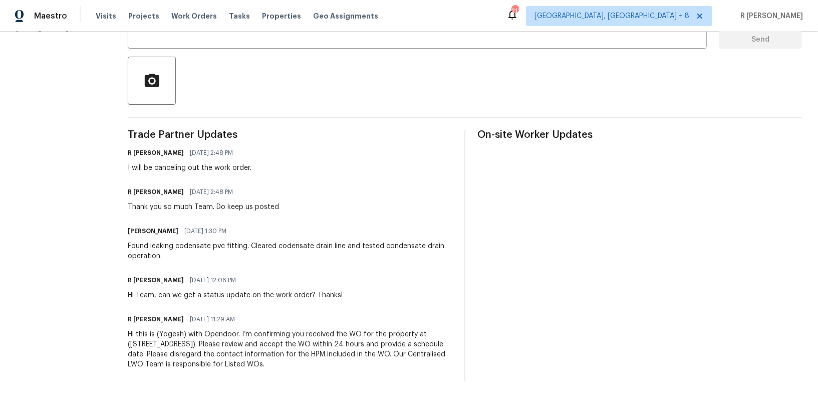
click at [278, 248] on div "Found leaking codensate pvc fitting. Cleared codensate drain line and tested co…" at bounding box center [290, 251] width 325 height 20
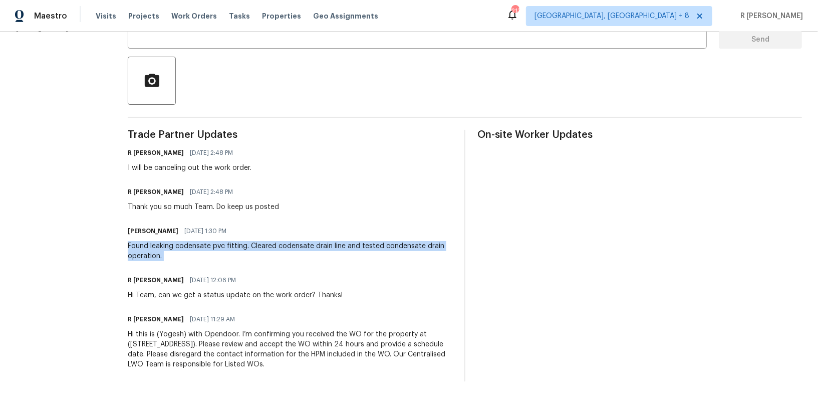
click at [278, 248] on div "Found leaking codensate pvc fitting. Cleared codensate drain line and tested co…" at bounding box center [290, 251] width 325 height 20
copy div "Found leaking codensate pvc fitting. Cleared codensate drain line and tested co…"
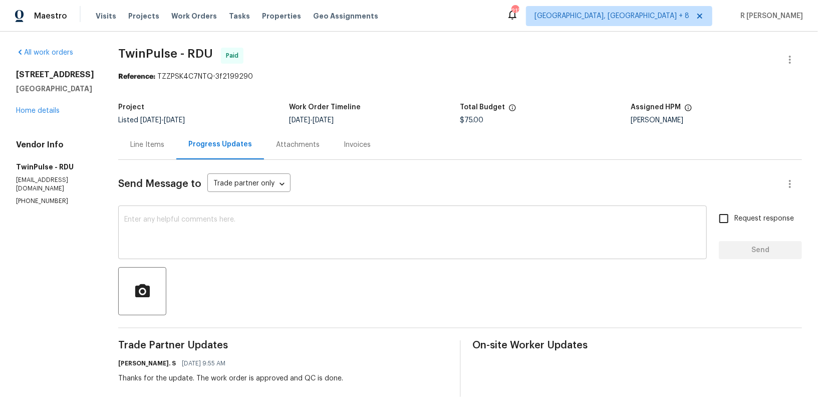
scroll to position [171, 0]
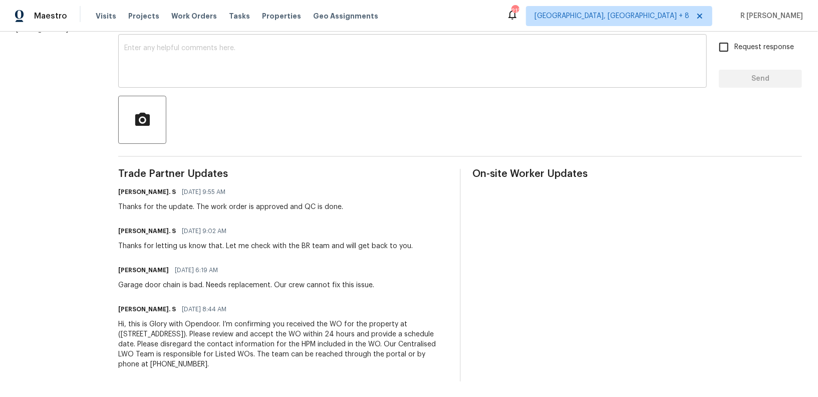
click at [262, 233] on div "[PERSON_NAME]. S [DATE] 9:02 AM" at bounding box center [265, 231] width 295 height 14
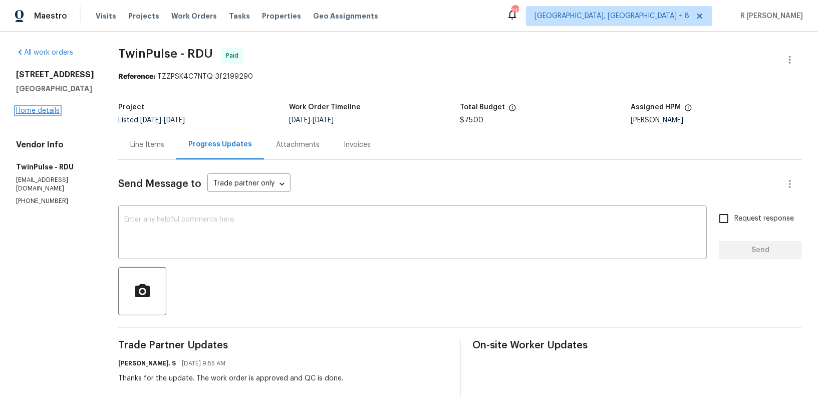
click at [32, 114] on link "Home details" at bounding box center [38, 110] width 44 height 7
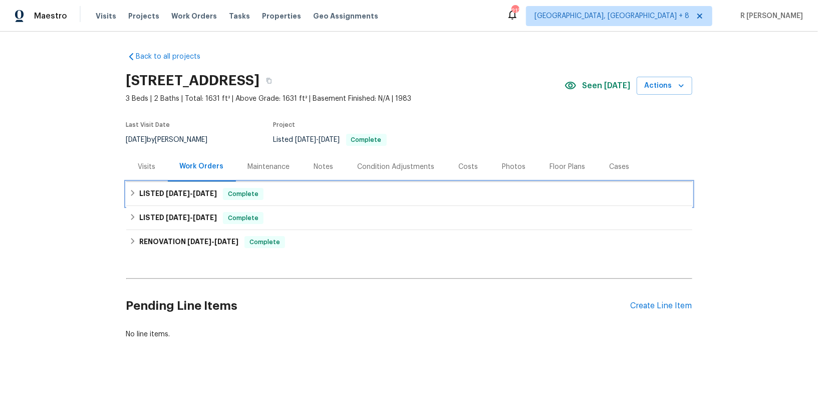
click at [205, 191] on span "[DATE]" at bounding box center [205, 193] width 24 height 7
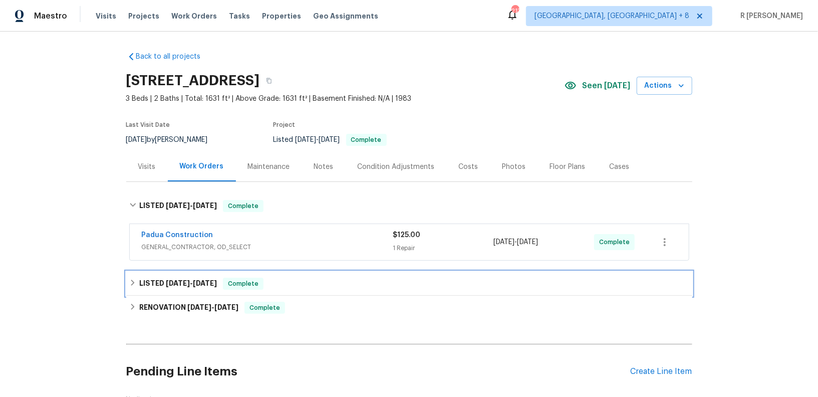
click at [204, 286] on h6 "LISTED [DATE] - [DATE]" at bounding box center [178, 284] width 78 height 12
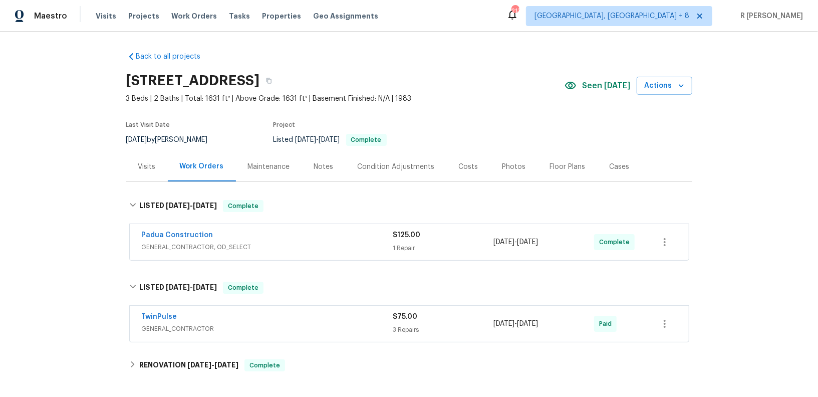
click at [327, 238] on div "Padua Construction" at bounding box center [268, 236] width 252 height 12
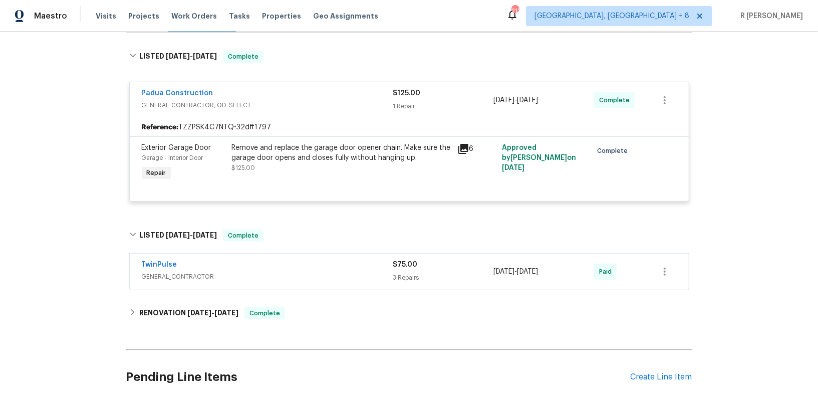
scroll to position [166, 0]
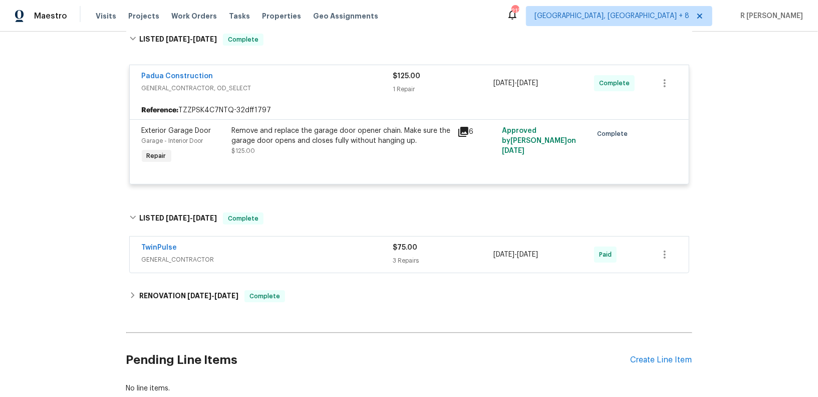
click at [311, 247] on div "TwinPulse" at bounding box center [268, 248] width 252 height 12
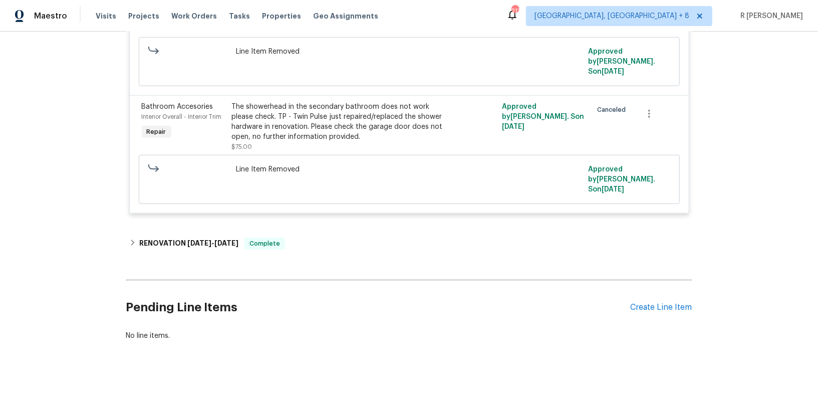
scroll to position [49, 0]
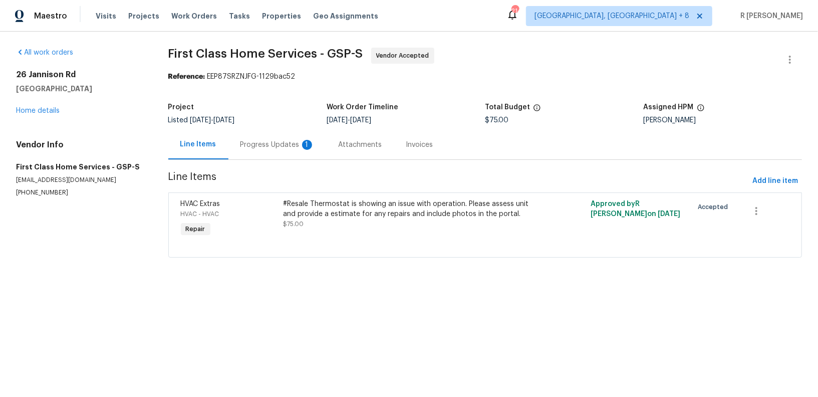
click at [276, 152] on div "Progress Updates 1" at bounding box center [277, 145] width 98 height 30
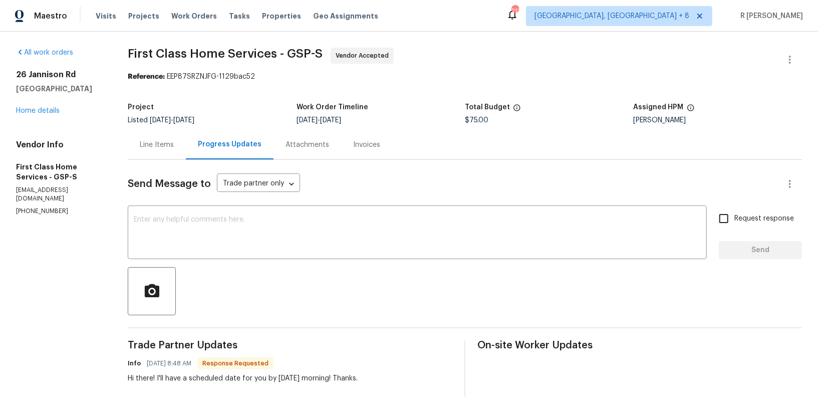
click at [143, 146] on div "Line Items" at bounding box center [157, 145] width 34 height 10
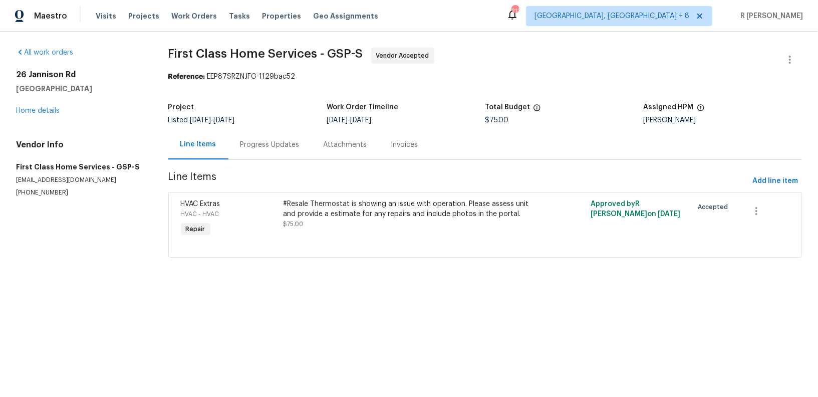
click at [272, 172] on span "Line Items" at bounding box center [458, 181] width 580 height 19
click at [265, 149] on div "Progress Updates" at bounding box center [269, 145] width 59 height 10
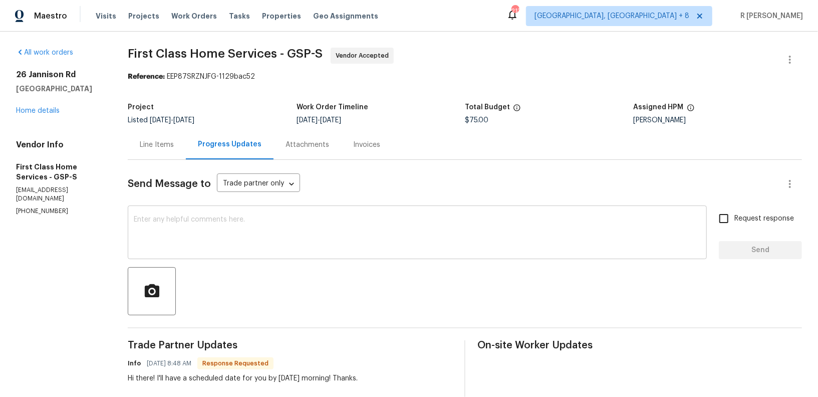
click at [285, 237] on textarea at bounding box center [417, 233] width 567 height 35
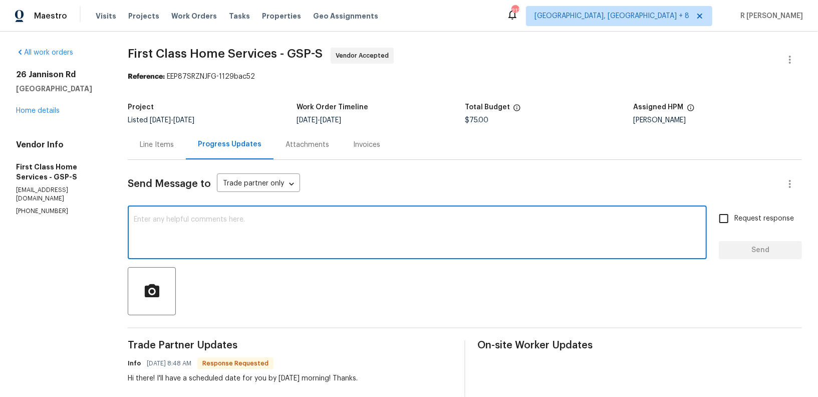
click at [326, 227] on textarea at bounding box center [417, 233] width 567 height 35
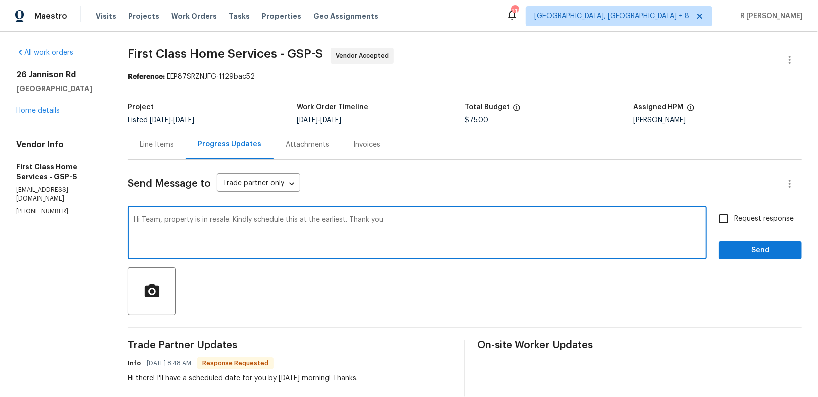
type textarea "Hi Team, property is in resale. Kindly schedule this at the earliest. Thank you"
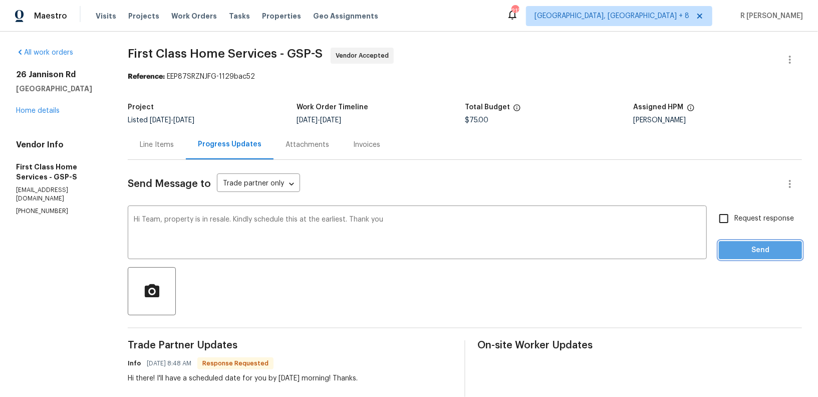
click at [760, 250] on span "Send" at bounding box center [760, 250] width 67 height 13
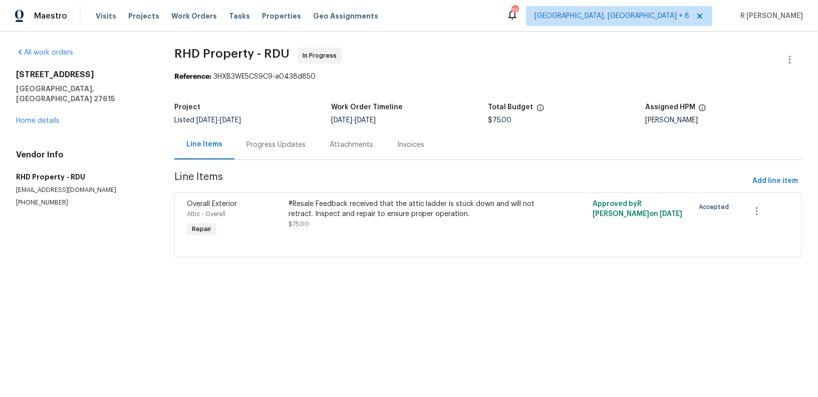
click at [269, 144] on div "Progress Updates" at bounding box center [276, 145] width 59 height 10
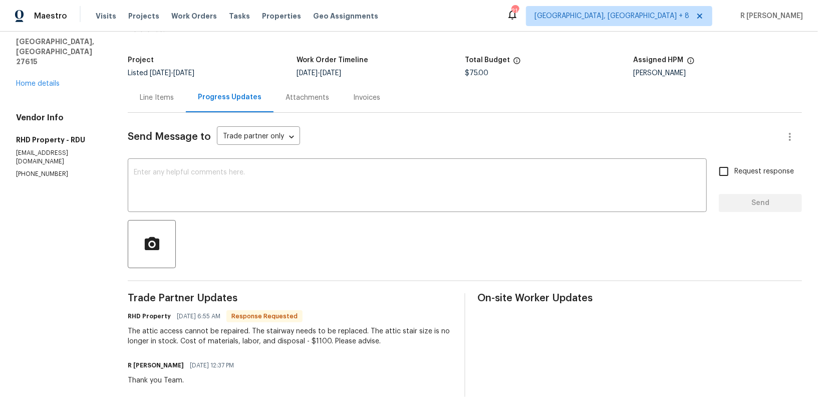
scroll to position [99, 0]
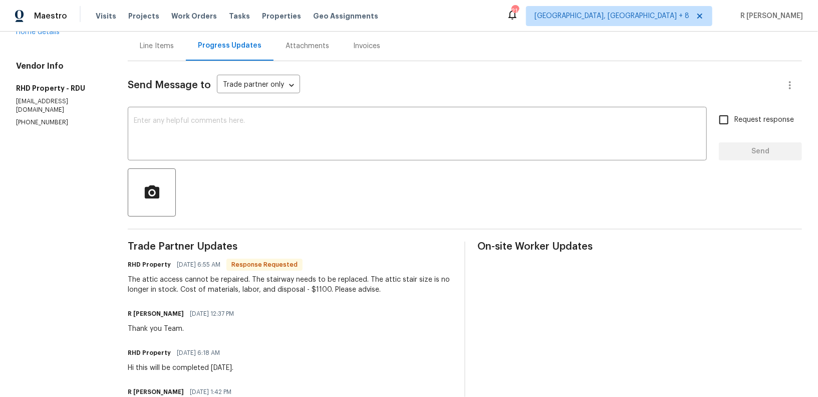
click at [376, 146] on textarea at bounding box center [417, 134] width 567 height 35
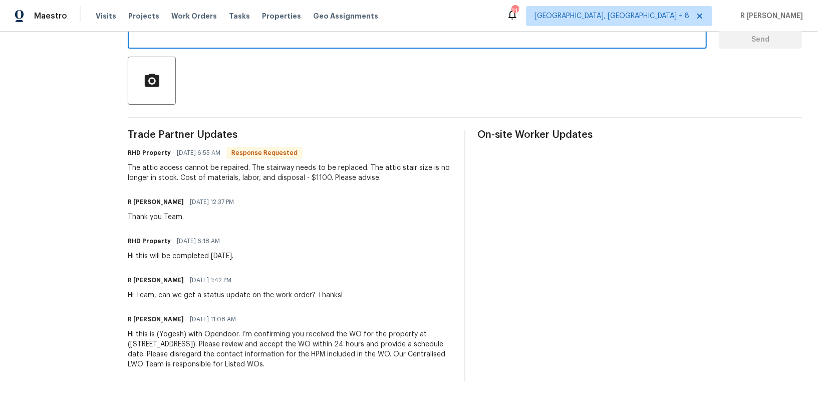
scroll to position [0, 0]
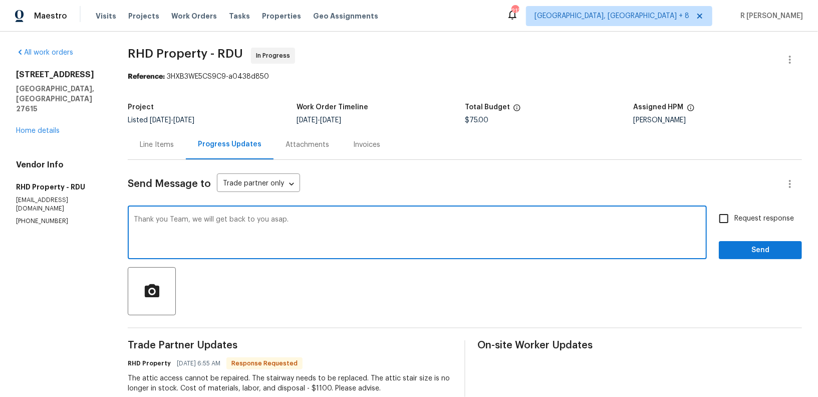
type textarea "Thank you Team, we will get back to you asap."
click at [748, 219] on span "Request response" at bounding box center [765, 218] width 60 height 11
click at [735, 219] on input "Request response" at bounding box center [723, 218] width 21 height 21
checkbox input "true"
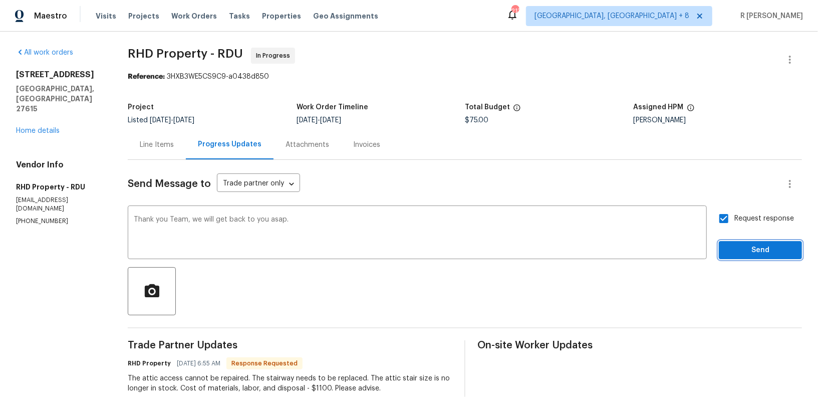
click at [754, 242] on button "Send" at bounding box center [760, 250] width 83 height 19
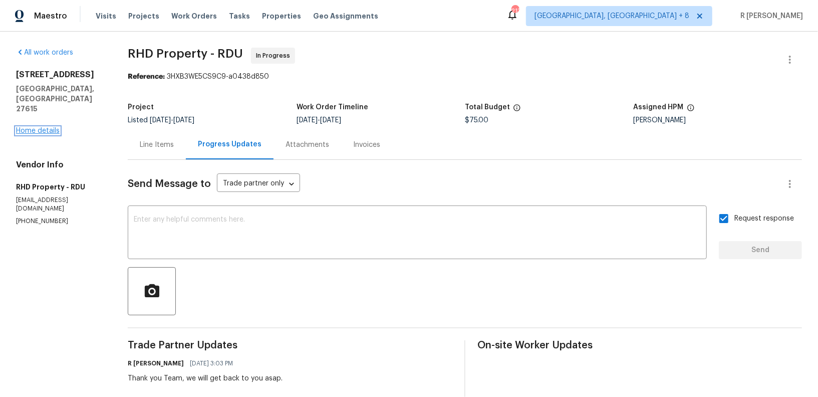
click at [42, 127] on link "Home details" at bounding box center [38, 130] width 44 height 7
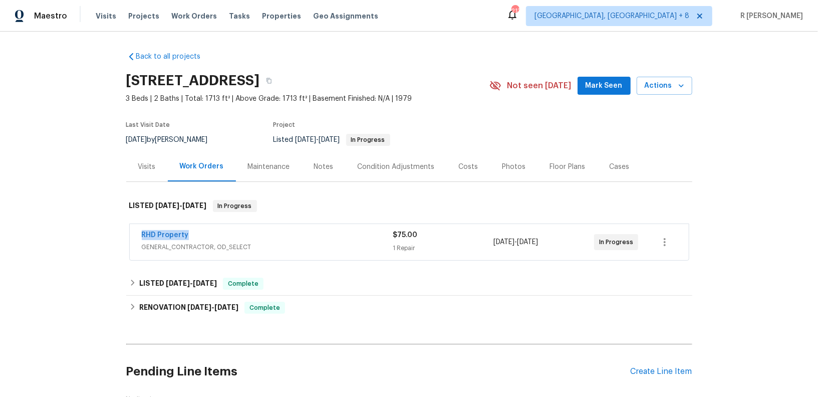
drag, startPoint x: 196, startPoint y: 236, endPoint x: 139, endPoint y: 236, distance: 57.6
click at [139, 236] on div "RHD Property GENERAL_CONTRACTOR, OD_SELECT $75.00 1 Repair 8/13/2025 - 8/15/202…" at bounding box center [409, 242] width 559 height 36
copy link "RHD Property"
click at [272, 227] on div "RHD Property GENERAL_CONTRACTOR, OD_SELECT $75.00 1 Repair 8/13/2025 - 8/15/202…" at bounding box center [409, 242] width 559 height 36
click at [272, 233] on div "RHD Property" at bounding box center [268, 236] width 252 height 12
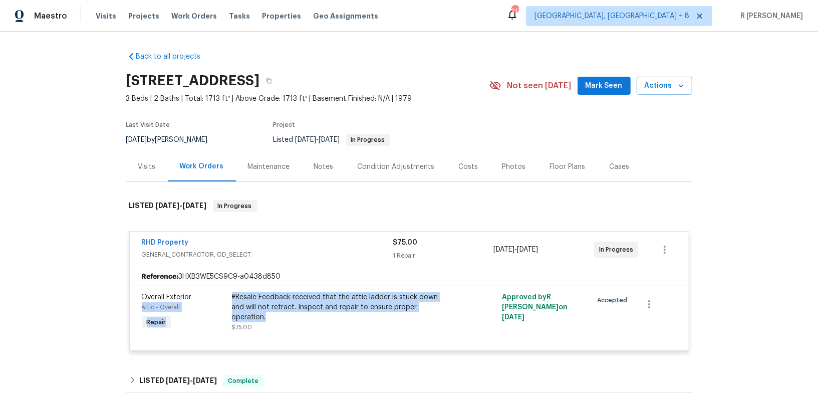
drag, startPoint x: 440, startPoint y: 307, endPoint x: 227, endPoint y: 292, distance: 213.9
click at [227, 292] on div "Overall Exterior Attic - Overall Repair #Resale Feedback received that the atti…" at bounding box center [409, 312] width 541 height 46
click at [227, 292] on div "Overall Exterior Attic - Overall Repair" at bounding box center [184, 312] width 90 height 46
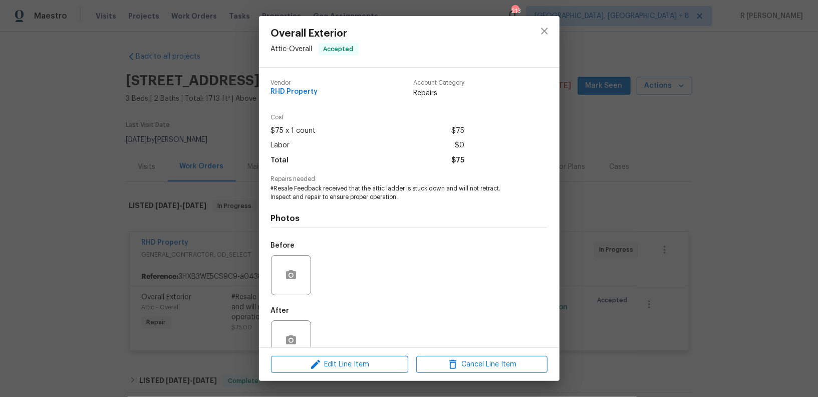
click at [383, 200] on span "#Resale Feedback received that the attic ladder is stuck down and will not retr…" at bounding box center [395, 192] width 249 height 17
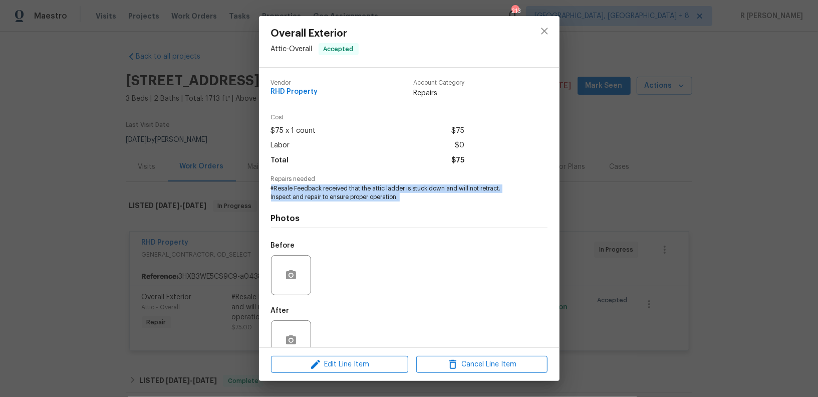
click at [383, 200] on span "#Resale Feedback received that the attic ladder is stuck down and will not retr…" at bounding box center [395, 192] width 249 height 17
copy span "#Resale Feedback received that the attic ladder is stuck down and will not retr…"
click at [545, 34] on icon "close" at bounding box center [545, 31] width 12 height 12
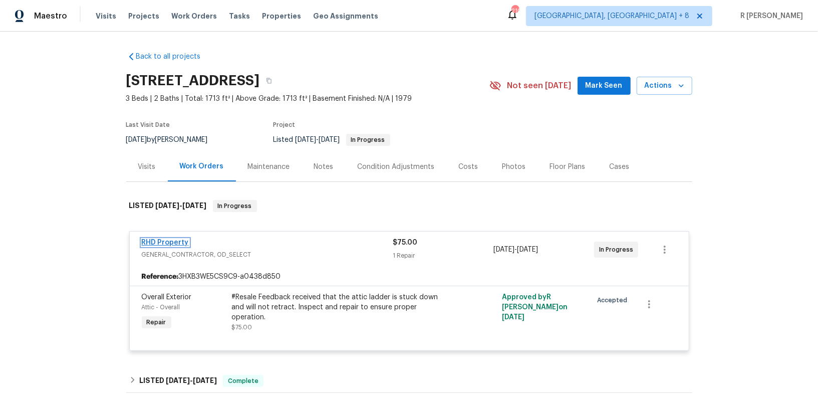
click at [168, 245] on link "RHD Property" at bounding box center [165, 242] width 47 height 7
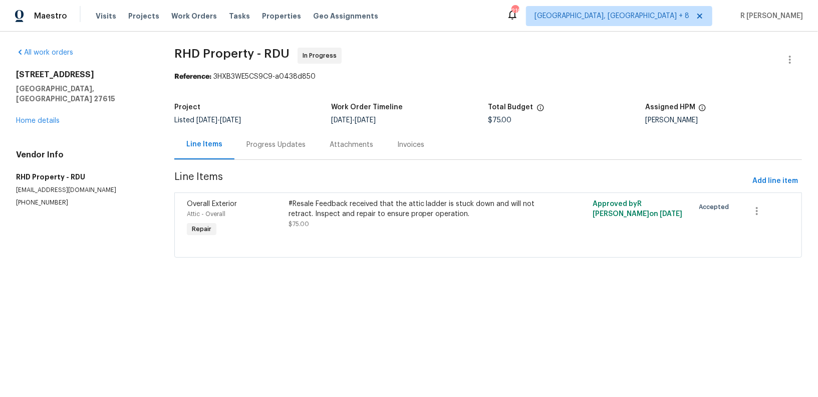
click at [276, 140] on div "Progress Updates" at bounding box center [276, 145] width 59 height 10
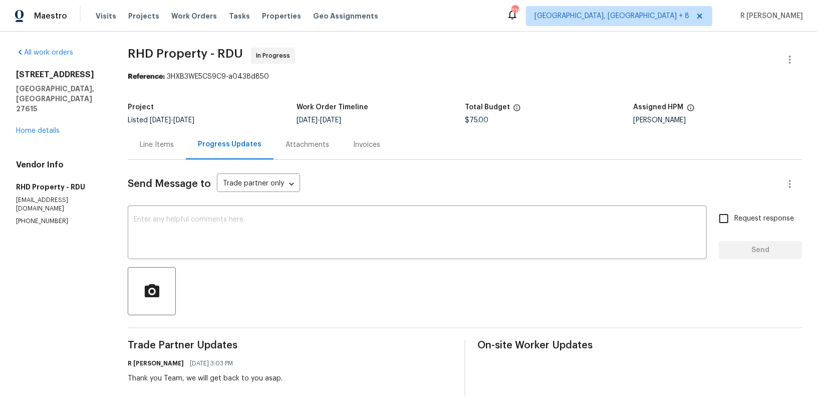
scroll to position [250, 0]
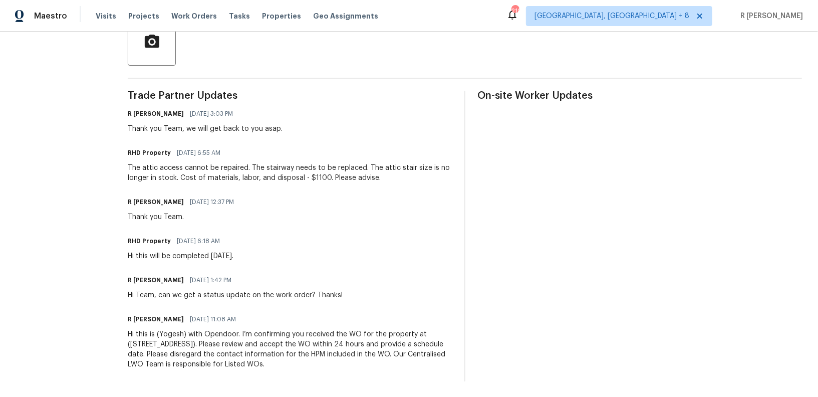
click at [245, 169] on div "The attic access cannot be repaired. The stairway needs to be replaced. The att…" at bounding box center [290, 173] width 325 height 20
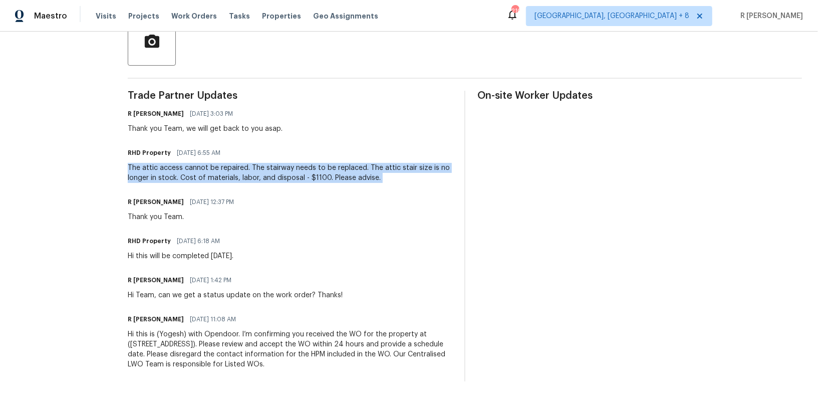
click at [245, 169] on div "The attic access cannot be repaired. The stairway needs to be replaced. The att…" at bounding box center [290, 173] width 325 height 20
copy div "The attic access cannot be repaired. The stairway needs to be replaced. The att…"
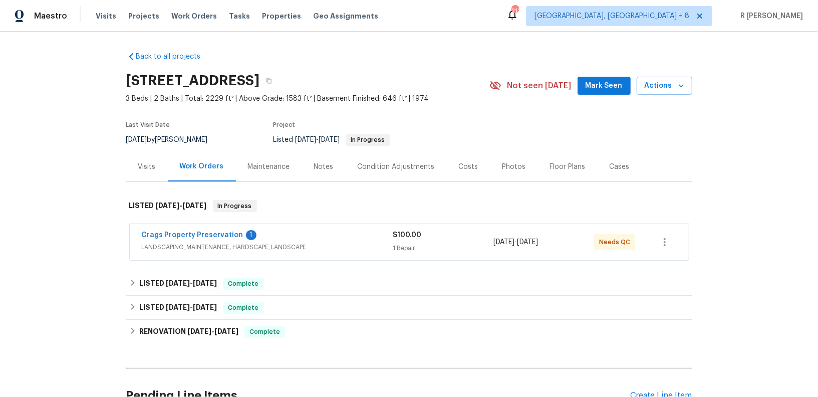
click at [182, 238] on span "Crags Property Preservation" at bounding box center [193, 235] width 102 height 10
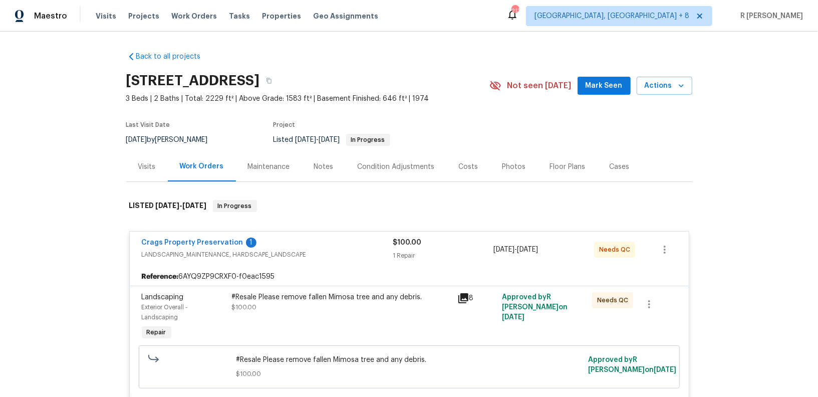
click at [200, 255] on span "LANDSCAPING_MAINTENANCE, HARDSCAPE_LANDSCAPE" at bounding box center [268, 255] width 252 height 10
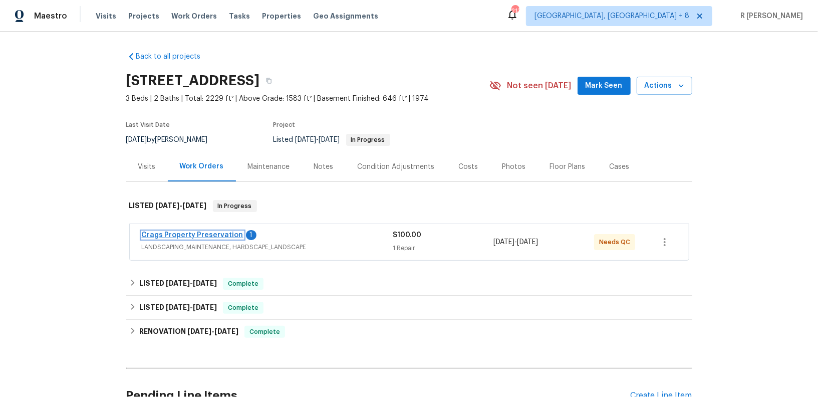
click at [165, 237] on link "Crags Property Preservation" at bounding box center [193, 234] width 102 height 7
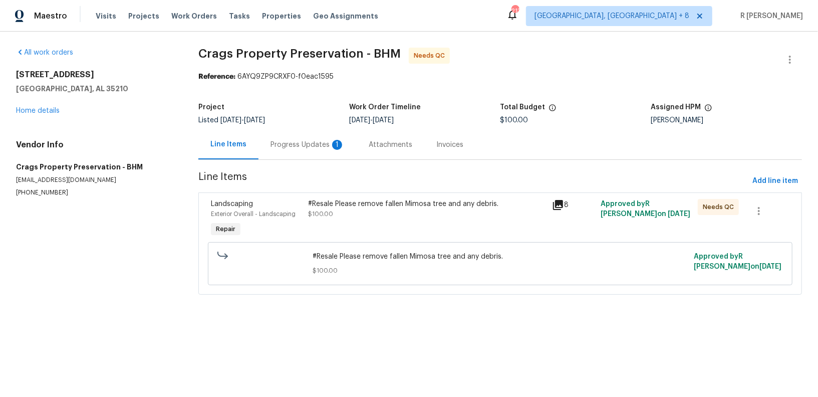
click at [306, 160] on section "Crags Property Preservation - BHM Needs QC Reference: 6AYQ9ZP9CRXF0-f0eac1595 P…" at bounding box center [500, 177] width 604 height 259
click at [287, 148] on div "Progress Updates 1" at bounding box center [308, 145] width 74 height 10
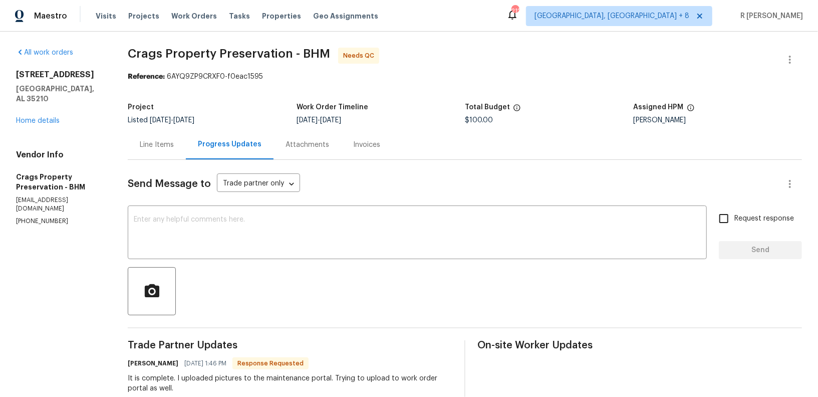
click at [156, 142] on div "Line Items" at bounding box center [157, 145] width 34 height 10
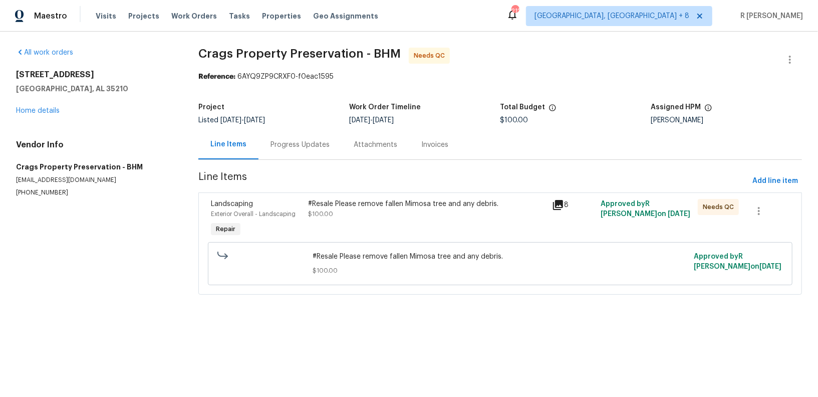
click at [450, 227] on div "#Resale Please remove fallen Mimosa tree and any debris. $100.00" at bounding box center [428, 219] width 244 height 46
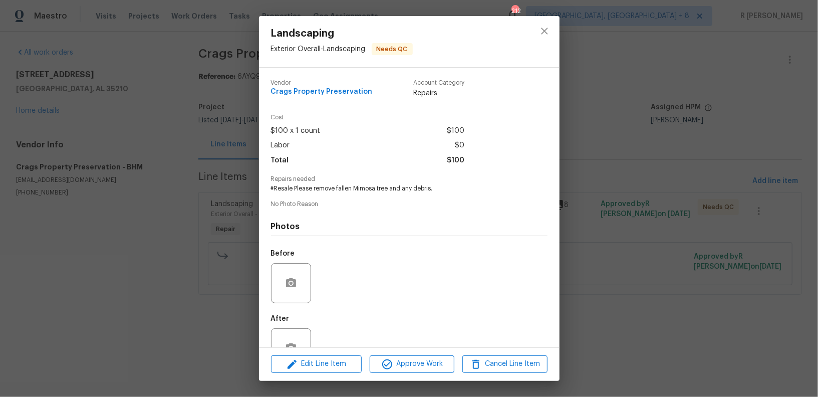
scroll to position [31, 0]
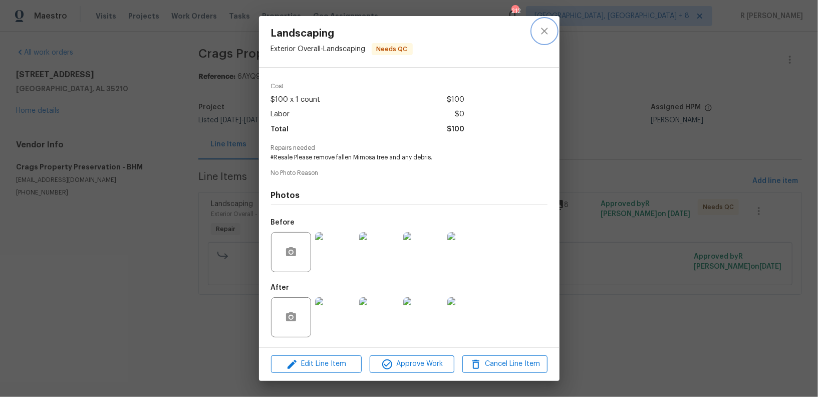
click at [547, 34] on icon "close" at bounding box center [545, 31] width 12 height 12
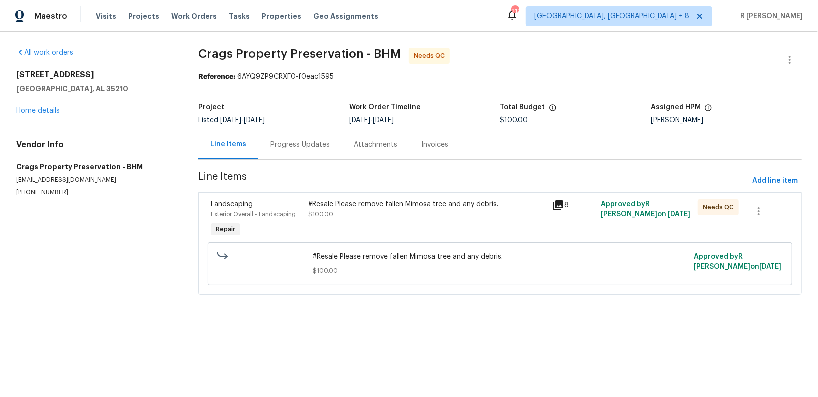
click at [293, 140] on div "Progress Updates" at bounding box center [300, 145] width 59 height 10
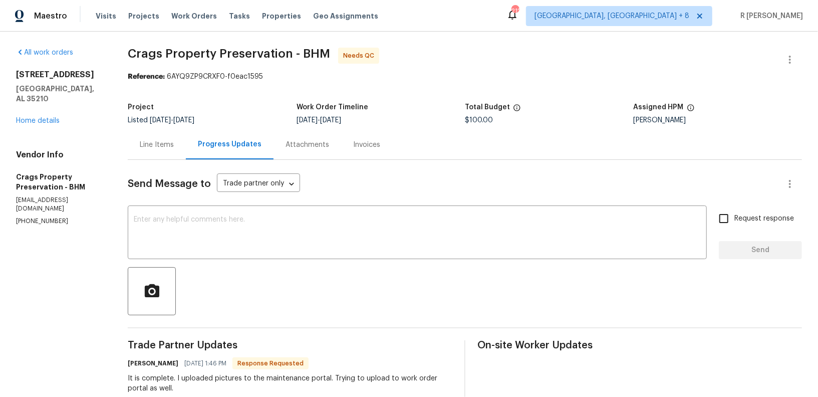
click at [319, 298] on div at bounding box center [465, 291] width 674 height 48
click at [165, 144] on div "Line Items" at bounding box center [157, 145] width 34 height 10
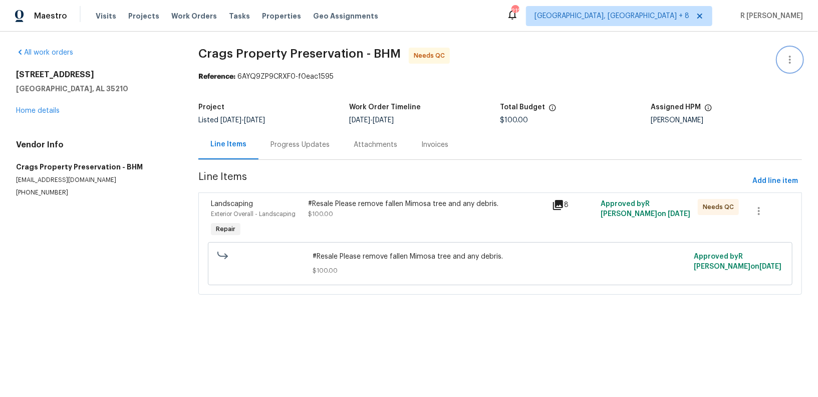
click at [790, 57] on icon "button" at bounding box center [790, 60] width 2 height 8
click at [728, 55] on li "Edit" at bounding box center [757, 59] width 108 height 17
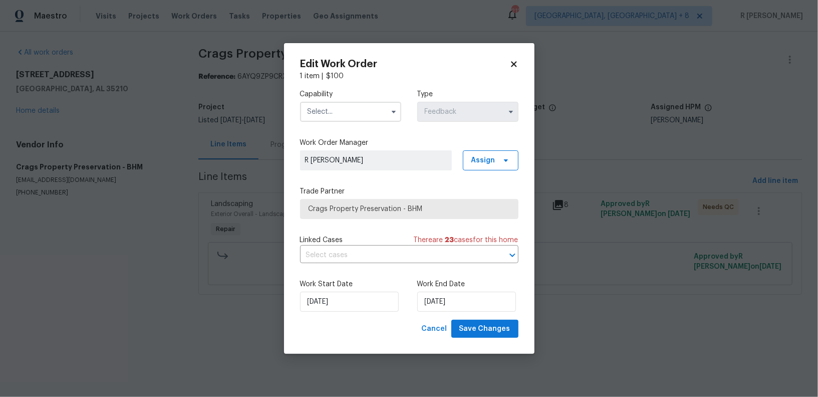
click at [342, 102] on input "text" at bounding box center [350, 112] width 101 height 20
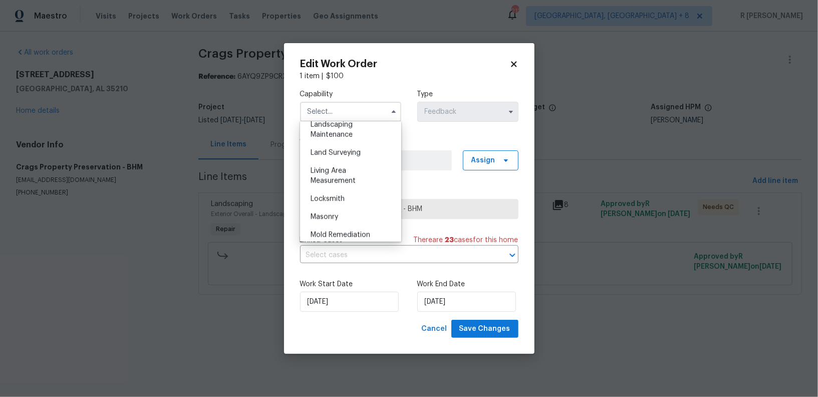
scroll to position [638, 0]
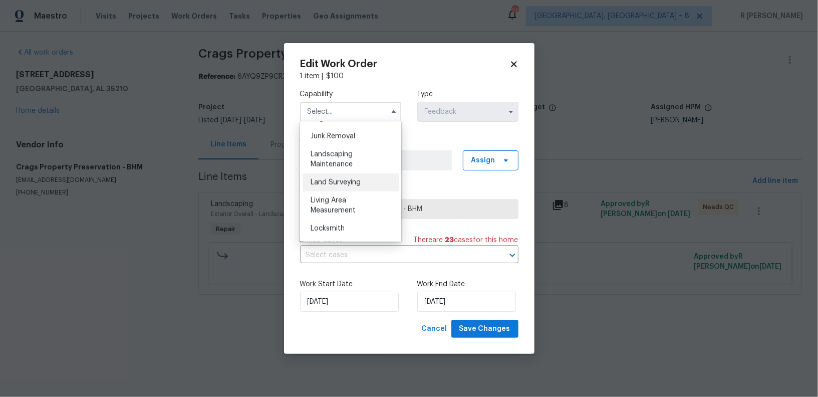
click at [344, 173] on div "Land Surveying" at bounding box center [351, 182] width 96 height 18
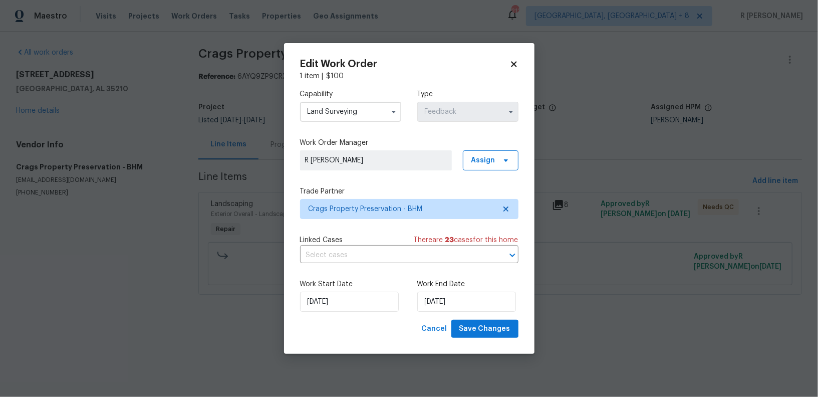
click at [360, 114] on input "Land Surveying" at bounding box center [350, 112] width 101 height 20
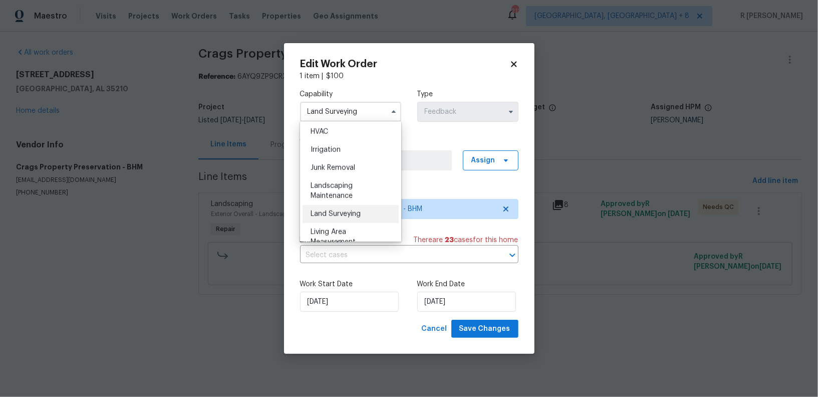
scroll to position [614, 0]
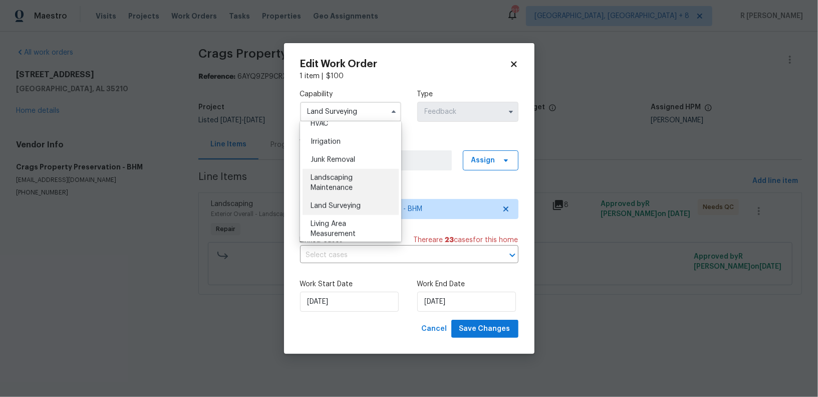
click at [327, 173] on div "Landscaping Maintenance" at bounding box center [351, 183] width 96 height 28
type input "Landscaping Maintenance"
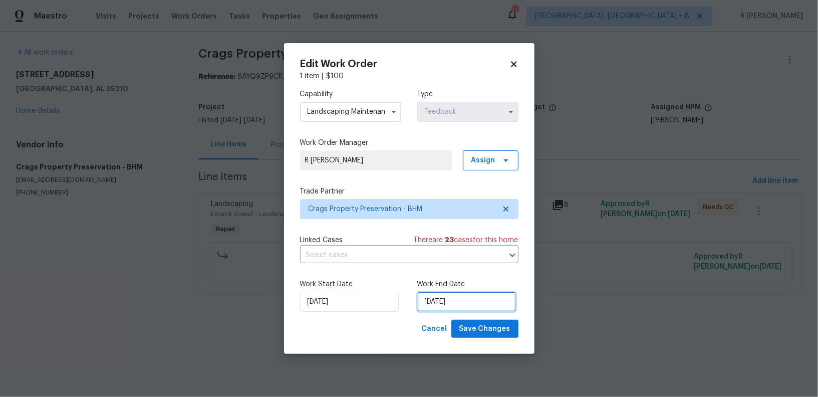
click at [438, 303] on input "15/08/2025" at bounding box center [466, 302] width 99 height 20
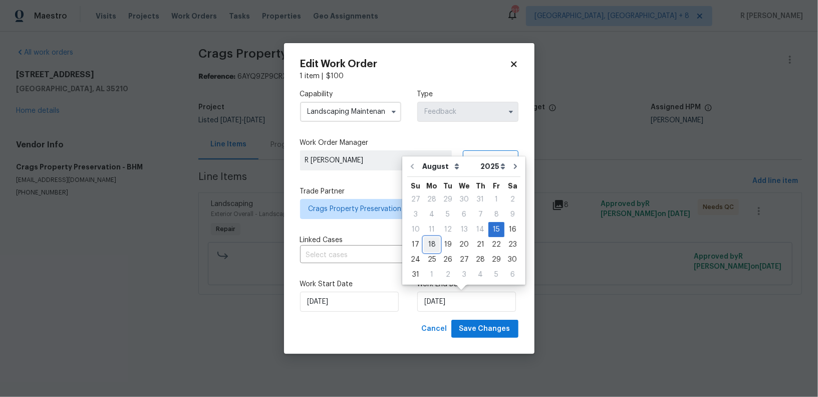
click at [431, 242] on div "18" at bounding box center [432, 244] width 16 height 14
type input "[DATE]"
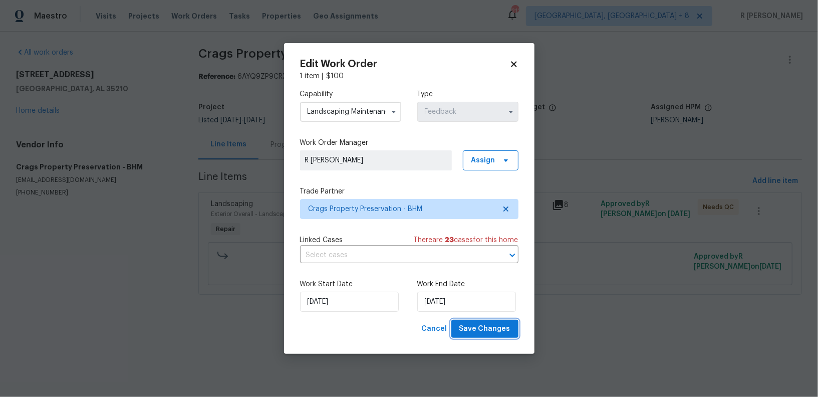
click at [480, 323] on span "Save Changes" at bounding box center [484, 329] width 51 height 13
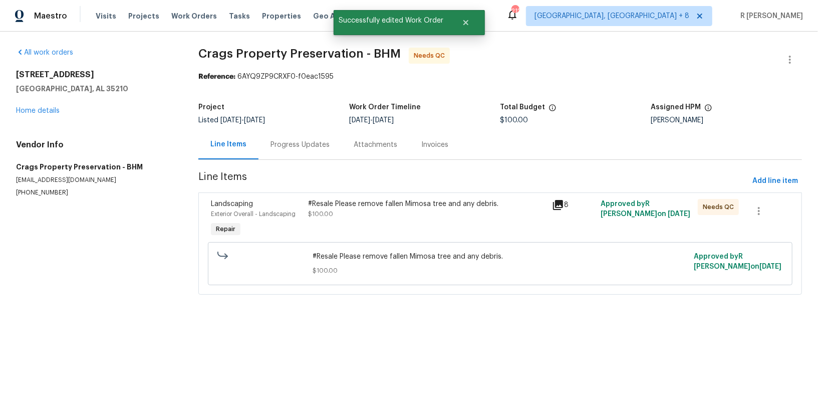
click at [379, 199] on div "#Resale Please remove fallen Mimosa tree and any debris." at bounding box center [427, 204] width 237 height 10
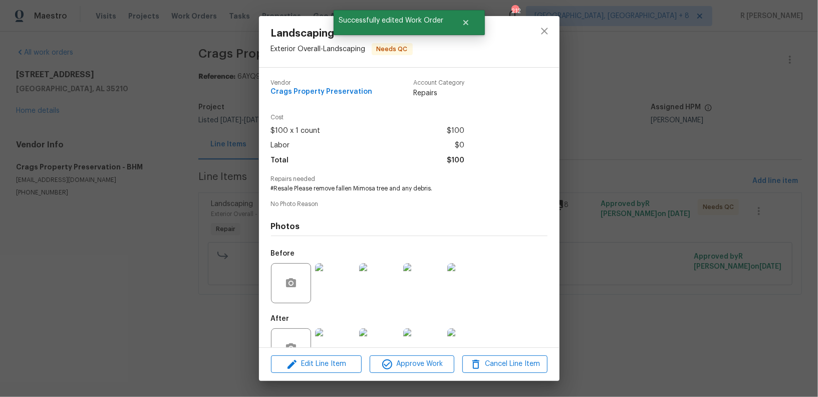
scroll to position [31, 0]
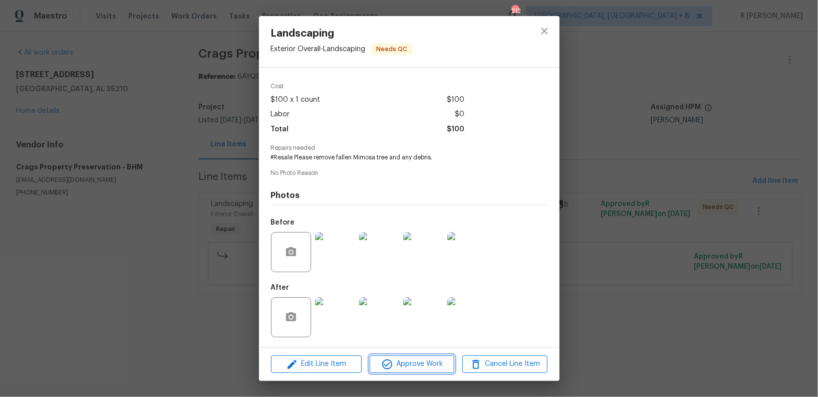
click at [391, 371] on button "Approve Work" at bounding box center [412, 364] width 85 height 18
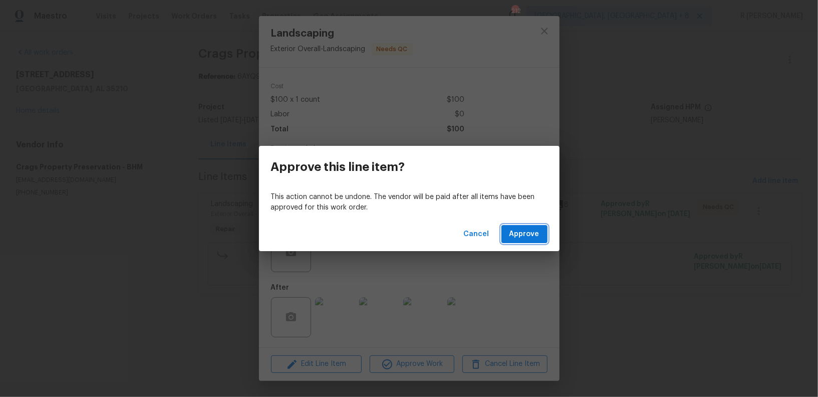
click at [533, 225] on button "Approve" at bounding box center [525, 234] width 46 height 19
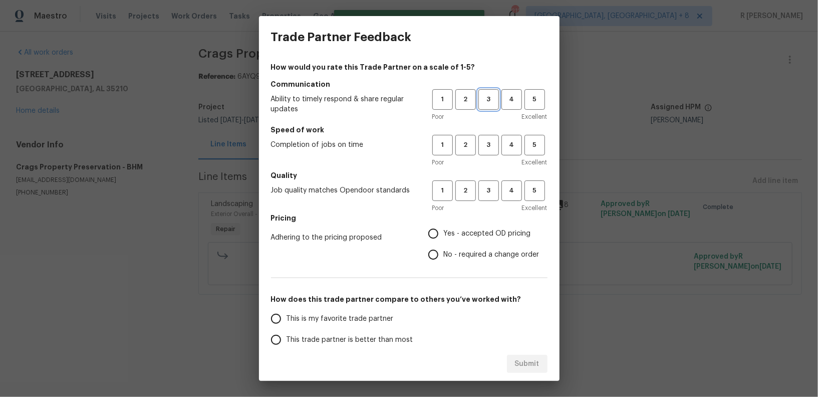
click at [494, 106] on button "3" at bounding box center [488, 99] width 21 height 21
click at [506, 100] on span "4" at bounding box center [512, 100] width 19 height 12
click at [503, 147] on span "4" at bounding box center [512, 145] width 19 height 12
click at [503, 191] on span "4" at bounding box center [512, 191] width 19 height 12
click at [445, 229] on span "Yes - accepted OD pricing" at bounding box center [487, 233] width 87 height 11
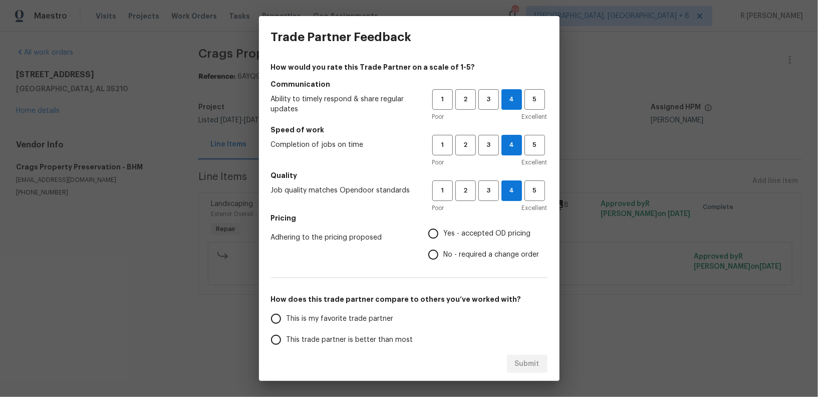
click at [444, 229] on input "Yes - accepted OD pricing" at bounding box center [433, 233] width 21 height 21
radio input "true"
click at [348, 333] on label "This trade partner is better than most" at bounding box center [345, 339] width 158 height 21
click at [287, 333] on input "This trade partner is better than most" at bounding box center [276, 339] width 21 height 21
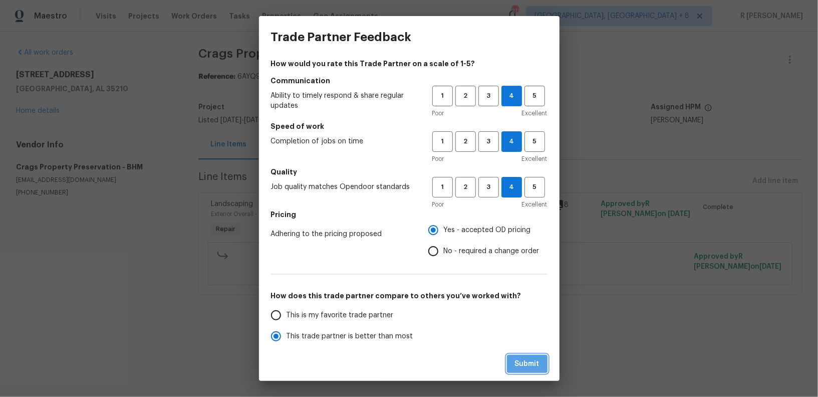
click at [523, 358] on span "Submit" at bounding box center [527, 364] width 25 height 13
radio input "true"
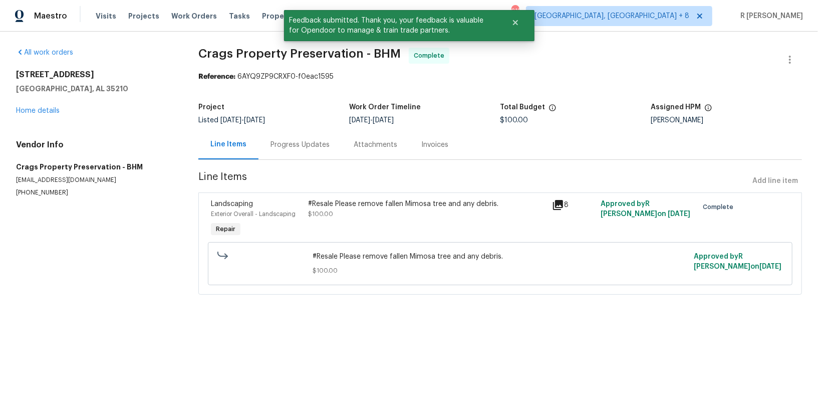
click at [301, 143] on div "Progress Updates" at bounding box center [300, 145] width 59 height 10
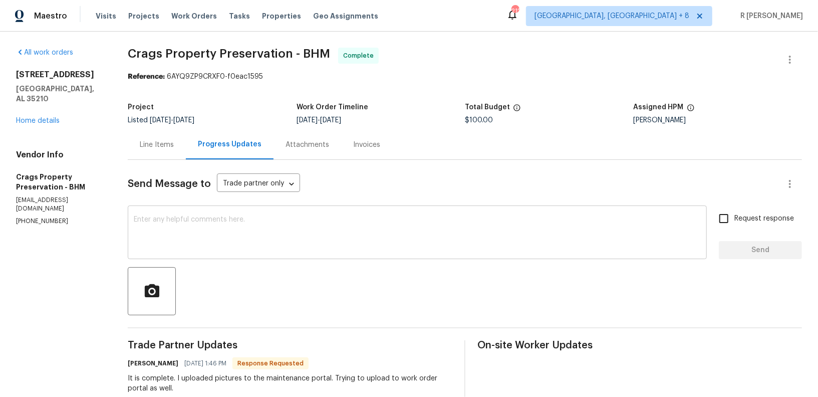
click at [346, 226] on textarea at bounding box center [417, 233] width 567 height 35
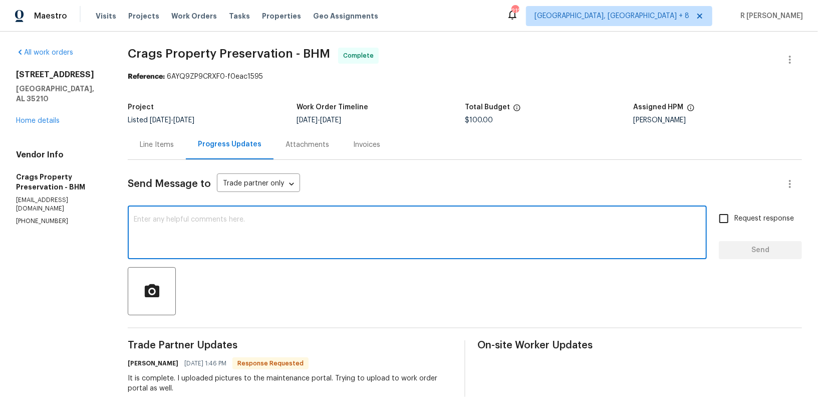
paste textarea "Hi Team, the work order has been approved. Kindly upload the detailed invoice. …"
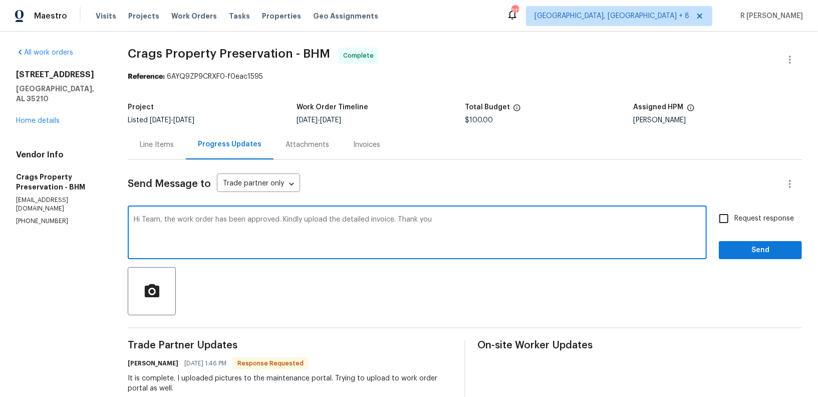
type textarea "Hi Team, the work order has been approved. Kindly upload the detailed invoice. …"
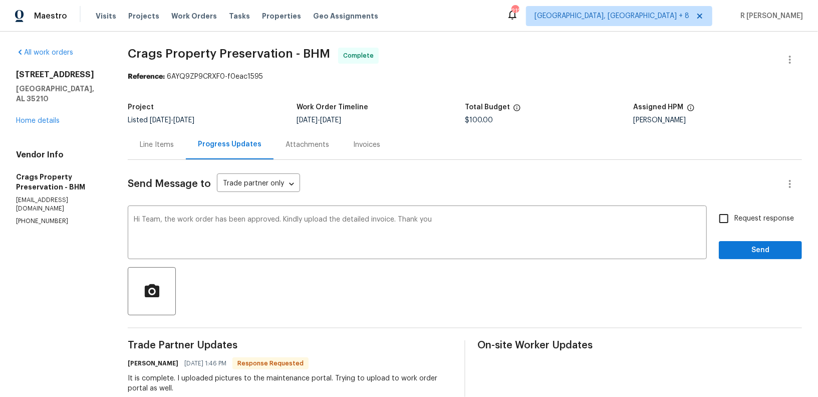
click at [752, 220] on span "Request response" at bounding box center [765, 218] width 60 height 11
click at [735, 220] on input "Request response" at bounding box center [723, 218] width 21 height 21
checkbox input "true"
click at [747, 245] on span "Send" at bounding box center [760, 250] width 67 height 13
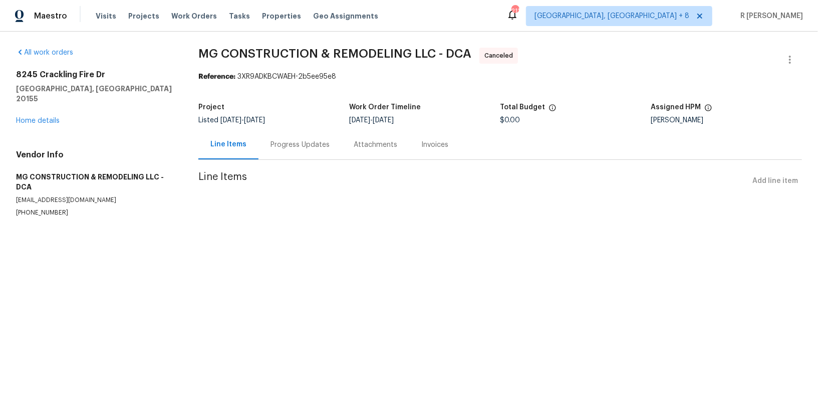
click at [283, 148] on div "Progress Updates" at bounding box center [300, 145] width 59 height 10
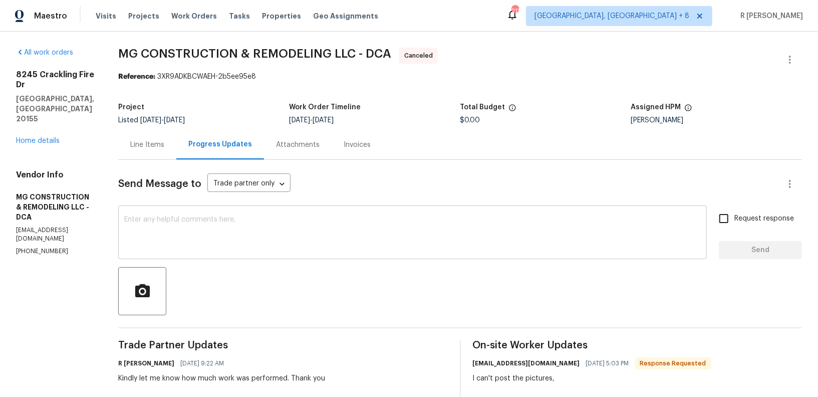
click at [369, 216] on textarea at bounding box center [412, 233] width 577 height 35
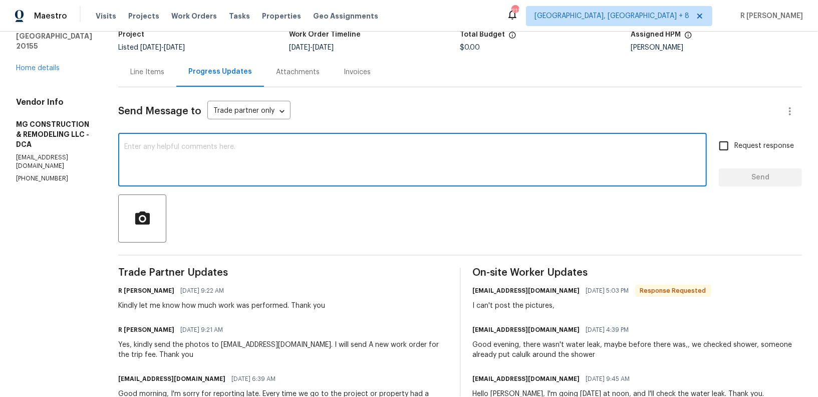
scroll to position [132, 0]
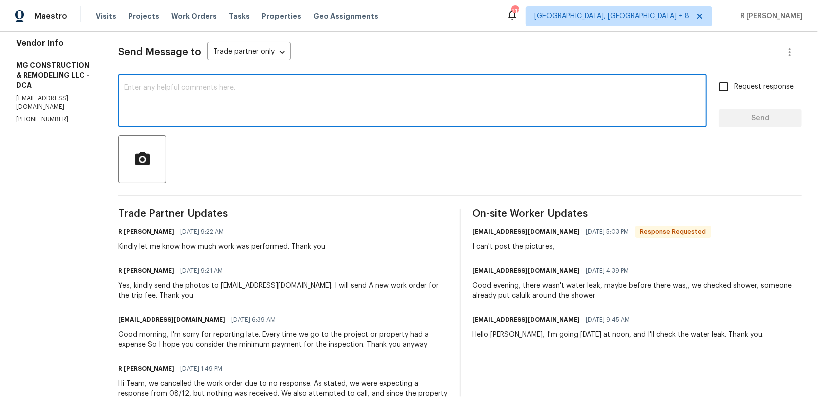
click at [238, 282] on div "Yes, kindly send the photos to [EMAIL_ADDRESS][DOMAIN_NAME]. I will send A new …" at bounding box center [283, 291] width 330 height 20
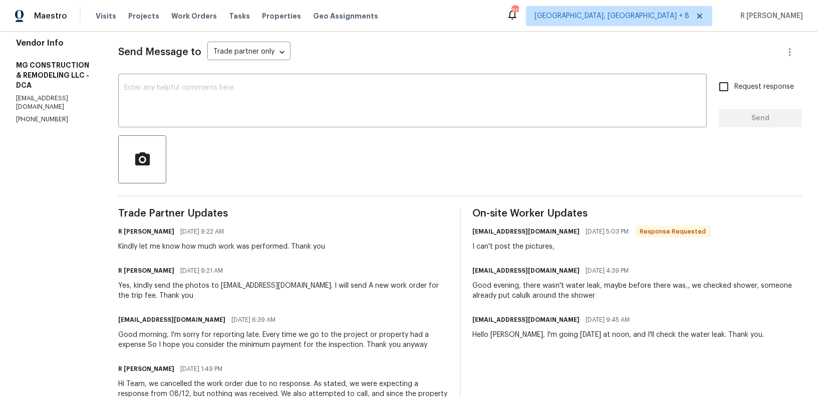
click at [238, 282] on div "Yes, kindly send the photos to [EMAIL_ADDRESS][DOMAIN_NAME]. I will send A new …" at bounding box center [283, 291] width 330 height 20
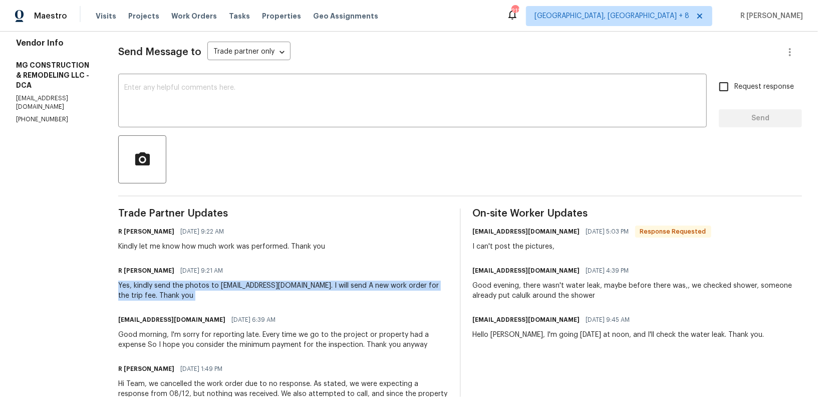
click at [238, 282] on div "Yes, kindly send the photos to [EMAIL_ADDRESS][DOMAIN_NAME]. I will send A new …" at bounding box center [283, 291] width 330 height 20
copy div "Yes, kindly send the photos to [EMAIL_ADDRESS][DOMAIN_NAME]. I will send A new …"
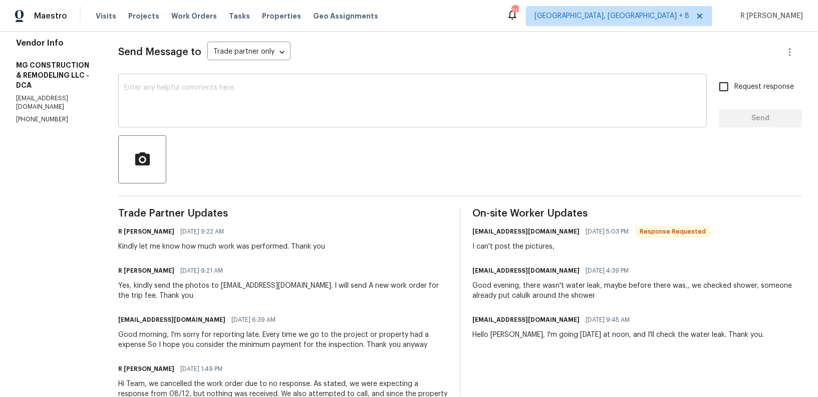
click at [370, 100] on textarea at bounding box center [412, 101] width 577 height 35
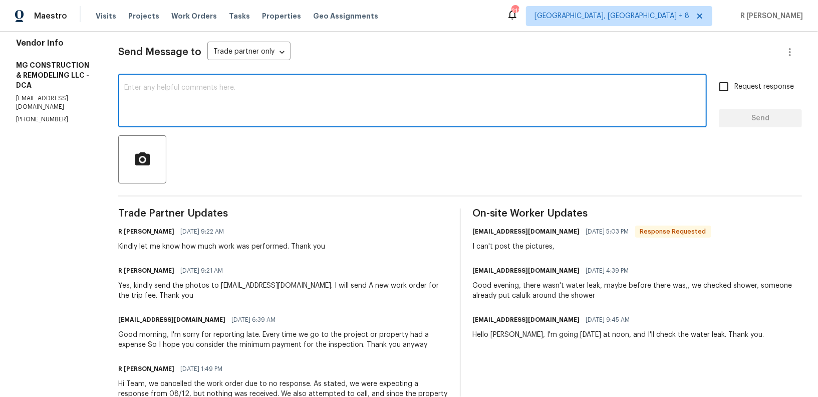
paste textarea "Yes, kindly send the photos to [EMAIL_ADDRESS][DOMAIN_NAME]. I will send A new …"
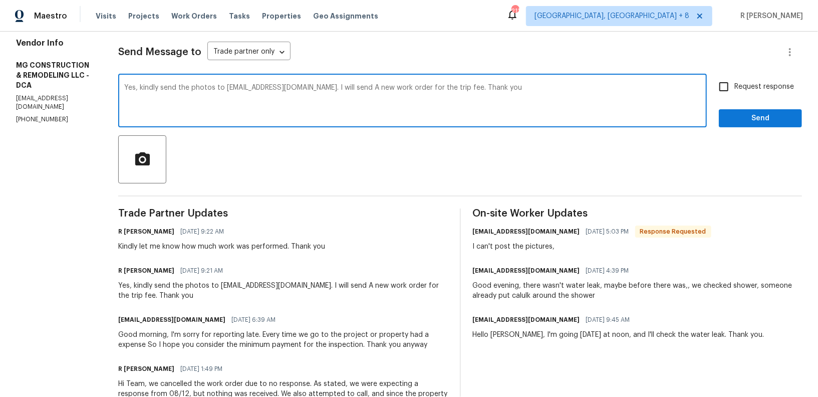
type textarea "Yes, kindly send the photos to [EMAIL_ADDRESS][DOMAIN_NAME]. I will send A new …"
click at [755, 86] on span "Request response" at bounding box center [765, 87] width 60 height 11
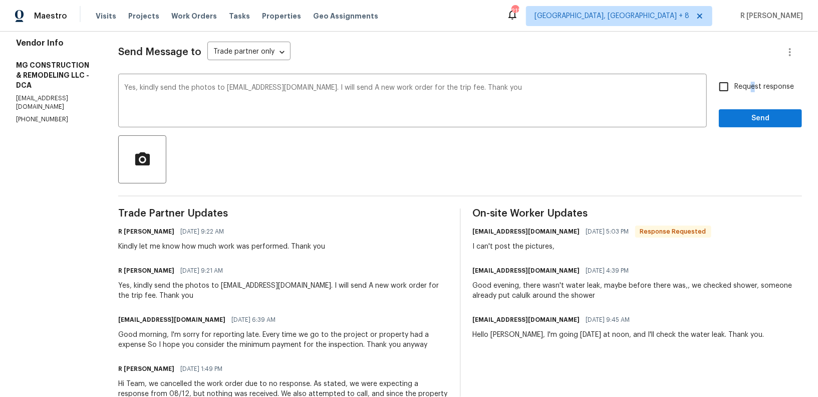
click at [724, 90] on input "Request response" at bounding box center [723, 86] width 21 height 21
checkbox input "true"
click at [737, 115] on span "Send" at bounding box center [760, 118] width 67 height 13
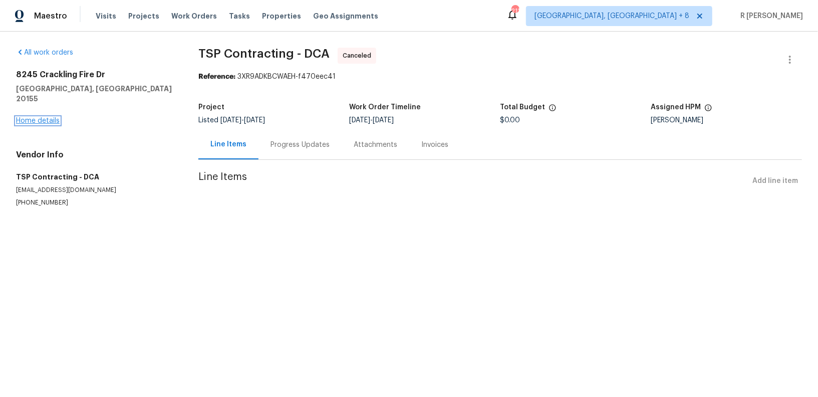
click at [37, 117] on link "Home details" at bounding box center [38, 120] width 44 height 7
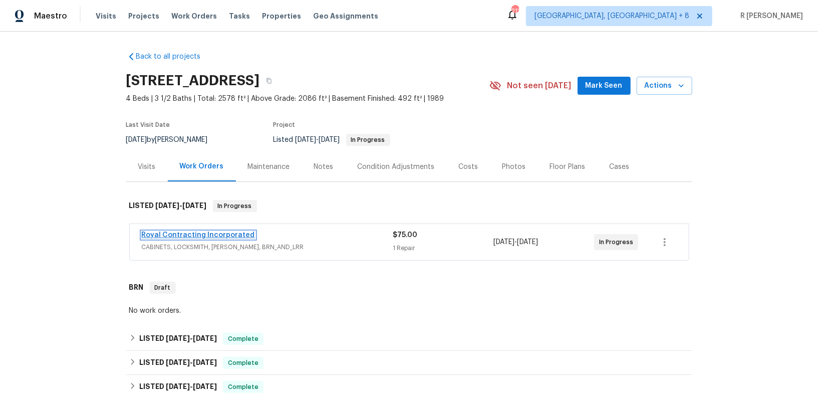
click at [181, 233] on link "Royal Contracting Incorporated" at bounding box center [198, 234] width 113 height 7
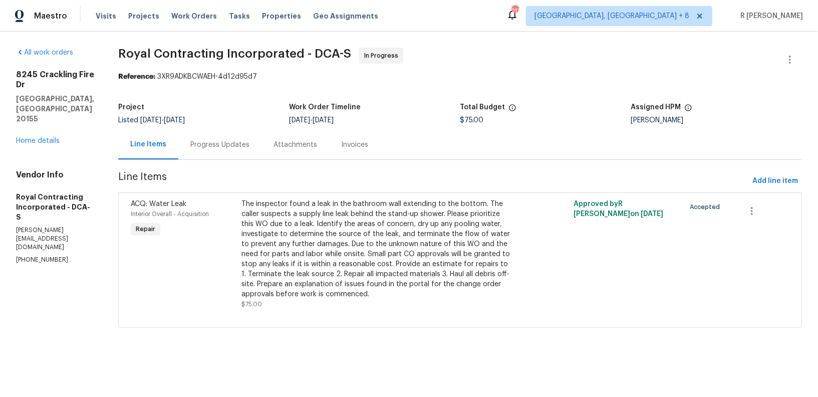
click at [248, 134] on div "Progress Updates" at bounding box center [219, 145] width 83 height 30
click at [178, 134] on div "Line Items" at bounding box center [148, 145] width 60 height 30
click at [228, 149] on div "Progress Updates" at bounding box center [219, 145] width 59 height 10
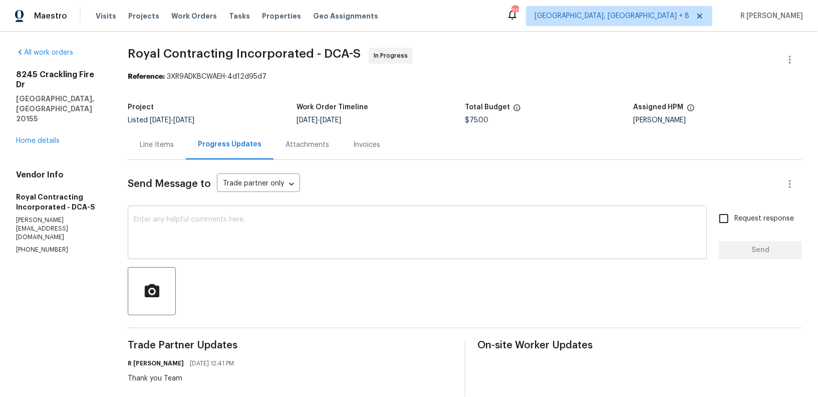
click at [314, 238] on textarea at bounding box center [417, 233] width 567 height 35
click at [148, 140] on div "Line Items" at bounding box center [157, 145] width 34 height 10
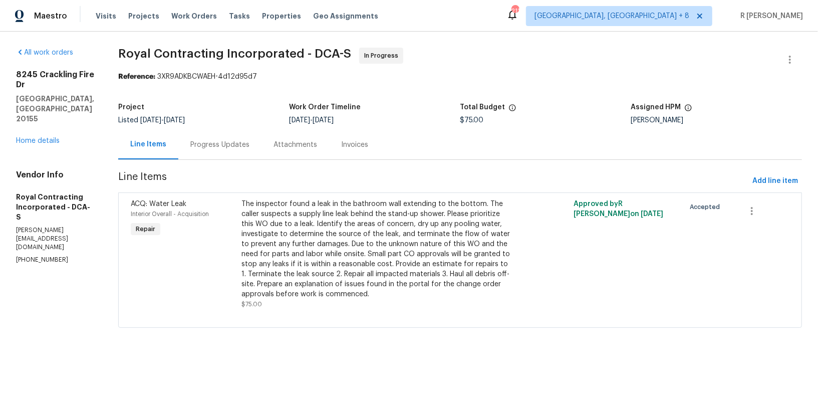
click at [211, 137] on div "Progress Updates" at bounding box center [219, 145] width 83 height 30
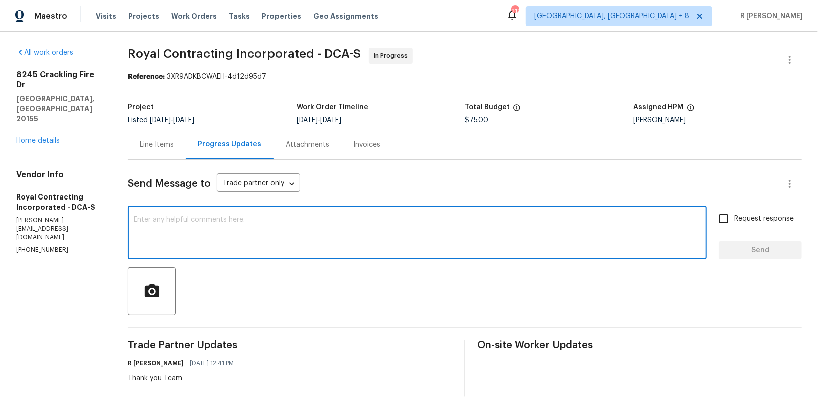
click at [301, 229] on textarea at bounding box center [417, 233] width 567 height 35
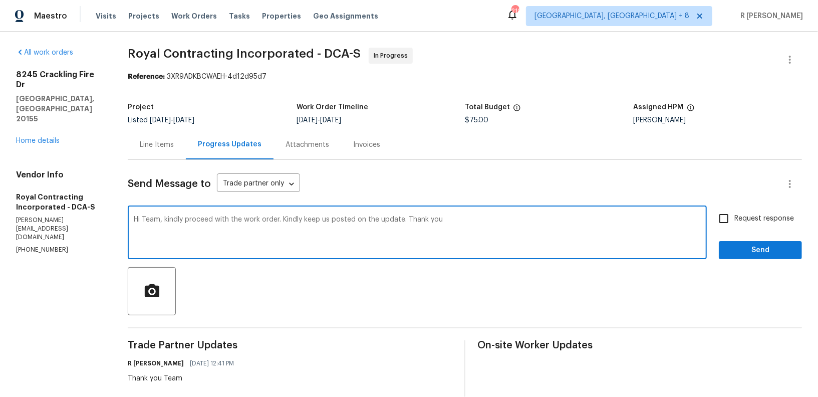
type textarea "Hi Team, kindly proceed with the work order. Kindly keep us posted on the updat…"
click at [751, 210] on label "Request response" at bounding box center [753, 218] width 81 height 21
click at [735, 210] on input "Request response" at bounding box center [723, 218] width 21 height 21
checkbox input "true"
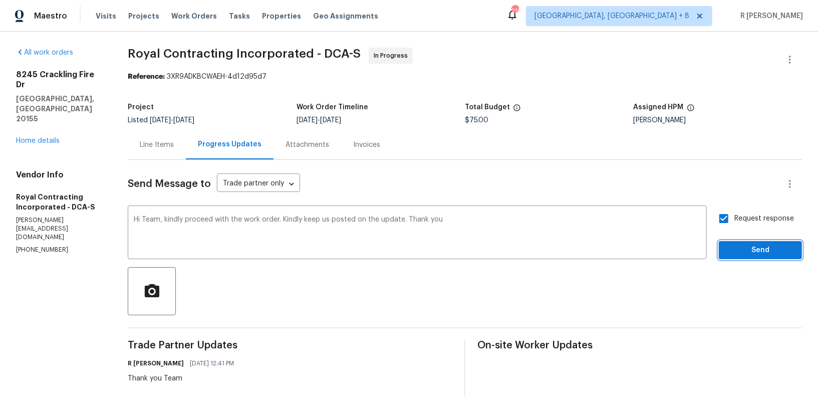
click at [746, 253] on span "Send" at bounding box center [760, 250] width 67 height 13
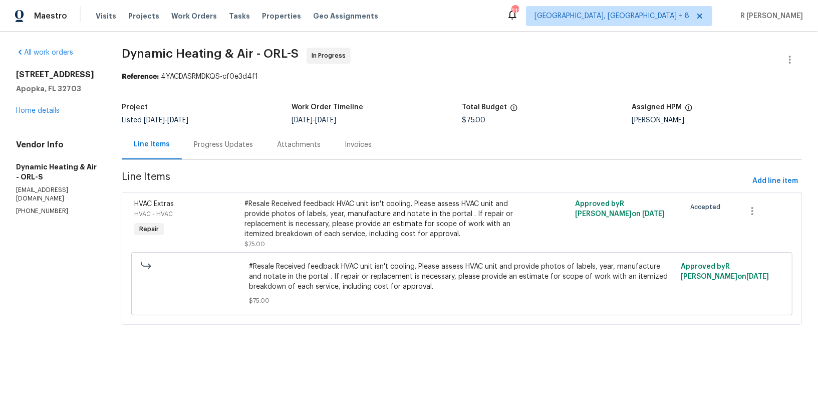
click at [239, 145] on div "Progress Updates" at bounding box center [223, 145] width 59 height 10
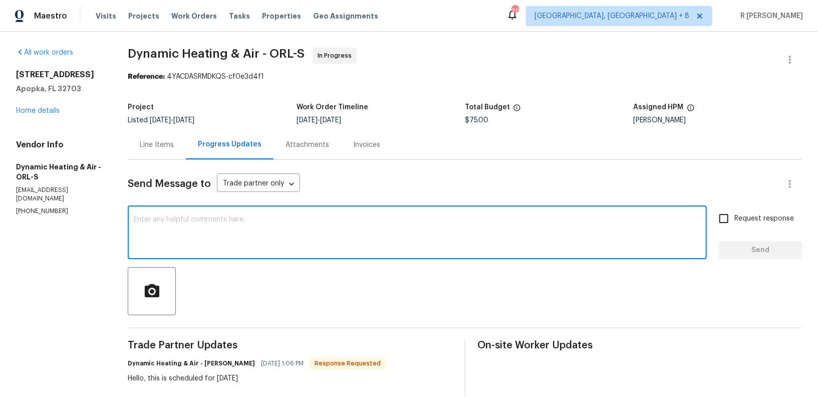
click at [292, 219] on textarea at bounding box center [417, 233] width 567 height 35
click at [438, 258] on div "Thank you Mike x ​" at bounding box center [417, 233] width 579 height 51
type textarea "Thank you Mike."
click at [765, 261] on div "Send Message to Trade partner only Trade partner only ​ Thank you Mike. x ​ Req…" at bounding box center [465, 332] width 674 height 344
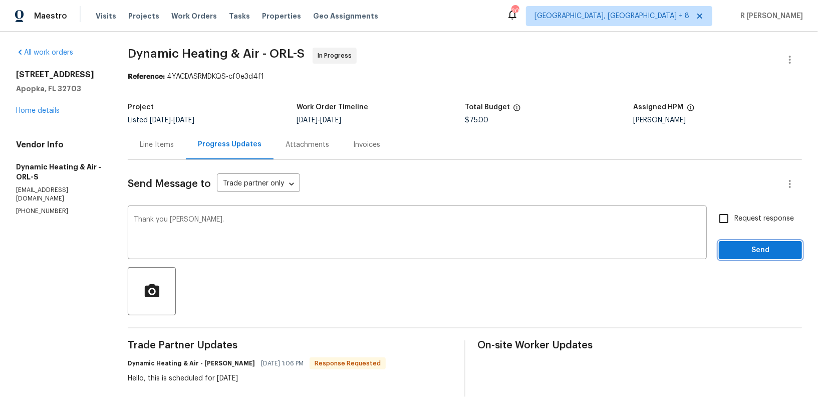
click at [757, 256] on span "Send" at bounding box center [760, 250] width 67 height 13
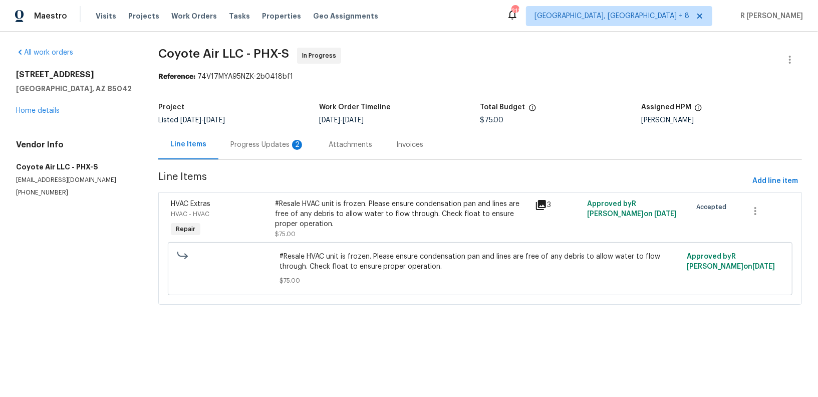
click at [237, 161] on section "Coyote Air LLC - PHX-S In Progress Reference: 74V17MYA95NZK-2b0418bf1 Project L…" at bounding box center [480, 182] width 644 height 269
click at [241, 161] on section "Coyote Air LLC - PHX-S In Progress Reference: 74V17MYA95NZK-2b0418bf1 Project L…" at bounding box center [480, 182] width 644 height 269
click at [259, 141] on div "Progress Updates 2" at bounding box center [267, 145] width 74 height 10
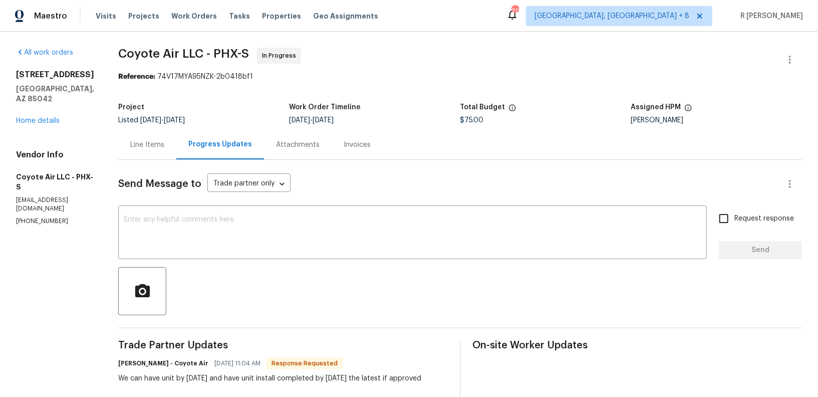
scroll to position [1, 0]
click at [298, 219] on textarea at bounding box center [412, 232] width 577 height 35
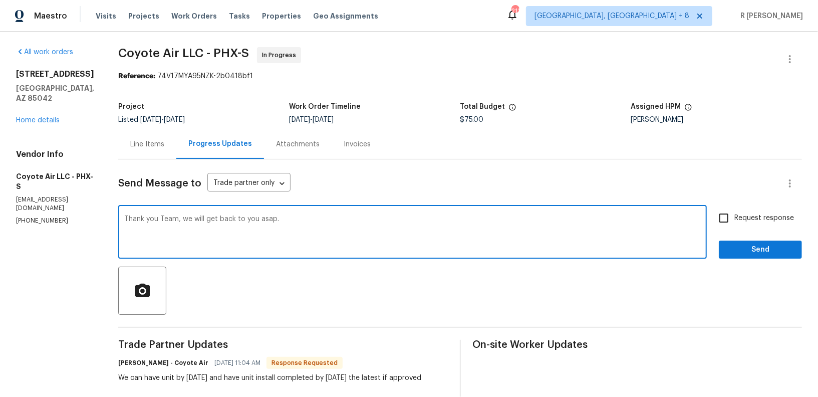
type textarea "Thank you Team, we will get back to you asap."
click at [744, 221] on span "Request response" at bounding box center [765, 218] width 60 height 11
click at [735, 221] on input "Request response" at bounding box center [723, 217] width 21 height 21
checkbox input "true"
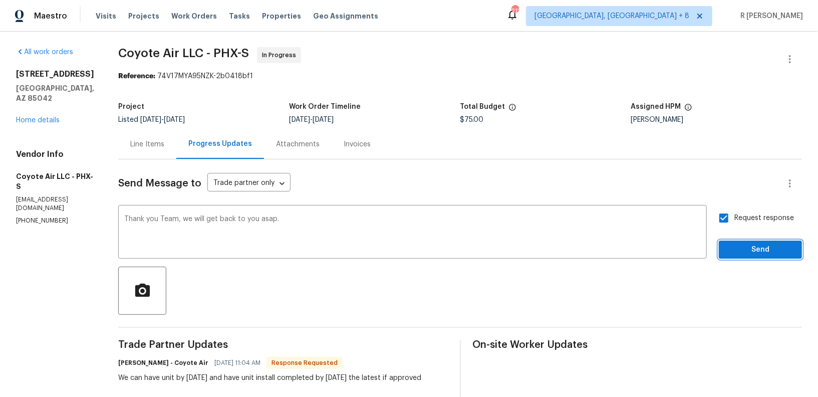
click at [747, 246] on span "Send" at bounding box center [760, 250] width 67 height 13
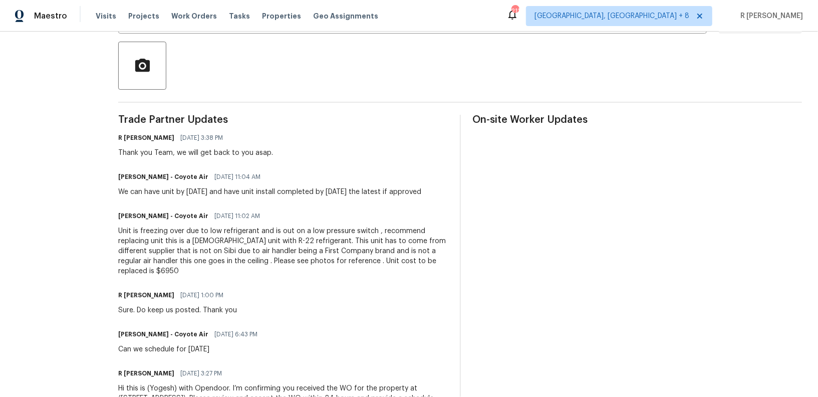
scroll to position [280, 0]
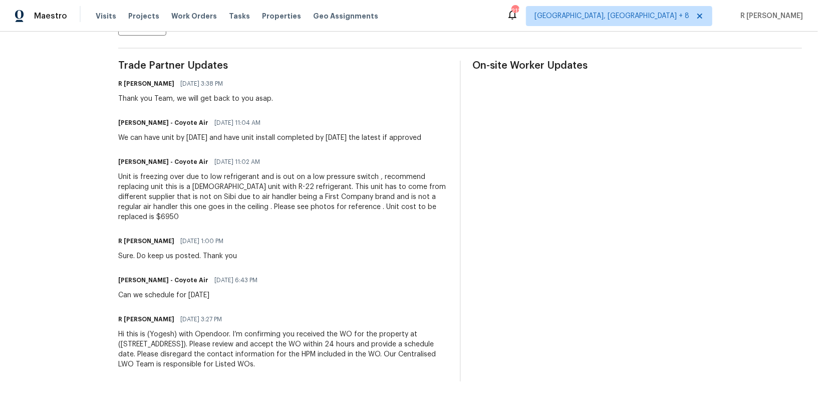
click at [221, 180] on div "Unit is freezing over due to low refrigerant and is out on a low pressure switc…" at bounding box center [283, 197] width 330 height 50
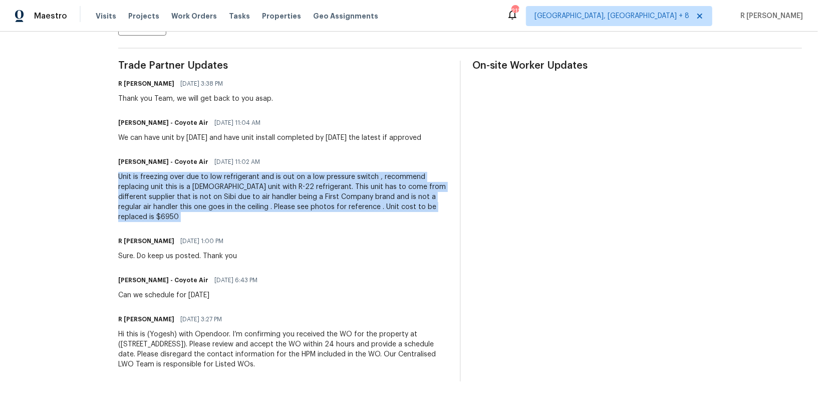
click at [221, 180] on div "Unit is freezing over due to low refrigerant and is out on a low pressure switc…" at bounding box center [283, 197] width 330 height 50
copy div "Unit is freezing over due to low refrigerant and is out on a low pressure switc…"
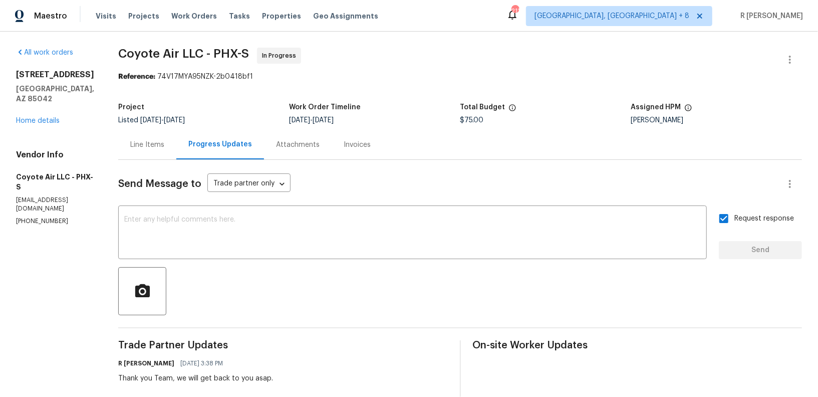
click at [148, 150] on div "Line Items" at bounding box center [147, 145] width 58 height 30
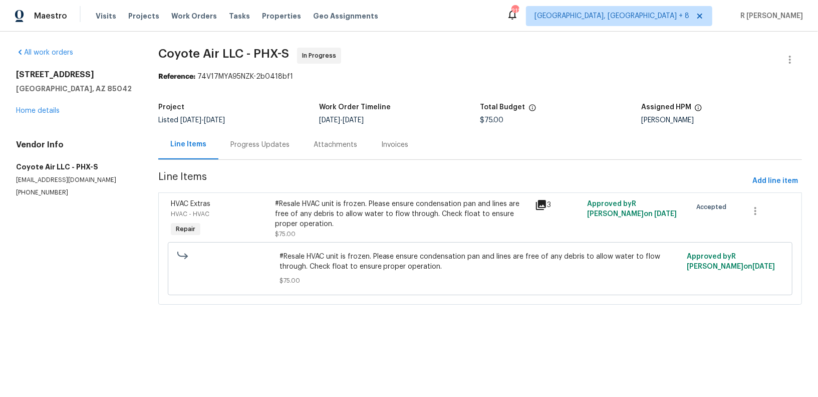
click at [343, 221] on div "#Resale HVAC unit is frozen. Please ensure condensation pan and lines are free …" at bounding box center [402, 214] width 255 height 30
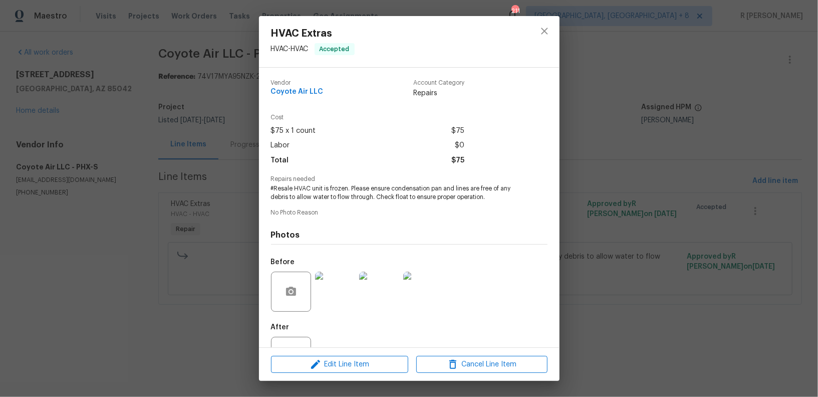
click at [345, 194] on span "#Resale HVAC unit is frozen. Please ensure condensation pan and lines are free …" at bounding box center [395, 192] width 249 height 17
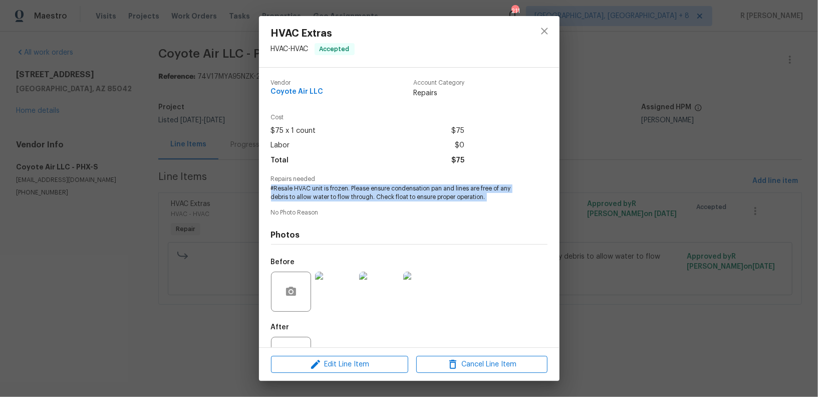
click at [345, 194] on span "#Resale HVAC unit is frozen. Please ensure condensation pan and lines are free …" at bounding box center [395, 192] width 249 height 17
copy span "#Resale HVAC unit is frozen. Please ensure condensation pan and lines are free …"
click at [544, 40] on button "close" at bounding box center [545, 31] width 24 height 24
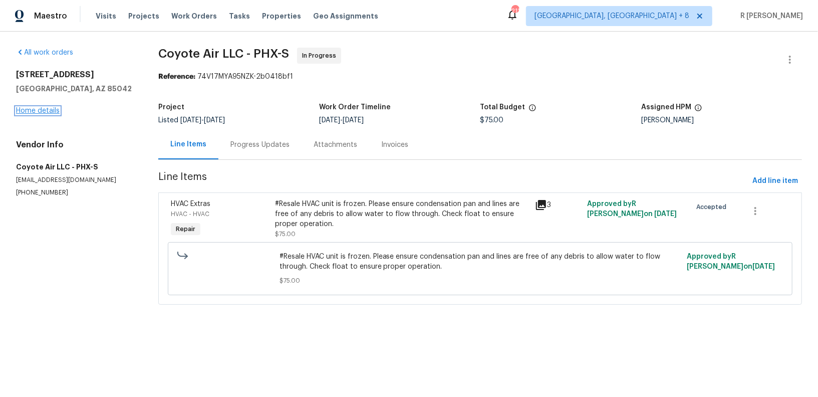
click at [53, 108] on link "Home details" at bounding box center [38, 110] width 44 height 7
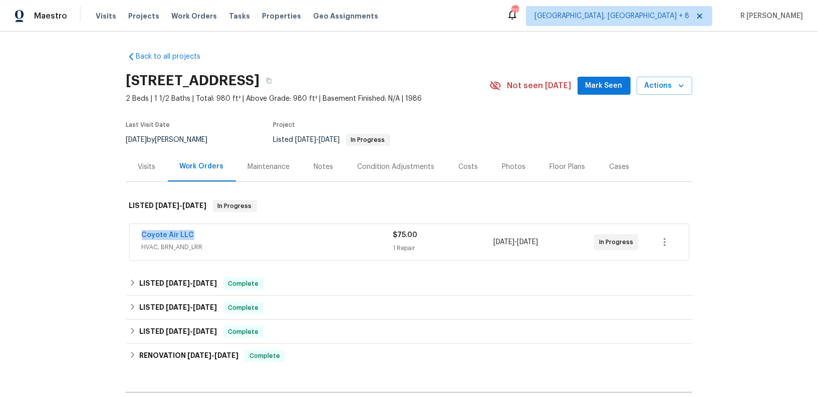
drag, startPoint x: 201, startPoint y: 232, endPoint x: 42, endPoint y: 225, distance: 160.0
click at [42, 225] on div "Back to all projects [STREET_ADDRESS] 2 Beds | 1 1/2 Baths | Total: 980 ft² | A…" at bounding box center [409, 214] width 818 height 365
copy link "Coyote Air LLC"
click at [162, 235] on link "Coyote Air LLC" at bounding box center [168, 234] width 53 height 7
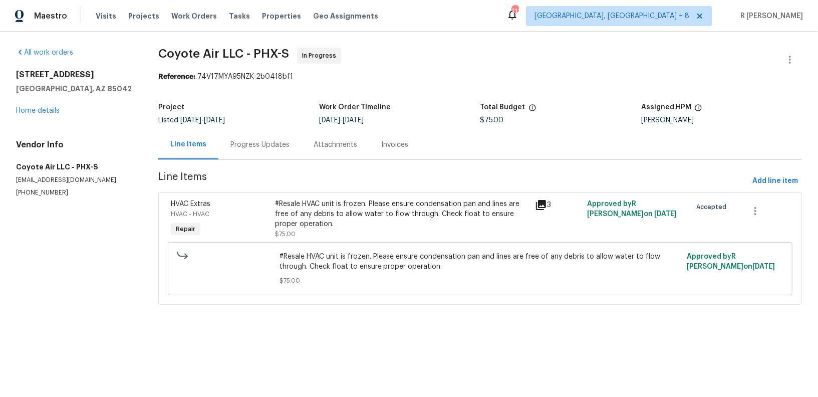
click at [250, 147] on div "Progress Updates" at bounding box center [259, 145] width 59 height 10
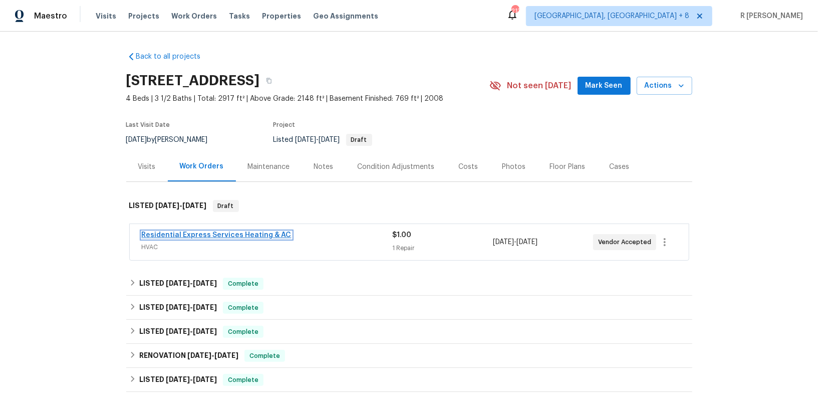
click at [186, 232] on link "Residential Express Services Heating & AC" at bounding box center [217, 234] width 150 height 7
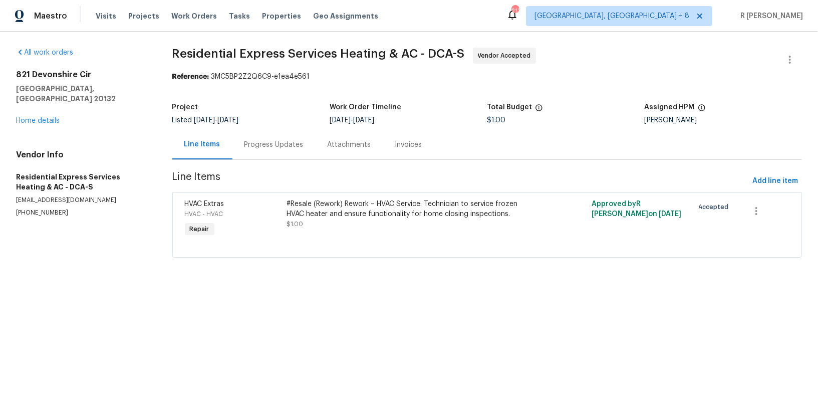
click at [277, 148] on div "Progress Updates" at bounding box center [274, 145] width 59 height 10
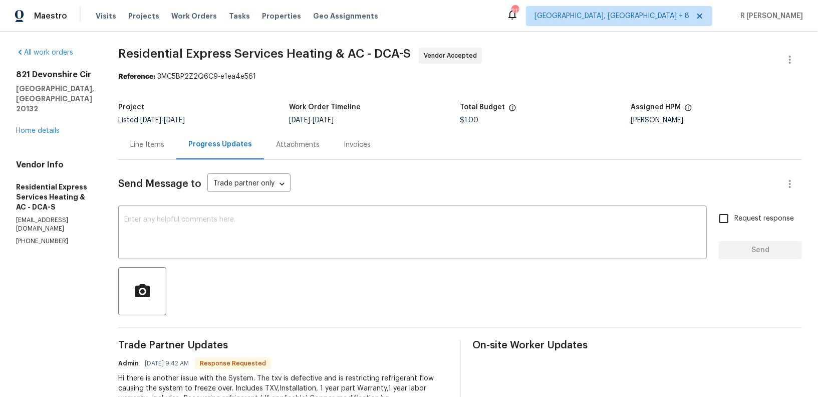
scroll to position [163, 0]
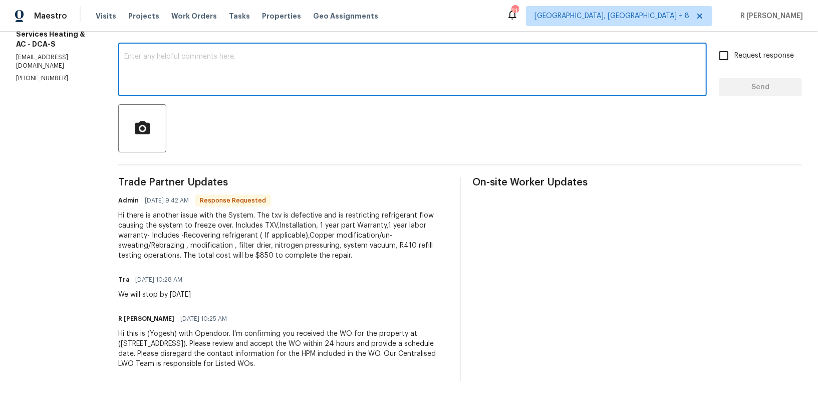
click at [309, 81] on textarea at bounding box center [412, 70] width 577 height 35
type textarea "Thank you Team, we will get back to you asap."
click at [747, 54] on span "Request response" at bounding box center [765, 56] width 60 height 11
click at [735, 54] on input "Request response" at bounding box center [723, 55] width 21 height 21
checkbox input "true"
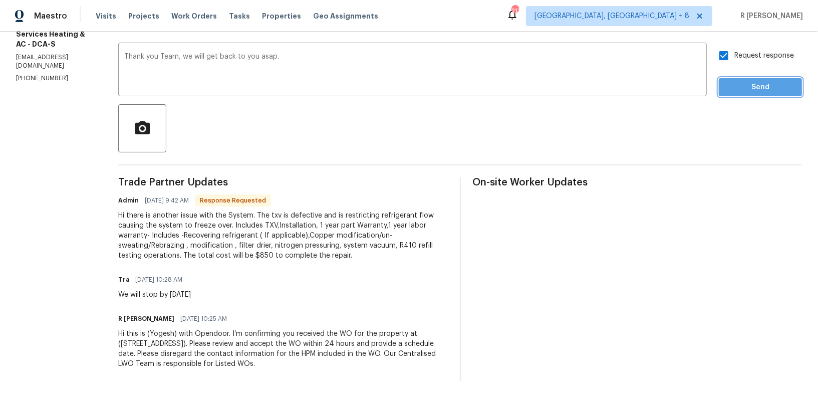
click at [757, 93] on button "Send" at bounding box center [760, 87] width 83 height 19
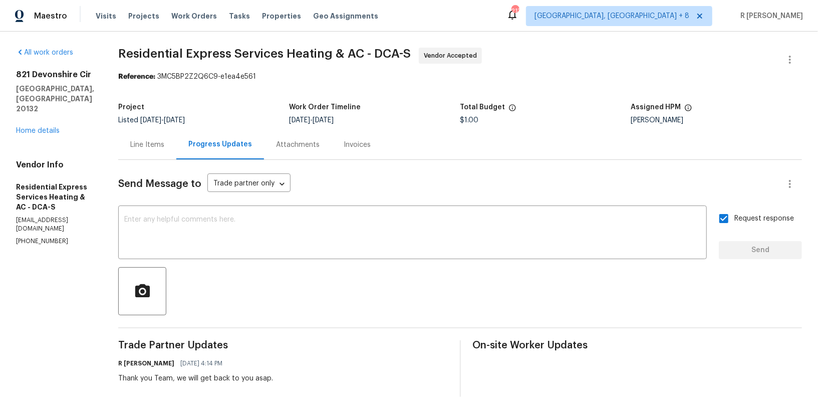
click at [43, 104] on div "[STREET_ADDRESS] Home details" at bounding box center [55, 103] width 78 height 66
click at [44, 127] on link "Home details" at bounding box center [38, 130] width 44 height 7
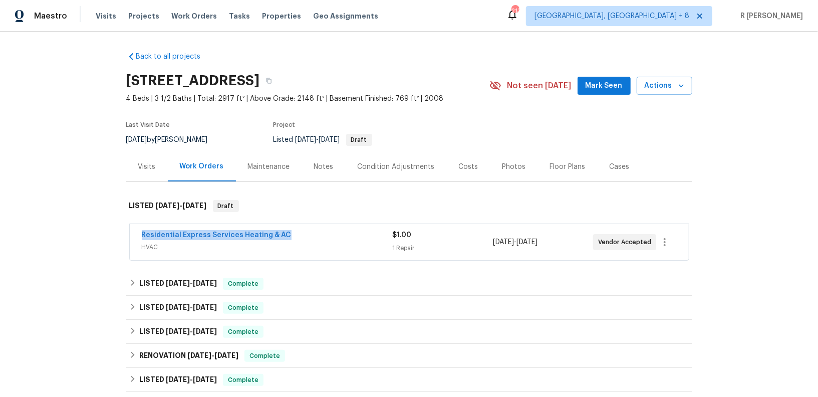
drag, startPoint x: 287, startPoint y: 232, endPoint x: 11, endPoint y: 231, distance: 276.6
click at [11, 231] on div "Back to all projects [STREET_ADDRESS] 4 Beds | 3 1/2 Baths | Total: 2917 ft² | …" at bounding box center [409, 214] width 818 height 365
copy link "Residential Express Services Heating & AC"
click at [227, 231] on link "Residential Express Services Heating & AC" at bounding box center [217, 234] width 150 height 7
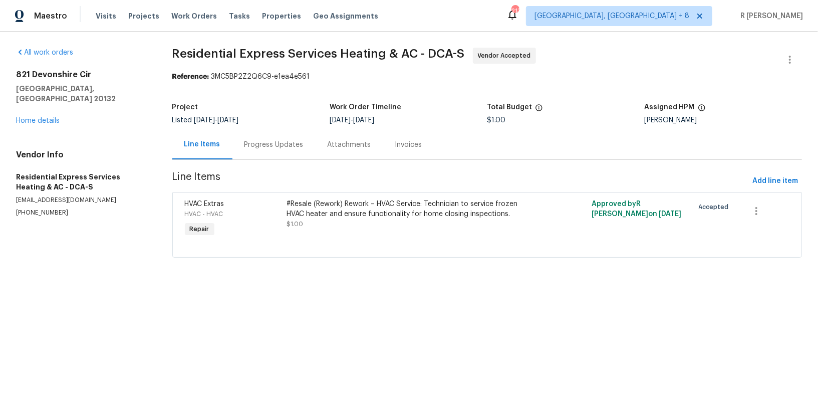
click at [269, 140] on div "Progress Updates" at bounding box center [274, 145] width 59 height 10
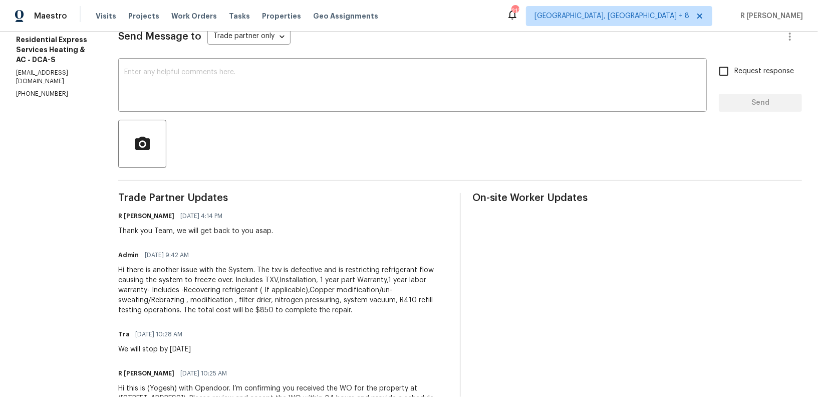
scroll to position [201, 0]
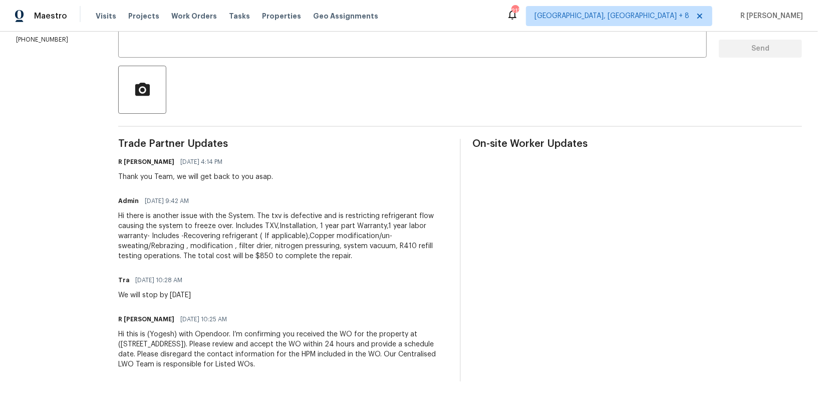
click at [258, 227] on div "Hi there is another issue with the System. The txv is defective and is restrict…" at bounding box center [283, 236] width 330 height 50
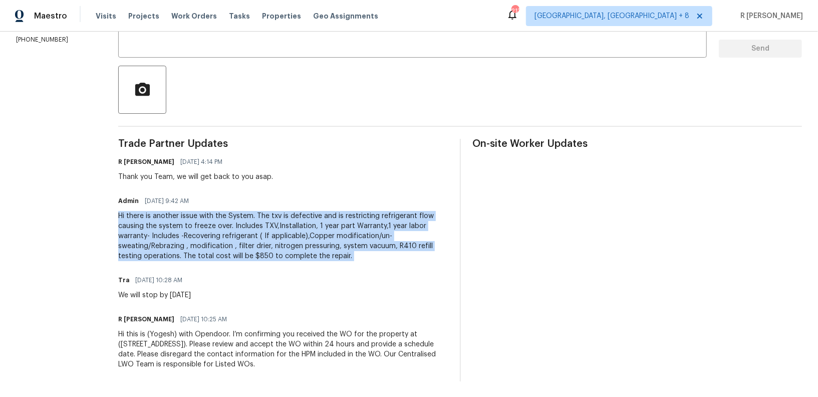
click at [258, 227] on div "Hi there is another issue with the System. The txv is defective and is restrict…" at bounding box center [283, 236] width 330 height 50
copy div "Hi there is another issue with the System. The txv is defective and is restrict…"
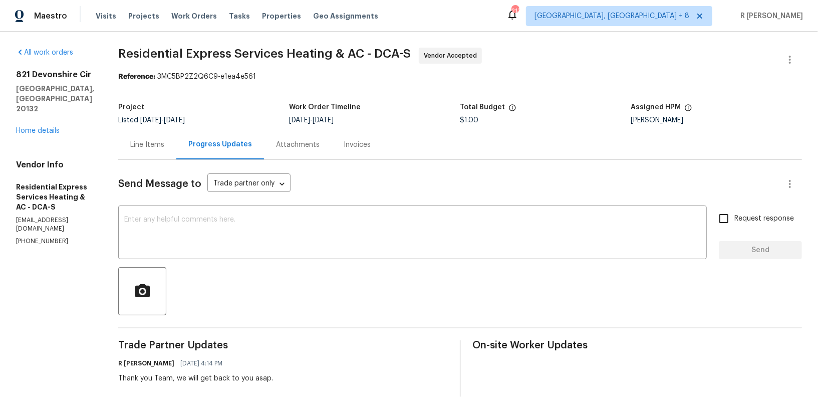
click at [142, 137] on div "Line Items" at bounding box center [147, 145] width 58 height 30
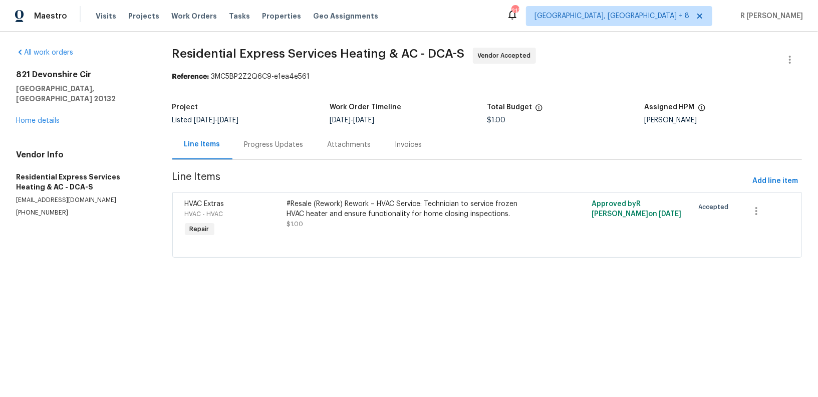
click at [336, 214] on div "#Resale (Rework) Rework – HVAC Service: Technician to service frozen HVAC heate…" at bounding box center [411, 209] width 249 height 20
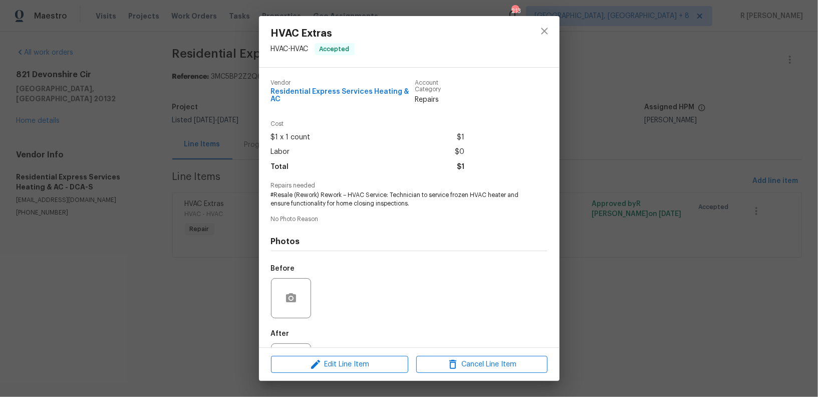
click at [337, 197] on span "#Resale (Rework) Rework – HVAC Service: Technician to service frozen HVAC heate…" at bounding box center [395, 199] width 249 height 17
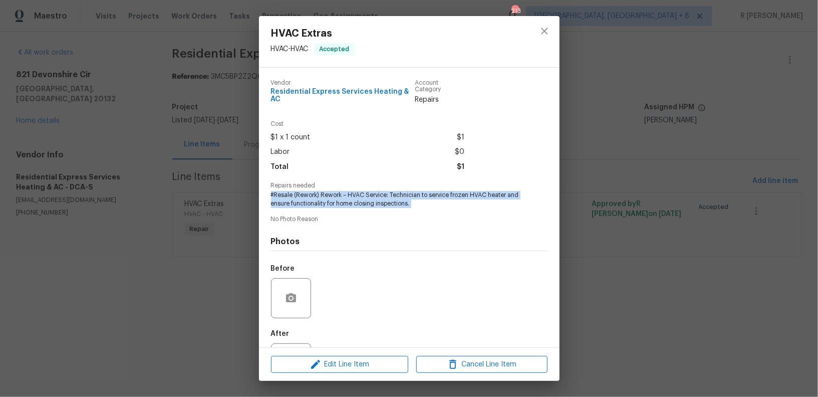
click at [337, 197] on span "#Resale (Rework) Rework – HVAC Service: Technician to service frozen HVAC heate…" at bounding box center [395, 199] width 249 height 17
copy span "#Resale (Rework) Rework – HVAC Service: Technician to service frozen HVAC heate…"
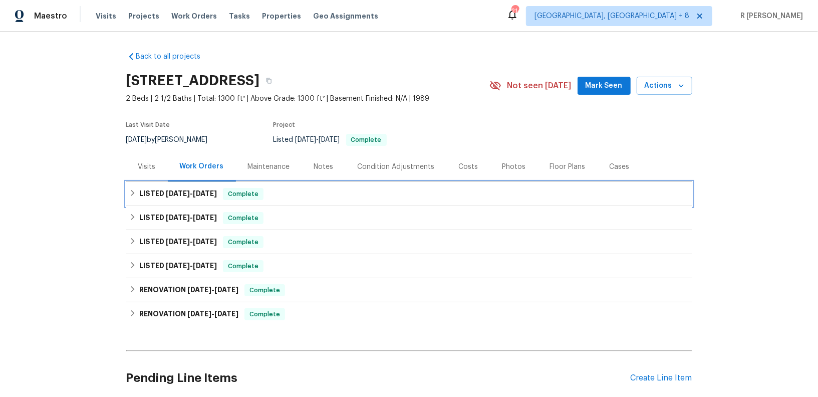
click at [181, 193] on span "[DATE]" at bounding box center [178, 193] width 24 height 7
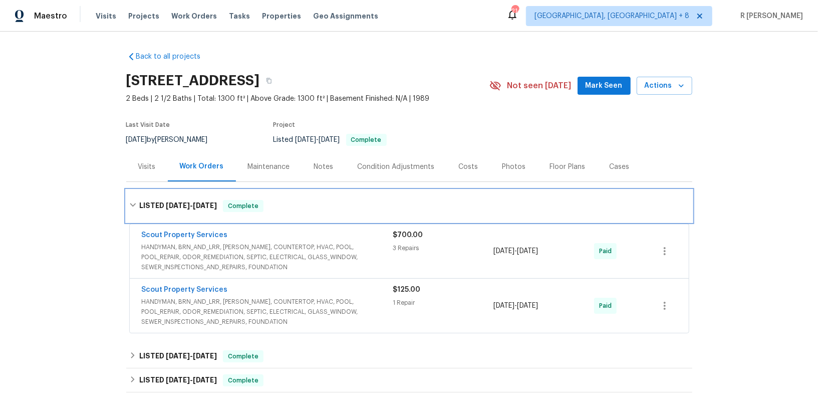
scroll to position [219, 0]
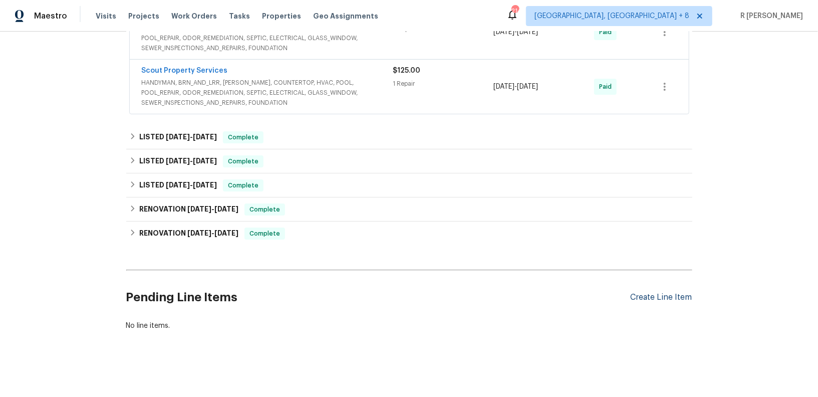
click at [654, 298] on div "Create Line Item" at bounding box center [662, 298] width 62 height 10
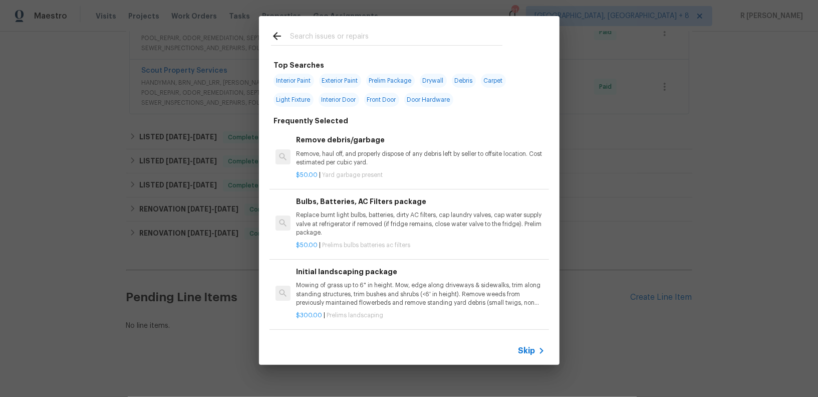
click at [371, 37] on input "text" at bounding box center [396, 37] width 212 height 15
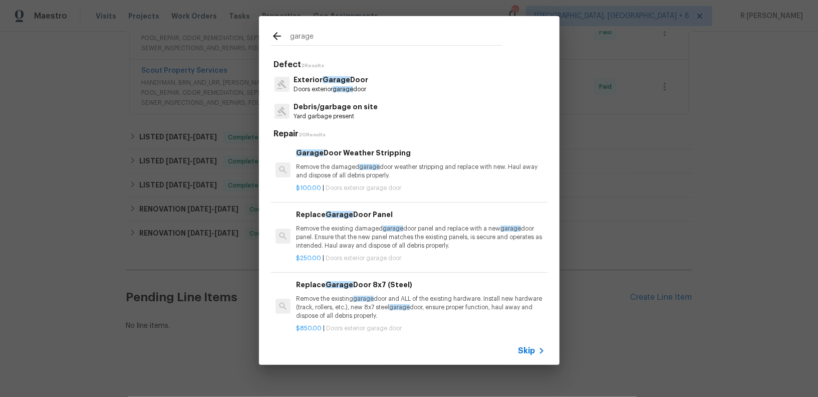
type input "garage"
click at [334, 89] on p "Doors exterior garage door" at bounding box center [331, 89] width 75 height 9
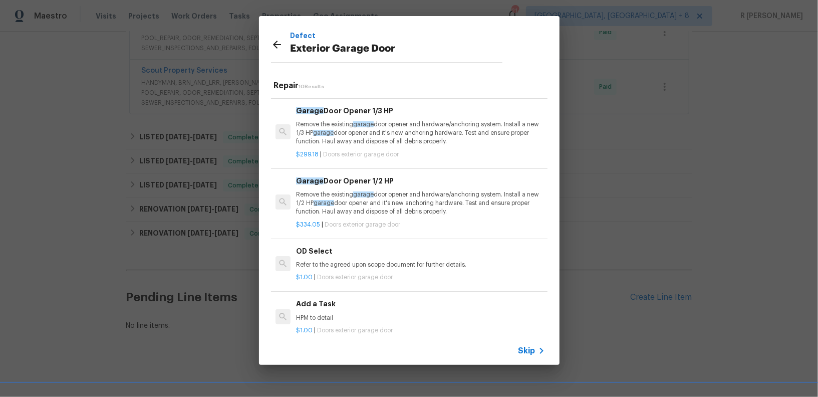
scroll to position [9, 0]
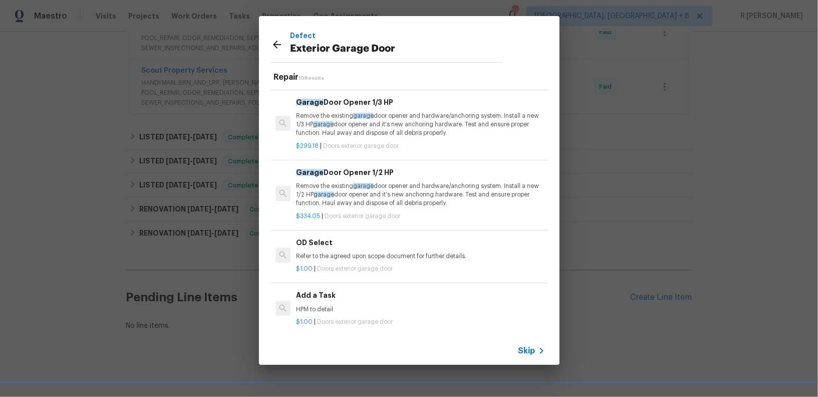
click at [333, 326] on div "Add a Task HPM to detail $1.00 | Doors exterior garage door" at bounding box center [410, 308] width 280 height 56
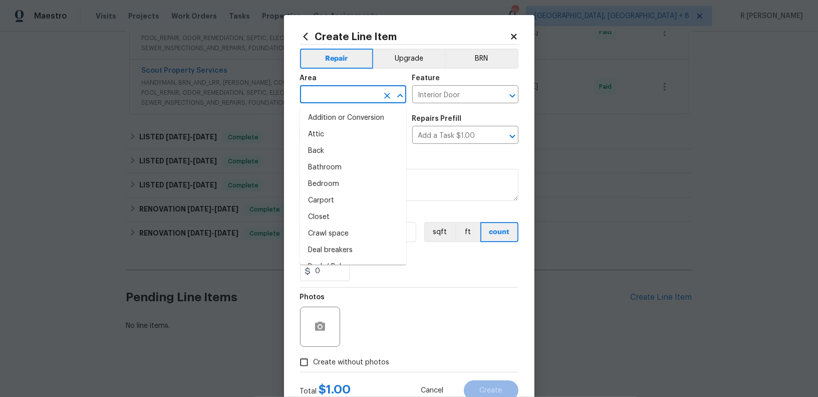
click at [333, 102] on input "text" at bounding box center [339, 96] width 78 height 16
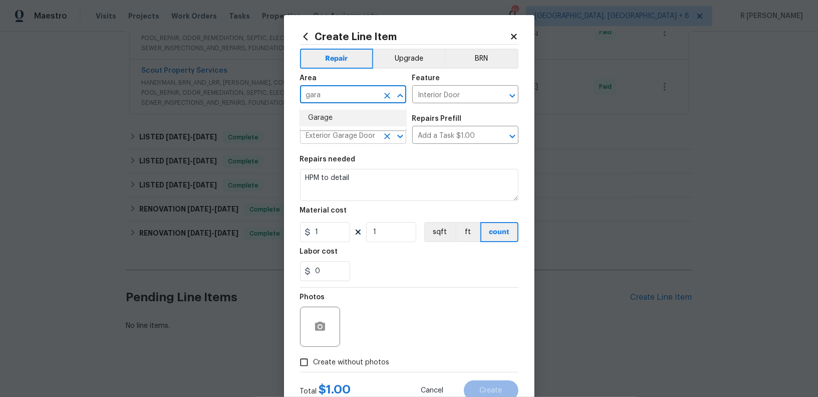
type input "gara"
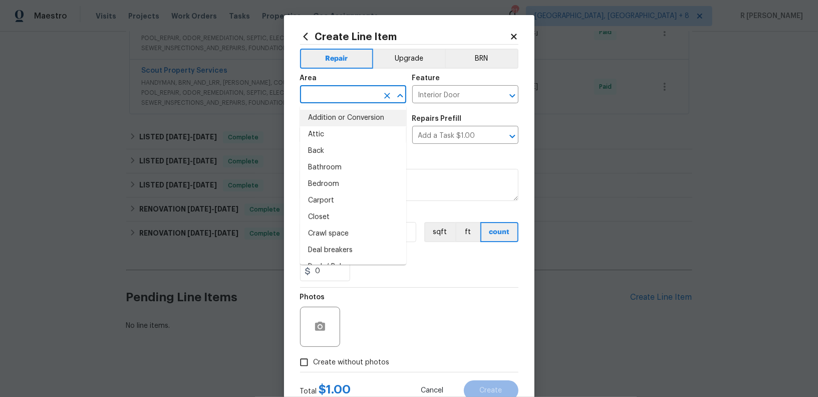
click at [338, 88] on input "text" at bounding box center [339, 96] width 78 height 16
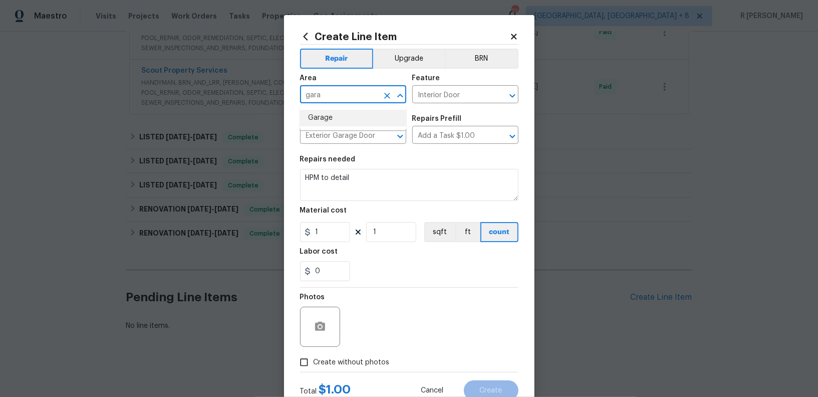
click at [339, 122] on li "Garage" at bounding box center [353, 118] width 106 height 17
type input "Garage"
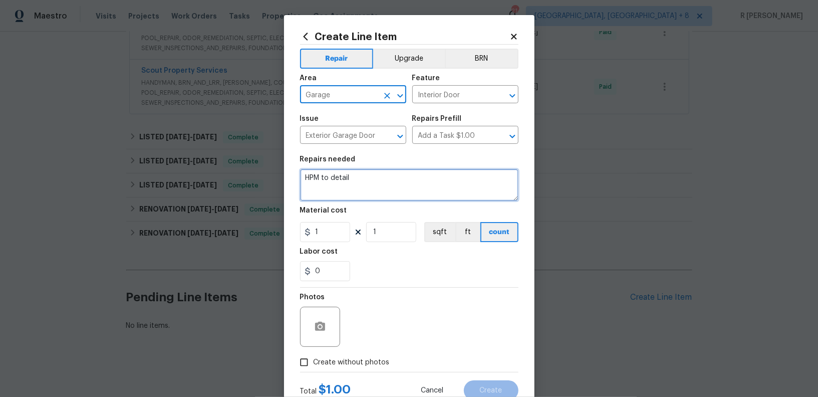
click at [377, 187] on textarea "HPM to detail" at bounding box center [409, 185] width 218 height 32
paste textarea "Received feedback the garage door won't close all the way. Please assess garage…"
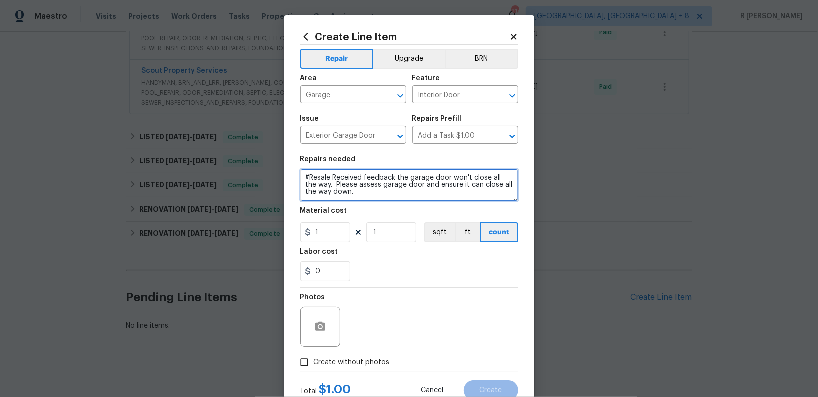
type textarea "#Resale Received feedback the garage door won't close all the way. Please asses…"
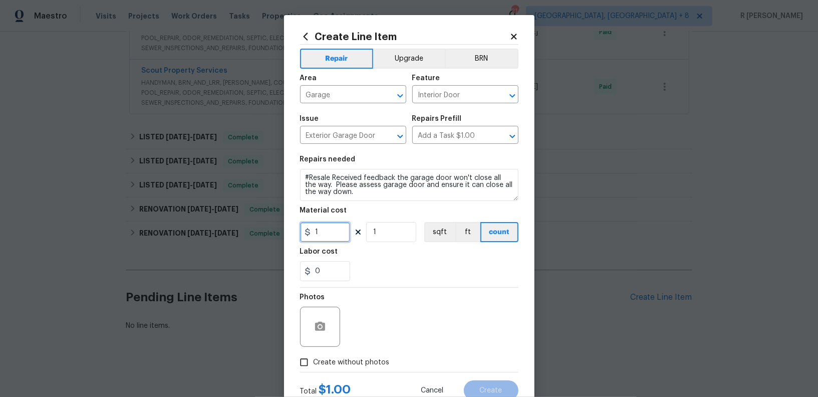
click at [320, 230] on input "1" at bounding box center [325, 232] width 50 height 20
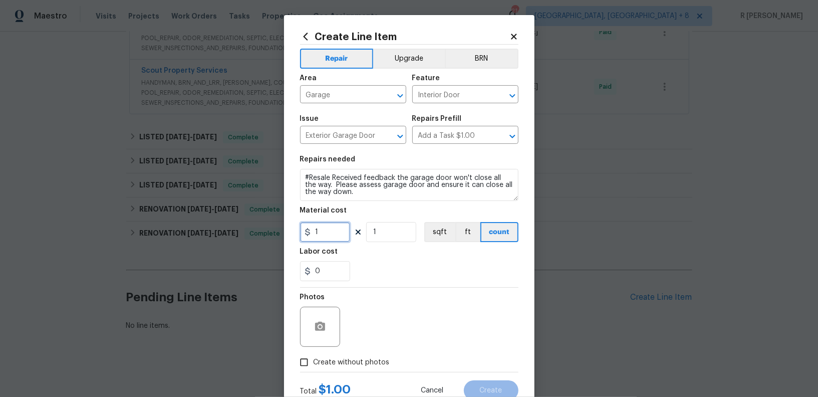
click at [333, 236] on input "1" at bounding box center [325, 232] width 50 height 20
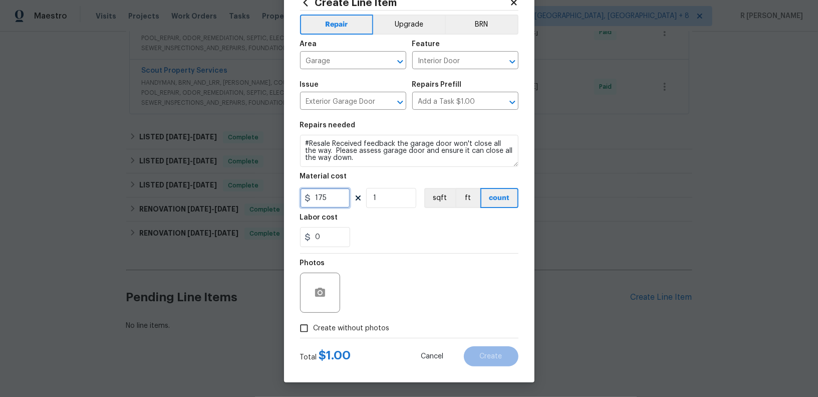
type input "175"
click at [332, 324] on span "Create without photos" at bounding box center [352, 328] width 76 height 11
click at [314, 324] on input "Create without photos" at bounding box center [304, 328] width 19 height 19
checkbox input "true"
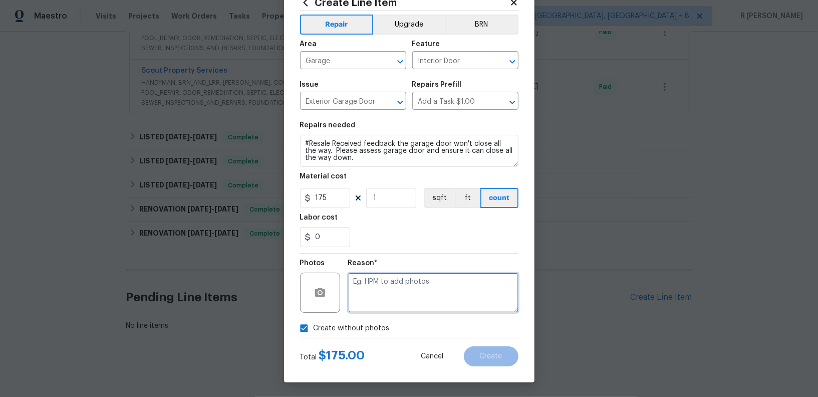
click at [417, 295] on textarea at bounding box center [433, 293] width 170 height 40
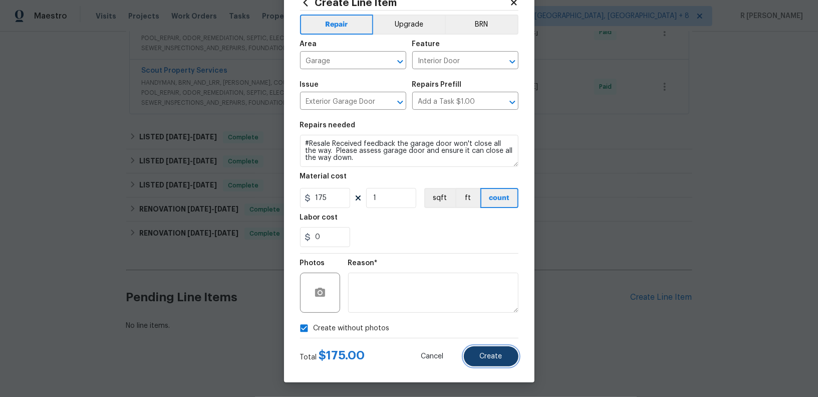
click at [505, 355] on button "Create" at bounding box center [491, 356] width 55 height 20
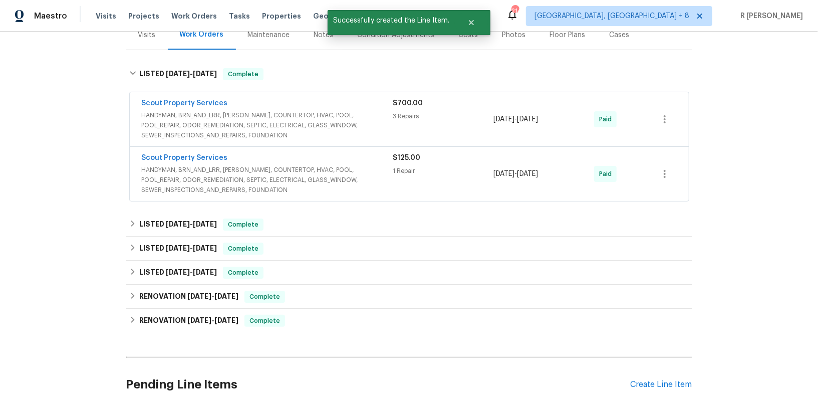
scroll to position [342, 0]
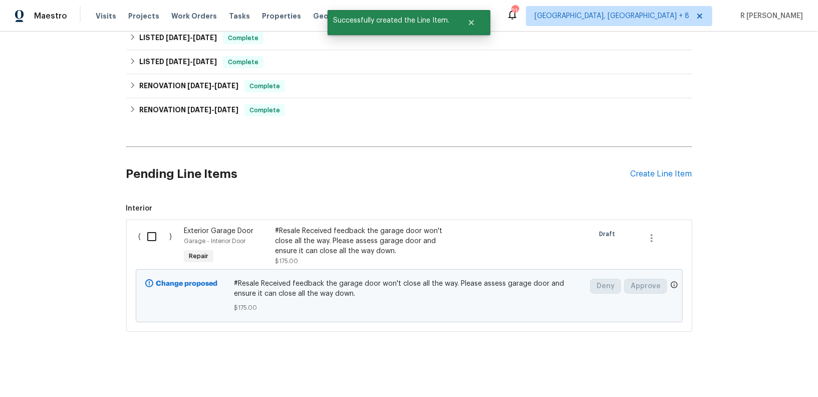
click at [150, 237] on input "checkbox" at bounding box center [155, 236] width 29 height 21
checkbox input "true"
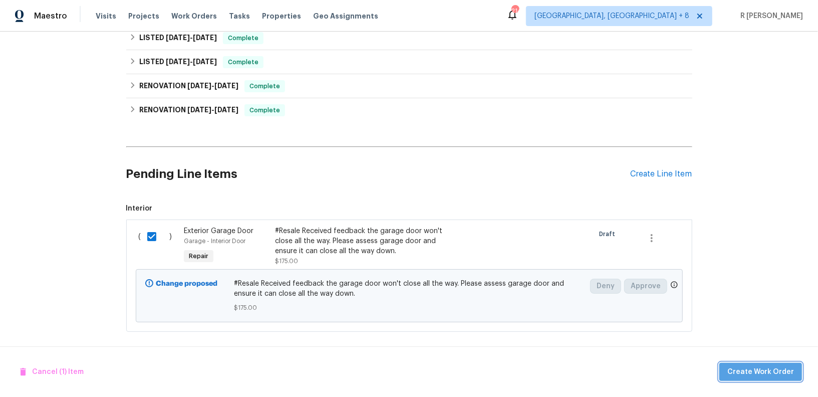
click at [786, 375] on span "Create Work Order" at bounding box center [760, 372] width 67 height 13
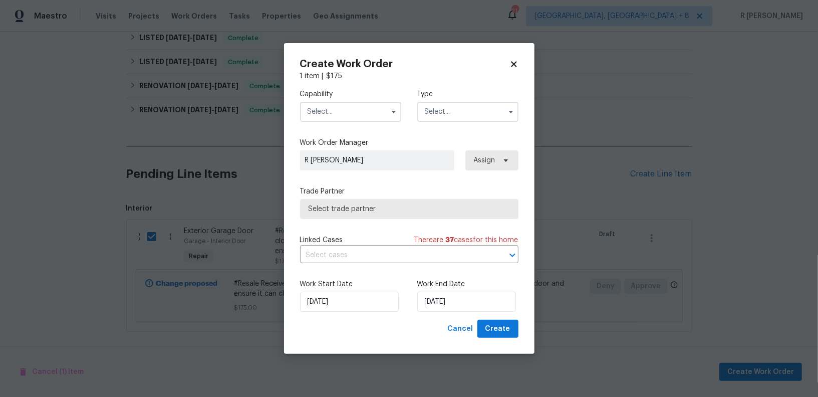
click at [348, 102] on input "text" at bounding box center [350, 112] width 101 height 20
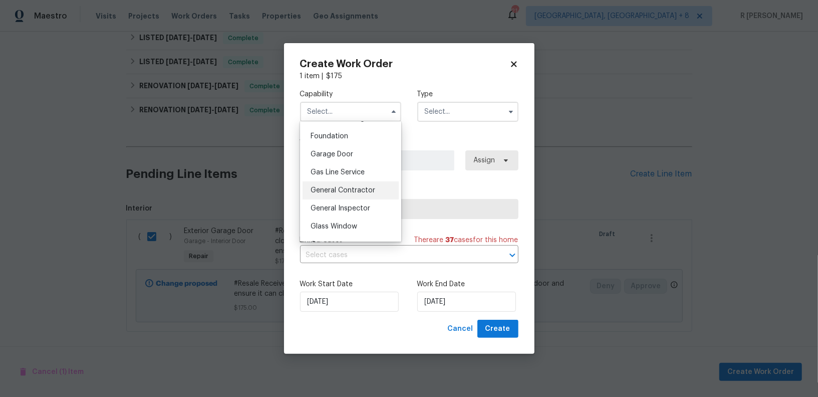
scroll to position [412, 0]
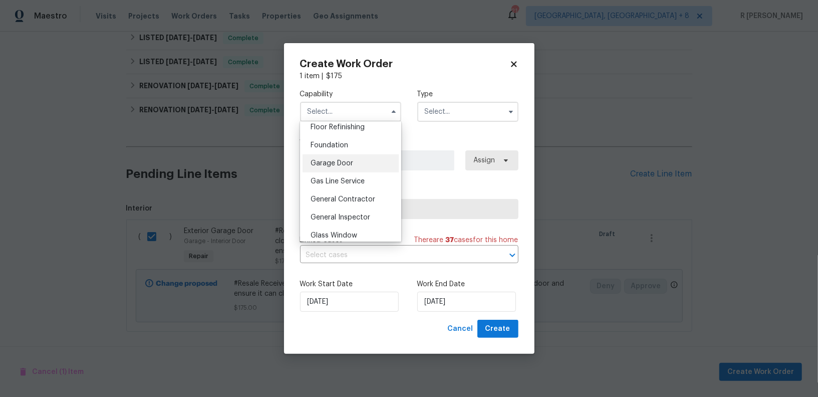
click at [334, 162] on span "Garage Door" at bounding box center [332, 163] width 43 height 7
type input "Garage Door"
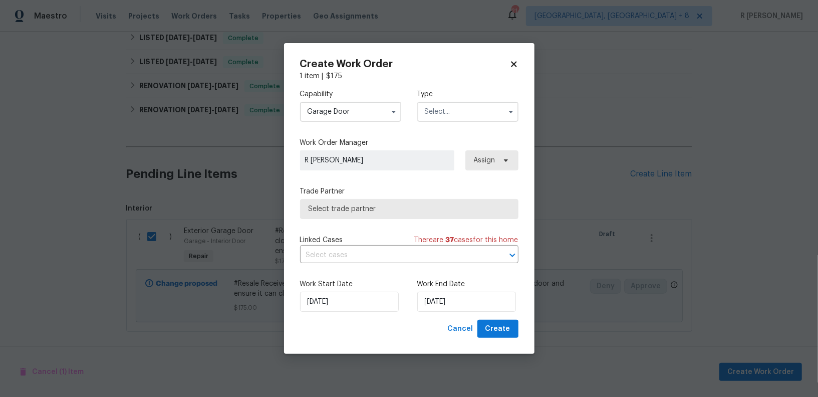
click at [439, 110] on input "text" at bounding box center [467, 112] width 101 height 20
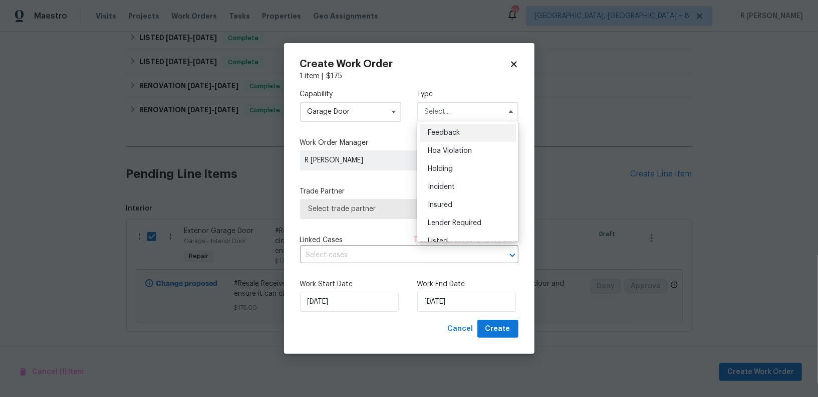
click at [448, 133] on span "Feedback" at bounding box center [444, 132] width 32 height 7
type input "Feedback"
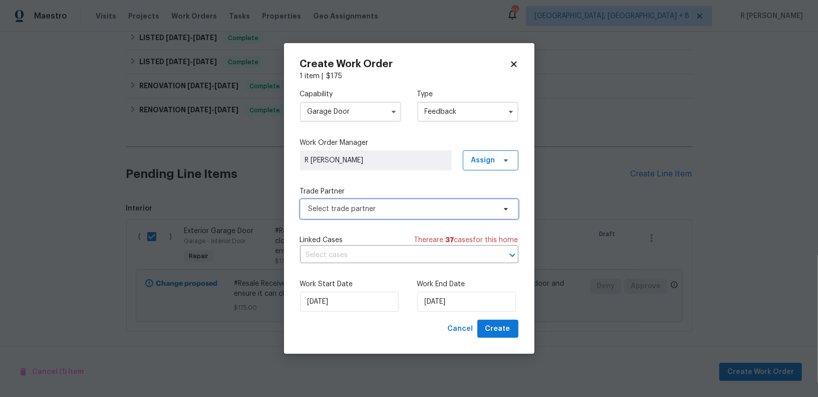
click at [383, 201] on span "Select trade partner" at bounding box center [409, 209] width 218 height 20
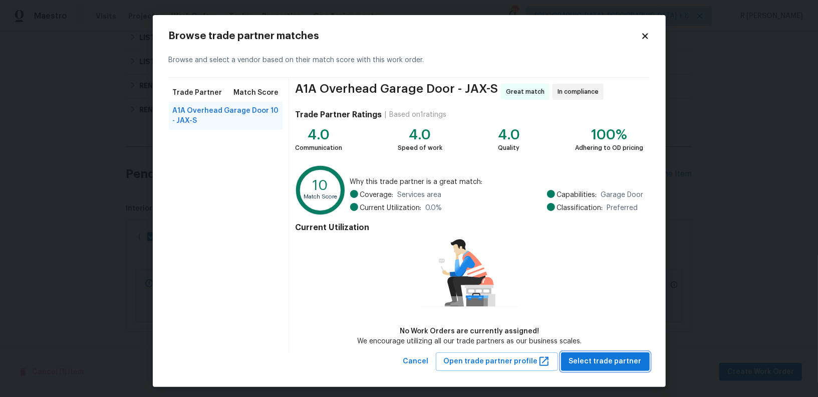
click at [603, 358] on span "Select trade partner" at bounding box center [605, 361] width 73 height 13
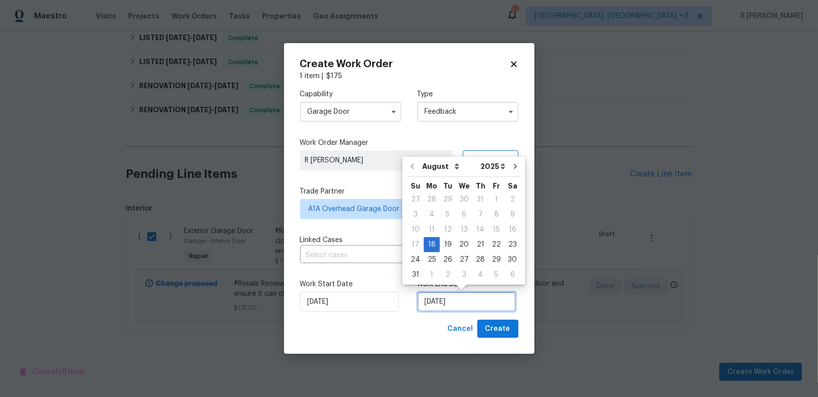
click at [465, 306] on input "[DATE]" at bounding box center [466, 302] width 99 height 20
click at [460, 247] on div "20" at bounding box center [464, 244] width 17 height 14
type input "[DATE]"
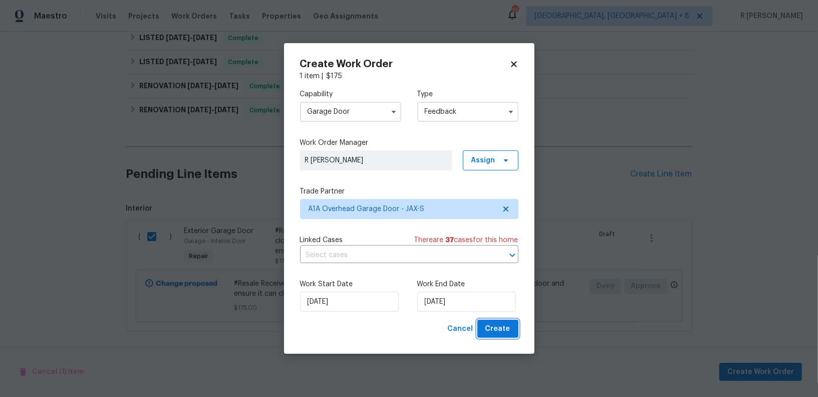
click at [492, 325] on span "Create" at bounding box center [498, 329] width 25 height 13
checkbox input "false"
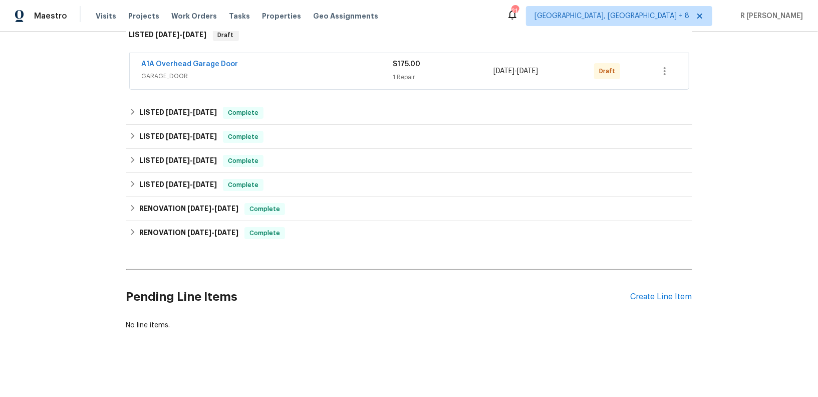
scroll to position [0, 0]
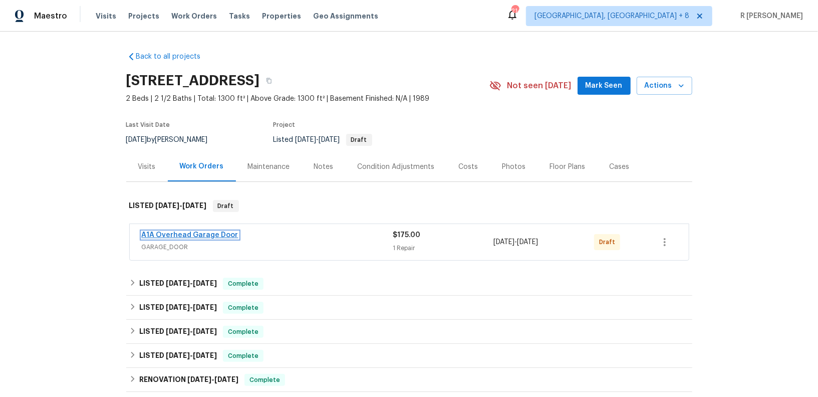
click at [164, 236] on link "A1A Overhead Garage Door" at bounding box center [190, 234] width 97 height 7
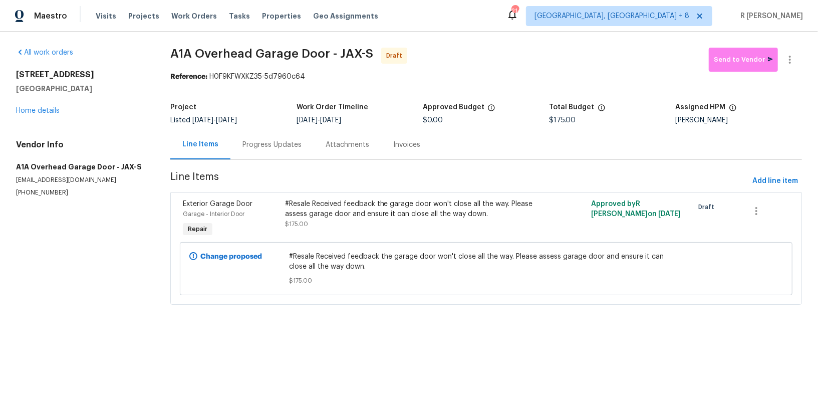
click at [164, 236] on div "All work orders [STREET_ADDRESS] Home details Vendor Info A1A Overhead Garage D…" at bounding box center [409, 182] width 818 height 301
click at [268, 147] on div "Progress Updates" at bounding box center [271, 145] width 59 height 10
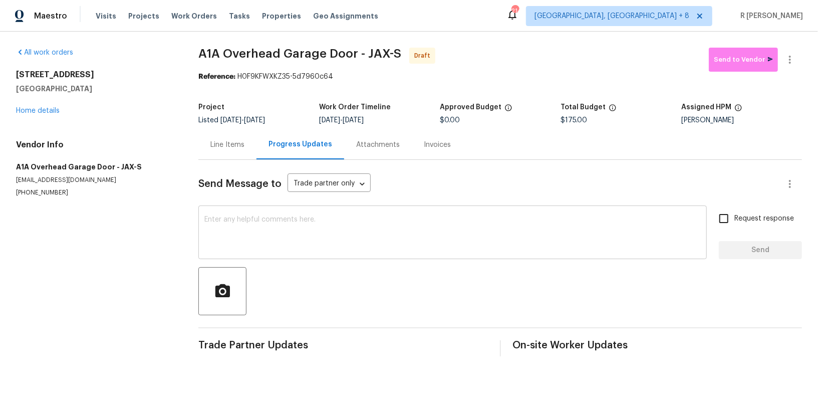
click at [353, 248] on textarea at bounding box center [452, 233] width 497 height 35
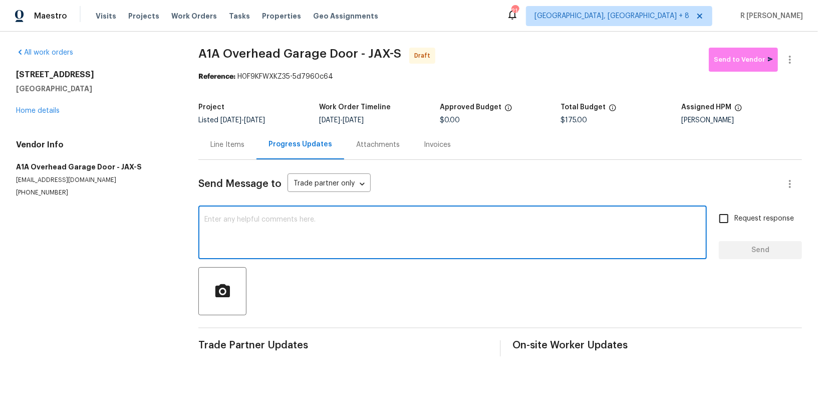
click at [353, 248] on textarea at bounding box center [452, 233] width 497 height 35
paste textarea "Hi this is (Yogesh) with Opendoor. I’m confirming you received the WO for the p…"
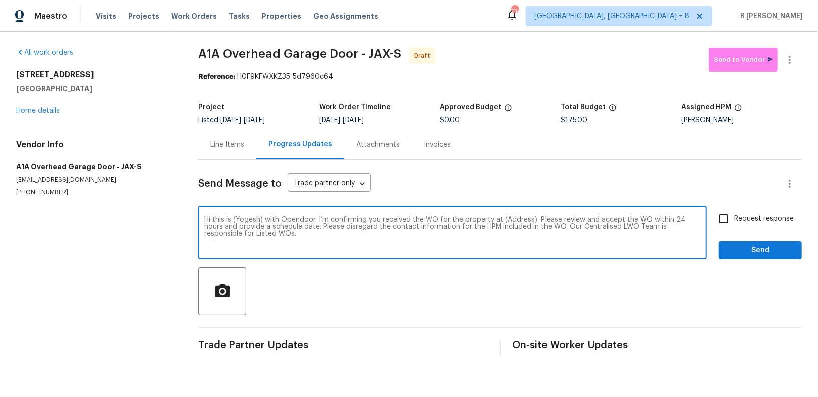
click at [513, 219] on textarea "Hi this is (Yogesh) with Opendoor. I’m confirming you received the WO for the p…" at bounding box center [452, 233] width 497 height 35
paste textarea "[STREET_ADDRESS]"
type textarea "Hi this is (Yogesh) with Opendoor. I’m confirming you received the WO for the p…"
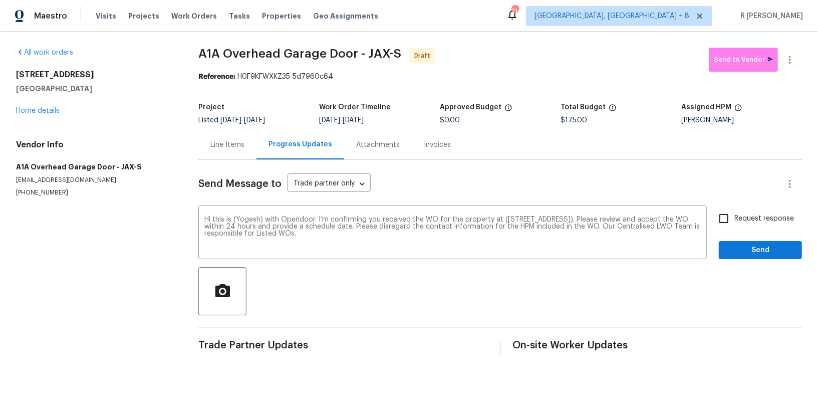
click at [760, 214] on span "Request response" at bounding box center [765, 218] width 60 height 11
click at [735, 214] on input "Request response" at bounding box center [723, 218] width 21 height 21
checkbox input "true"
click at [750, 244] on span "Send" at bounding box center [760, 250] width 67 height 13
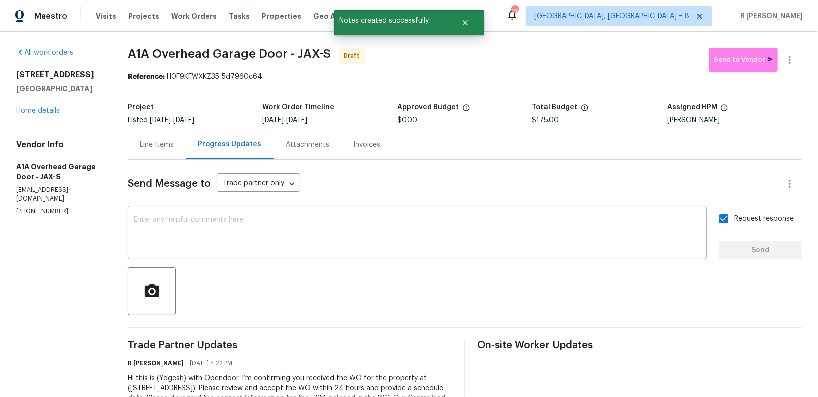
click at [793, 71] on div at bounding box center [790, 60] width 24 height 24
click at [788, 55] on icon "button" at bounding box center [790, 60] width 12 height 12
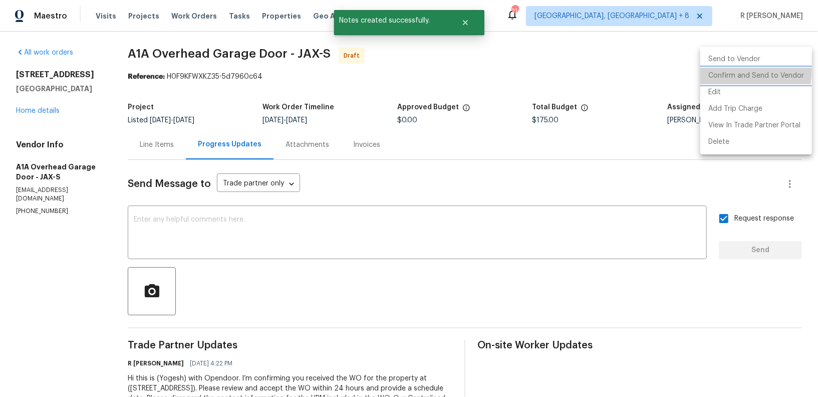
click at [727, 70] on li "Confirm and Send to Vendor" at bounding box center [756, 76] width 112 height 17
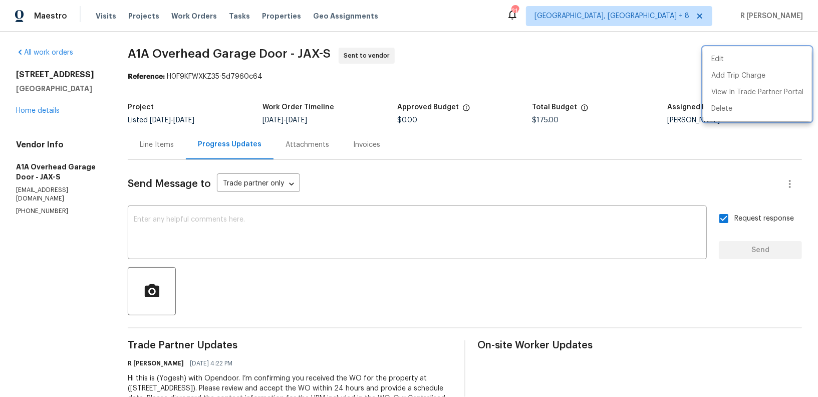
click at [266, 78] on div at bounding box center [409, 198] width 818 height 397
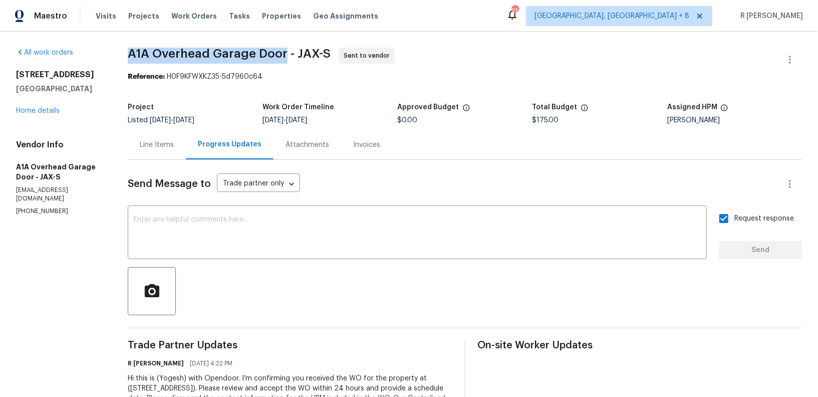
drag, startPoint x: 293, startPoint y: 54, endPoint x: 133, endPoint y: 52, distance: 160.4
click at [133, 52] on div "All work orders [STREET_ADDRESS] Home details Vendor Info A1A Overhead Garage D…" at bounding box center [409, 237] width 818 height 410
copy span "A1A Overhead Garage Door"
click at [35, 105] on div "[STREET_ADDRESS] Home details" at bounding box center [60, 93] width 88 height 46
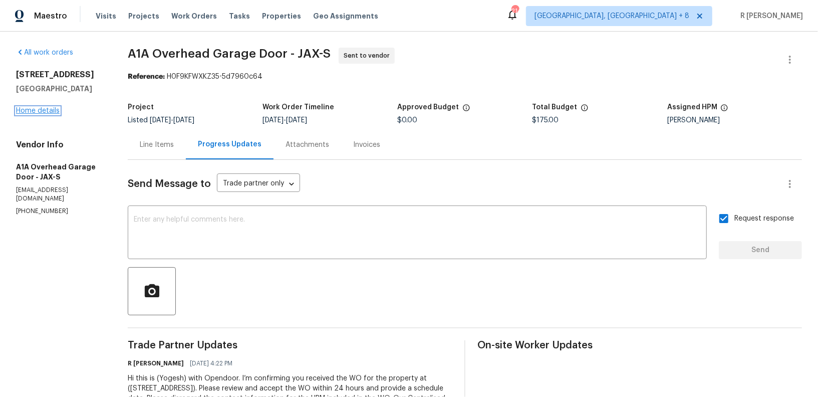
click at [35, 108] on link "Home details" at bounding box center [38, 110] width 44 height 7
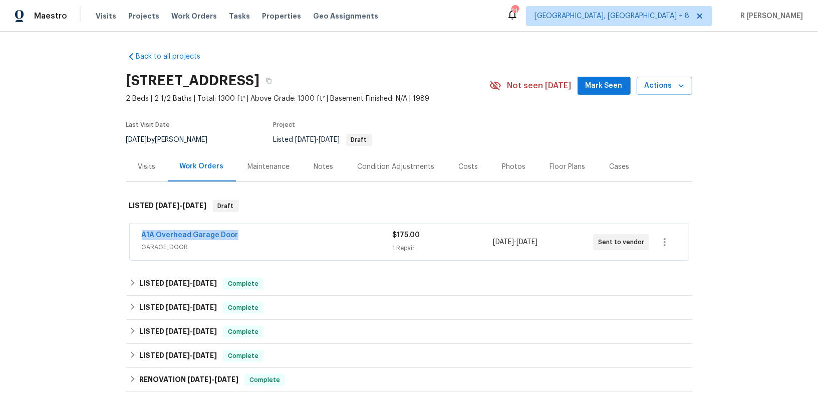
drag, startPoint x: 250, startPoint y: 232, endPoint x: 0, endPoint y: 233, distance: 249.5
click at [0, 233] on div "Back to all projects [STREET_ADDRESS] 2 Beds | 2 1/2 Baths | Total: 1300 ft² | …" at bounding box center [409, 214] width 818 height 365
copy link "A1A Overhead Garage Door"
click at [189, 233] on link "A1A Overhead Garage Door" at bounding box center [190, 234] width 97 height 7
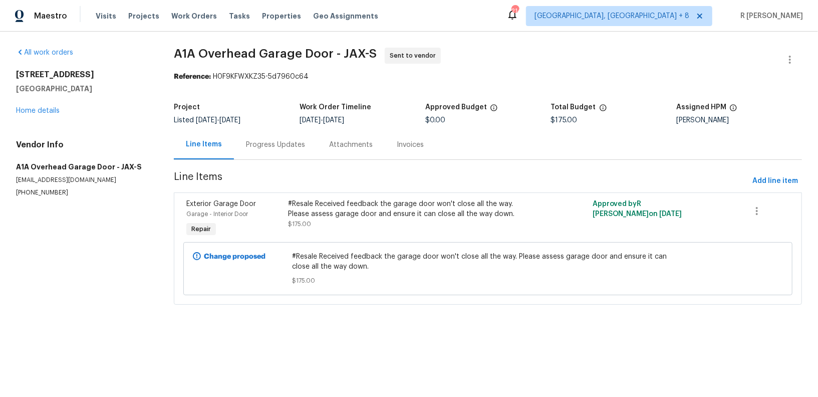
click at [278, 138] on div "Progress Updates" at bounding box center [275, 145] width 83 height 30
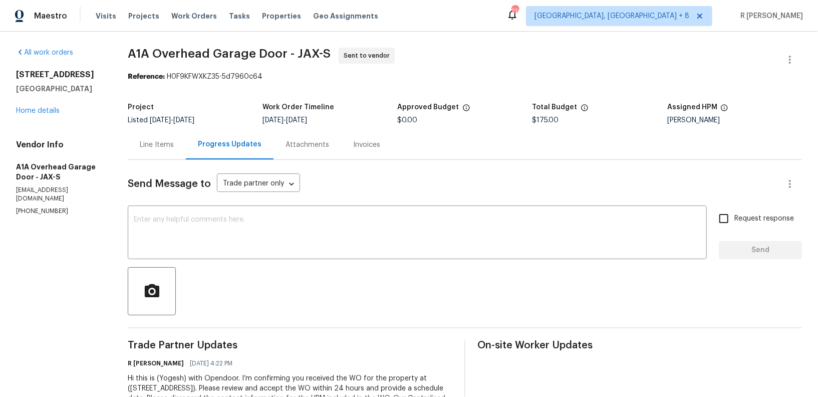
click at [163, 144] on div "Line Items" at bounding box center [157, 145] width 34 height 10
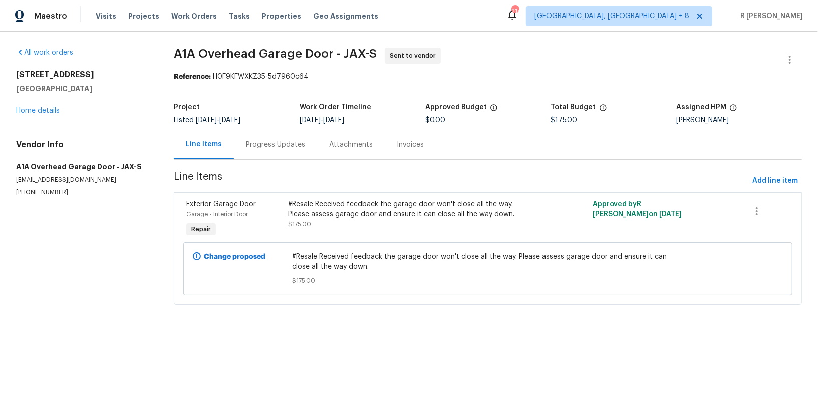
click at [366, 220] on div "#Resale Received feedback the garage door won't close all the way. Please asses…" at bounding box center [412, 214] width 248 height 30
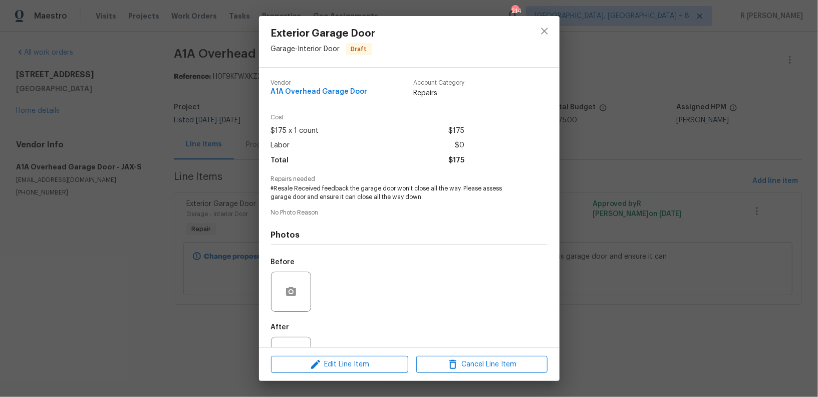
click at [364, 201] on span "#Resale Received feedback the garage door won't close all the way. Please asses…" at bounding box center [395, 192] width 249 height 17
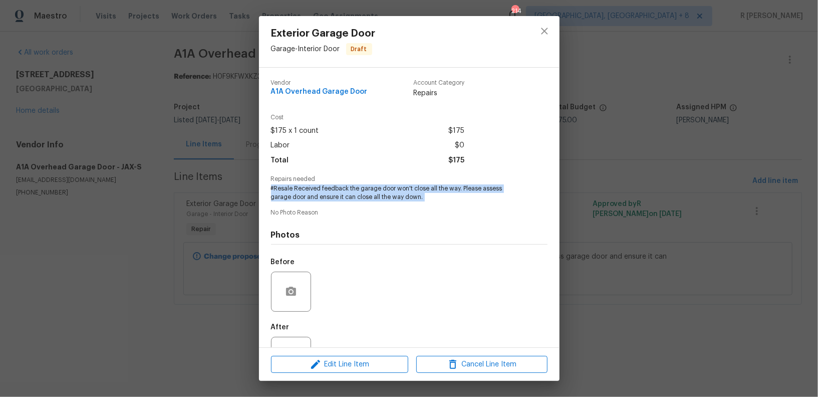
click at [364, 201] on span "#Resale Received feedback the garage door won't close all the way. Please asses…" at bounding box center [395, 192] width 249 height 17
copy span "#Resale Received feedback the garage door won't close all the way. Please asses…"
click at [549, 33] on icon "close" at bounding box center [545, 31] width 12 height 12
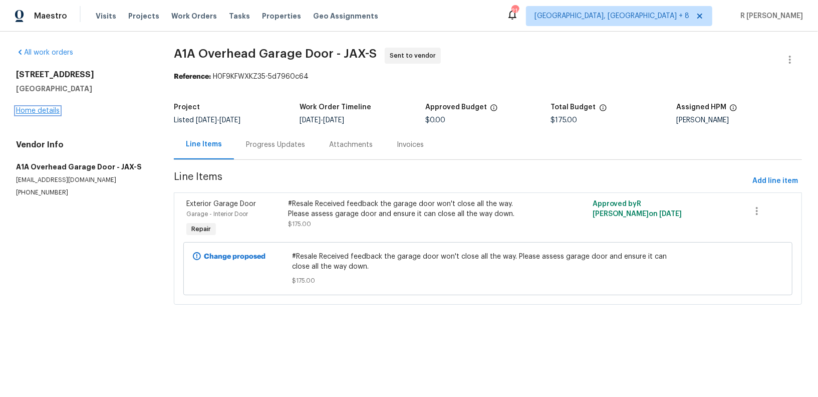
click at [37, 110] on link "Home details" at bounding box center [38, 110] width 44 height 7
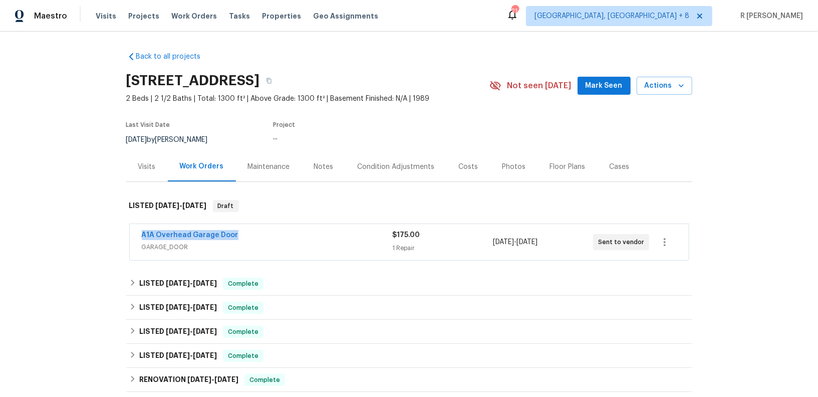
drag, startPoint x: 229, startPoint y: 232, endPoint x: 52, endPoint y: 232, distance: 177.4
click at [52, 232] on div "Back to all projects [STREET_ADDRESS] 2 Beds | 2 1/2 Baths | Total: 1300 ft² | …" at bounding box center [409, 214] width 818 height 365
copy link "A1A Overhead Garage Door"
